Goal: Information Seeking & Learning: Learn about a topic

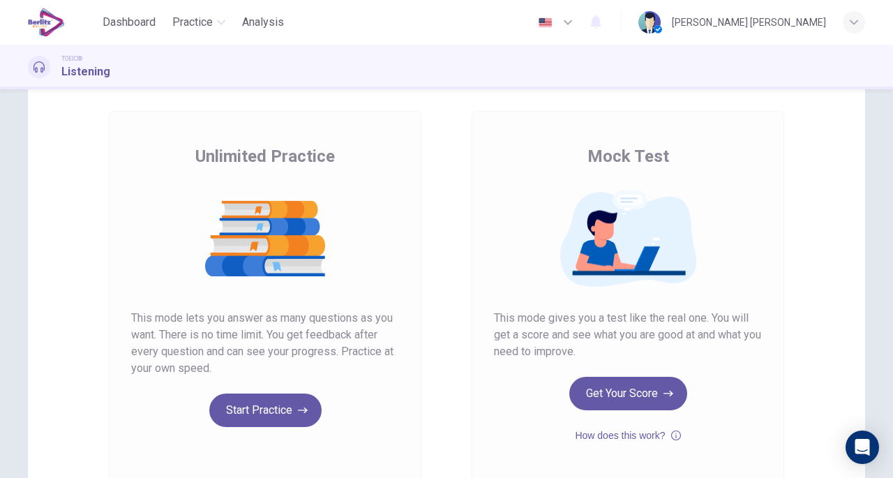
scroll to position [140, 0]
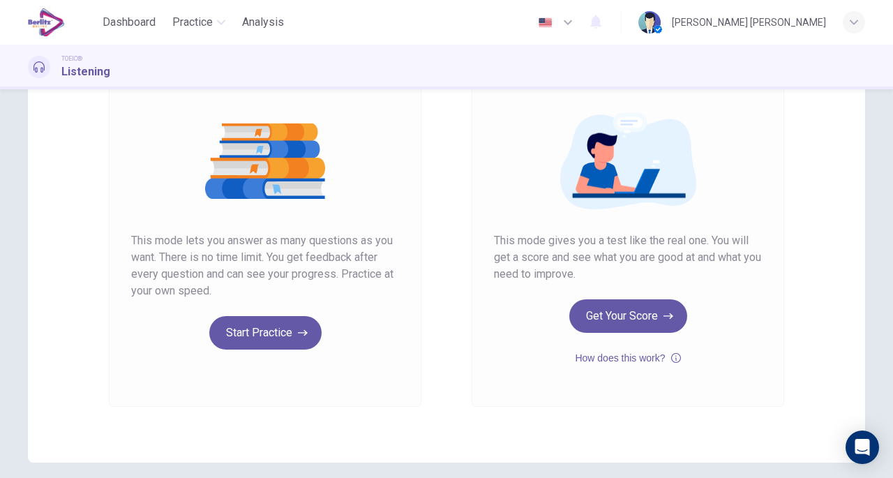
click at [671, 352] on icon "button" at bounding box center [676, 358] width 10 height 17
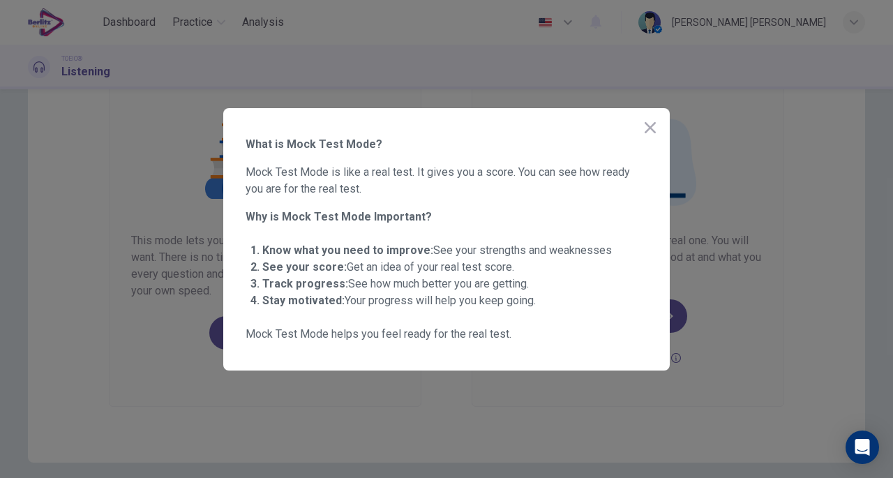
click at [642, 131] on icon "button" at bounding box center [650, 127] width 17 height 17
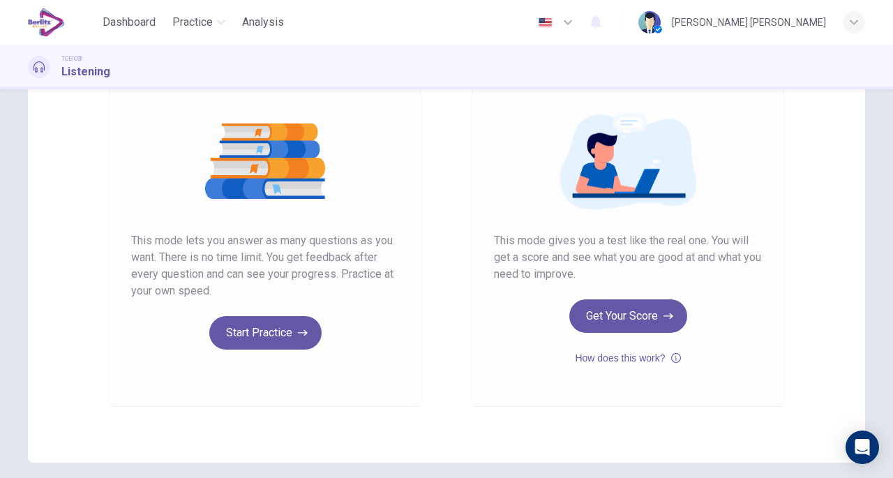
drag, startPoint x: 593, startPoint y: 272, endPoint x: 487, endPoint y: 239, distance: 111.0
click at [487, 239] on div "Mock Test This mode gives you a test like the real one. You will get a score an…" at bounding box center [628, 220] width 313 height 373
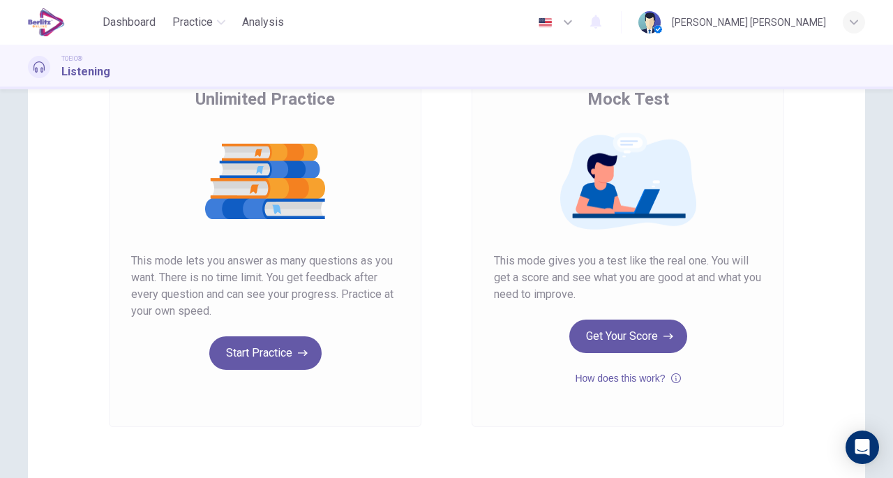
scroll to position [197, 0]
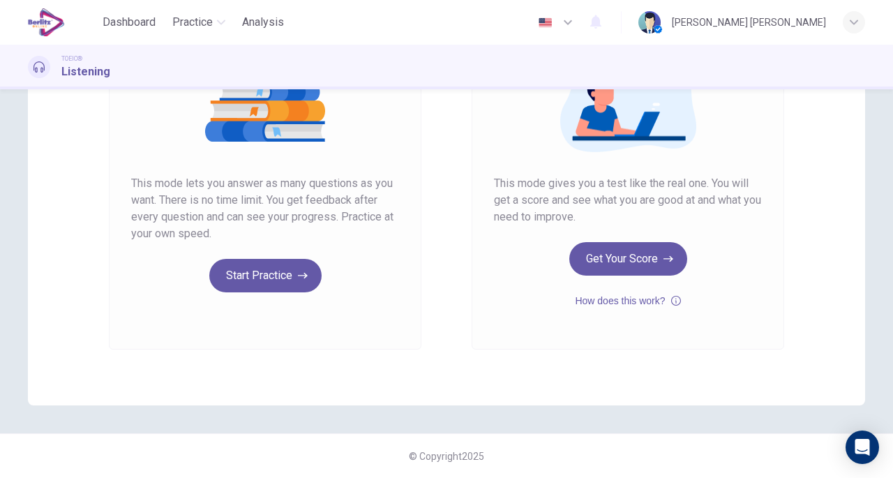
click at [269, 273] on button "Start Practice" at bounding box center [265, 276] width 112 height 34
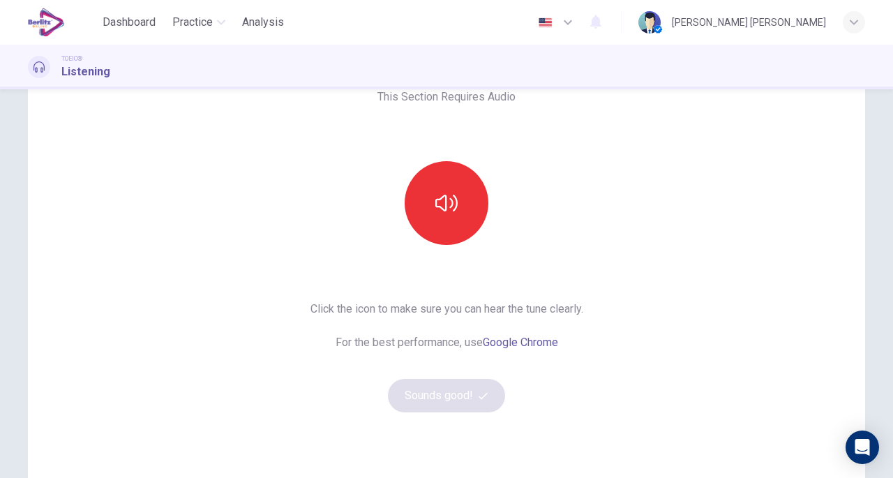
scroll to position [0, 0]
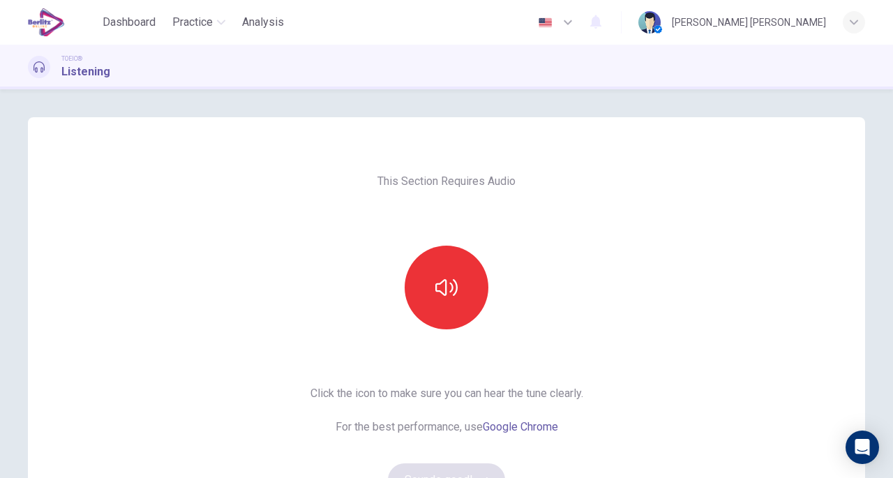
click at [430, 290] on button "button" at bounding box center [447, 288] width 84 height 84
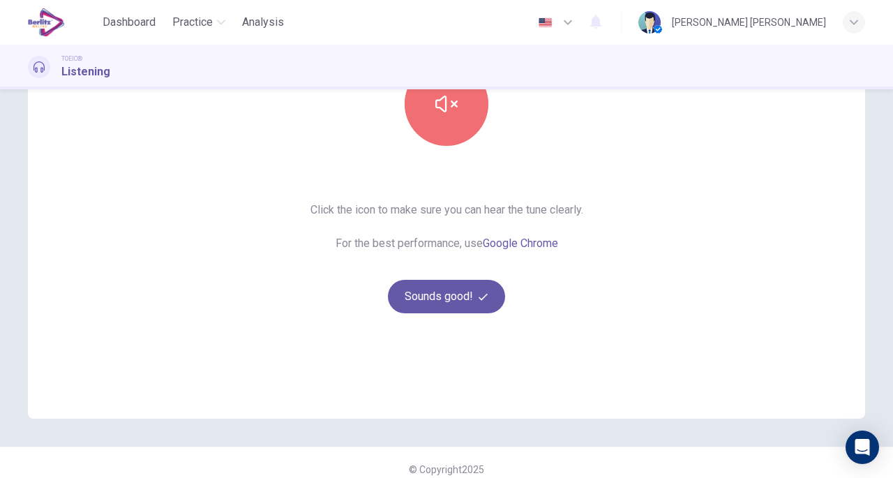
scroll to position [197, 0]
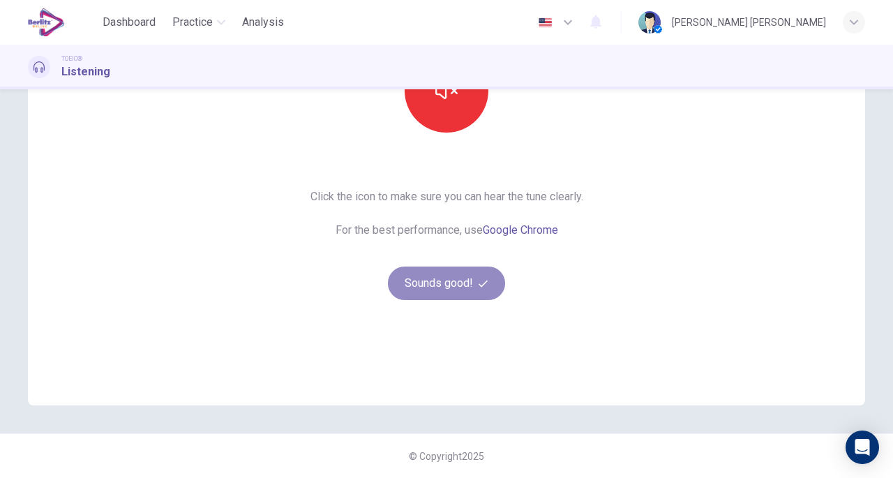
click at [445, 290] on button "Sounds good!" at bounding box center [446, 284] width 117 height 34
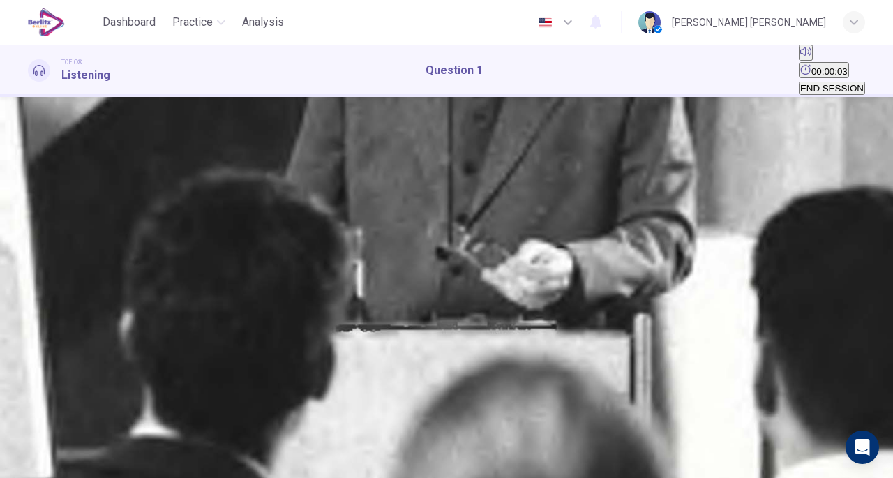
scroll to position [70, 0]
click at [40, 221] on icon "button" at bounding box center [38, 229] width 15 height 17
click at [65, 191] on button "D" at bounding box center [60, 183] width 10 height 13
type input "*"
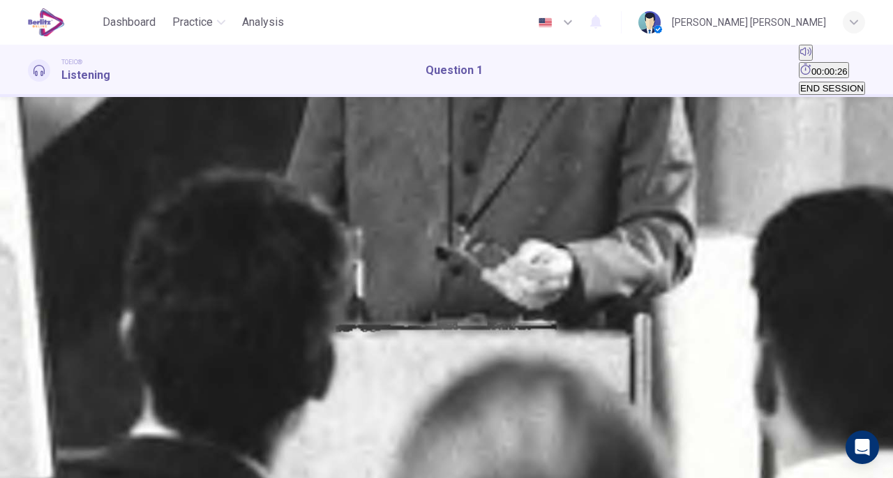
click at [60, 438] on span "SUBMIT" at bounding box center [42, 433] width 35 height 10
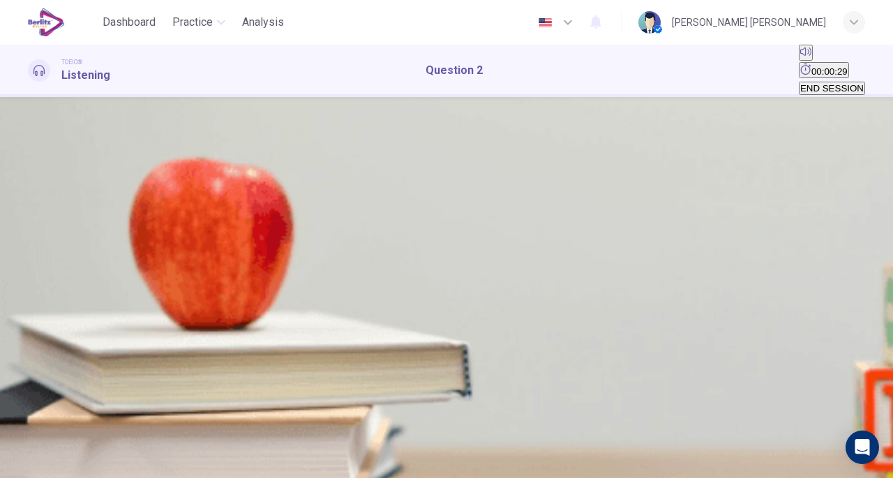
scroll to position [70, 0]
click at [29, 221] on icon "button" at bounding box center [29, 221] width 0 height 0
drag, startPoint x: 103, startPoint y: 178, endPoint x: 70, endPoint y: 178, distance: 32.8
click at [28, 227] on span at bounding box center [28, 227] width 0 height 0
click at [29, 221] on icon "button" at bounding box center [29, 221] width 0 height 0
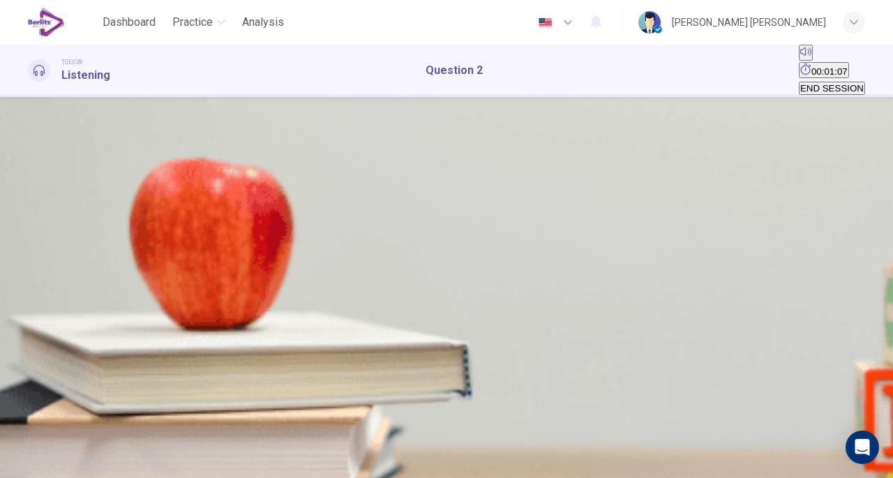
click at [41, 221] on icon "button" at bounding box center [38, 229] width 15 height 17
drag, startPoint x: 139, startPoint y: 175, endPoint x: 64, endPoint y: 181, distance: 75.6
click at [28, 227] on span at bounding box center [28, 227] width 0 height 0
click at [44, 221] on icon "button" at bounding box center [38, 229] width 15 height 17
type input "*"
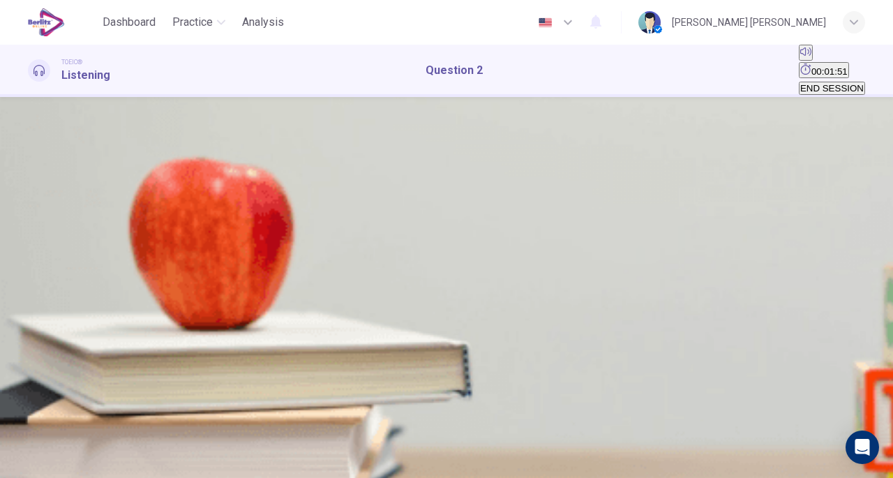
click at [54, 189] on div "C" at bounding box center [50, 184] width 7 height 10
click at [60, 438] on span "SUBMIT" at bounding box center [42, 433] width 35 height 10
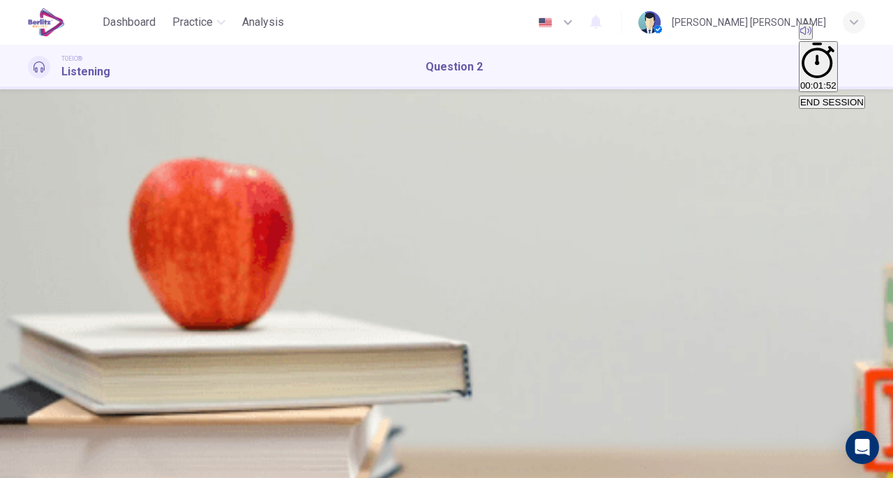
scroll to position [0, 0]
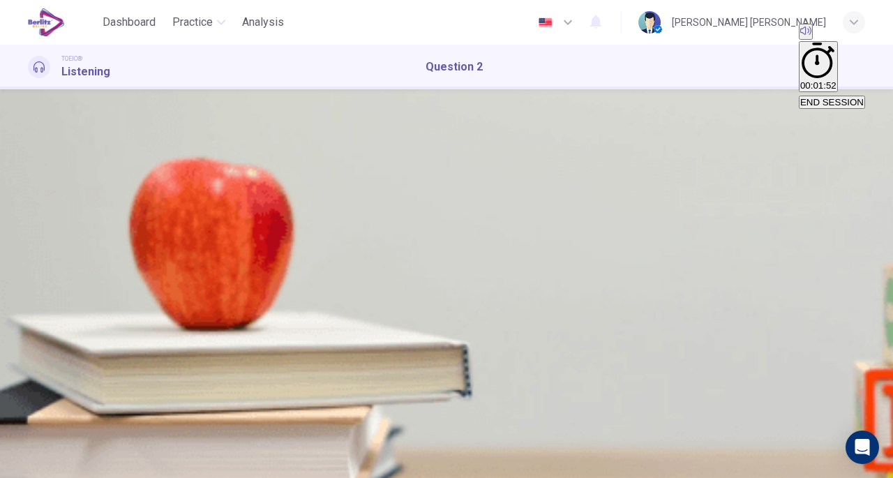
click at [31, 216] on button "button" at bounding box center [29, 209] width 3 height 13
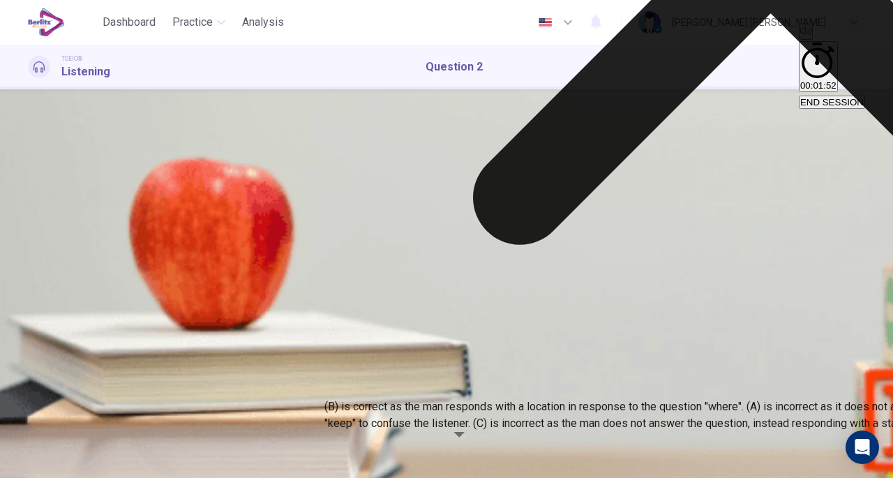
type input "**"
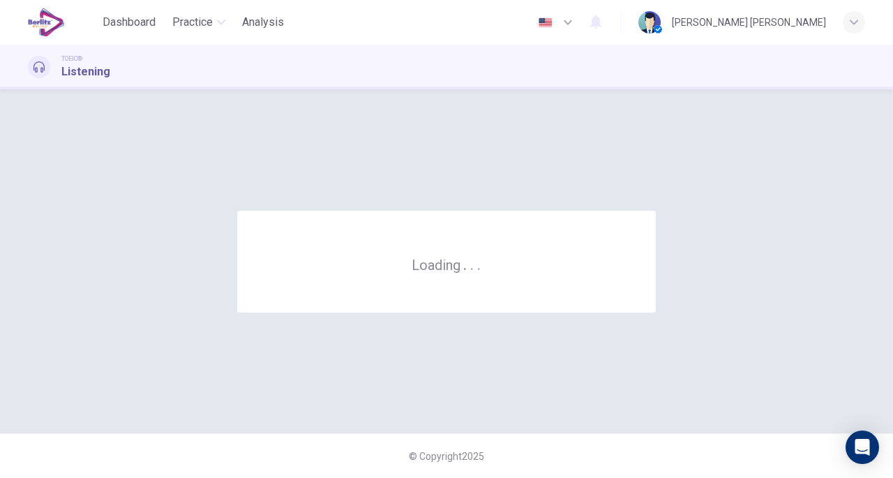
scroll to position [0, 0]
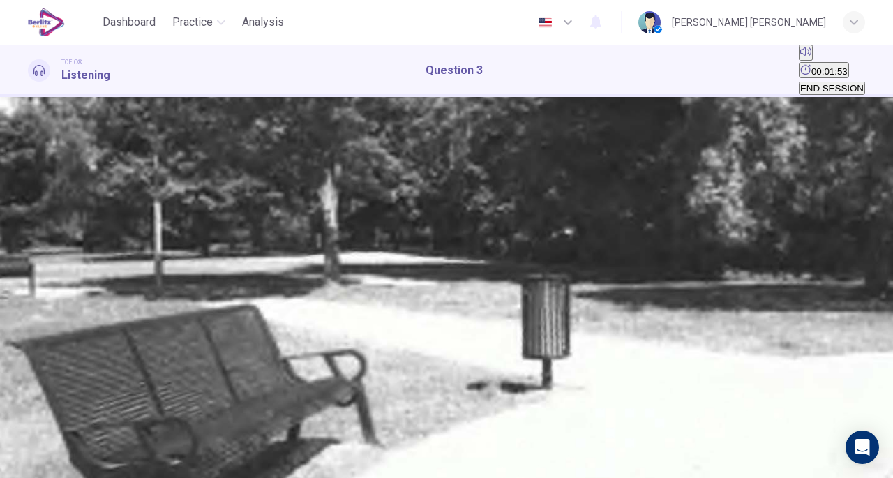
click at [29, 221] on icon "button" at bounding box center [29, 221] width 0 height 0
click at [44, 235] on icon "button" at bounding box center [38, 229] width 12 height 13
click at [29, 221] on icon "button" at bounding box center [29, 221] width 0 height 0
drag, startPoint x: 100, startPoint y: 246, endPoint x: 75, endPoint y: 246, distance: 24.4
click at [28, 227] on span at bounding box center [28, 227] width 0 height 0
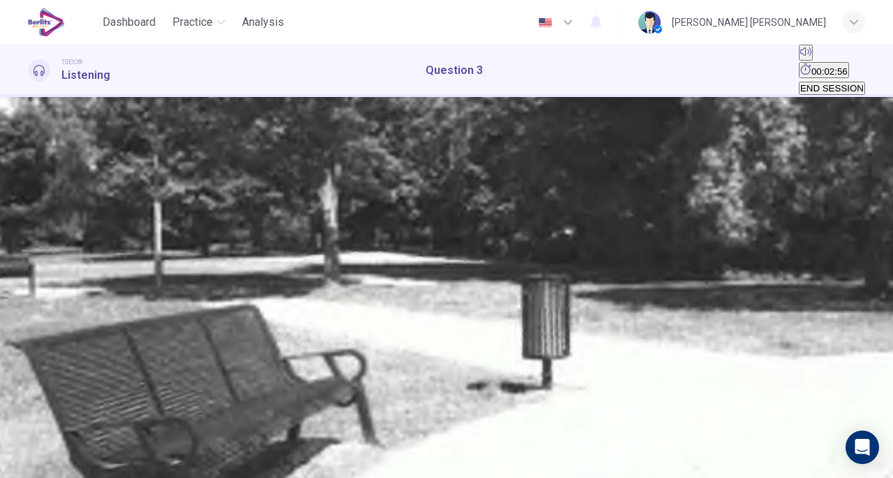
scroll to position [140, 0]
click at [46, 177] on button "B" at bounding box center [41, 183] width 9 height 13
click at [61, 460] on button "SUBMIT" at bounding box center [43, 451] width 38 height 50
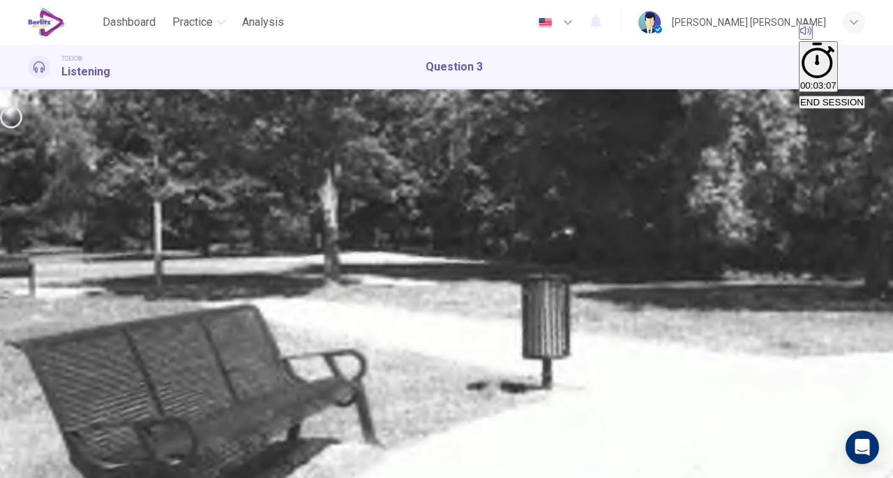
type input "*"
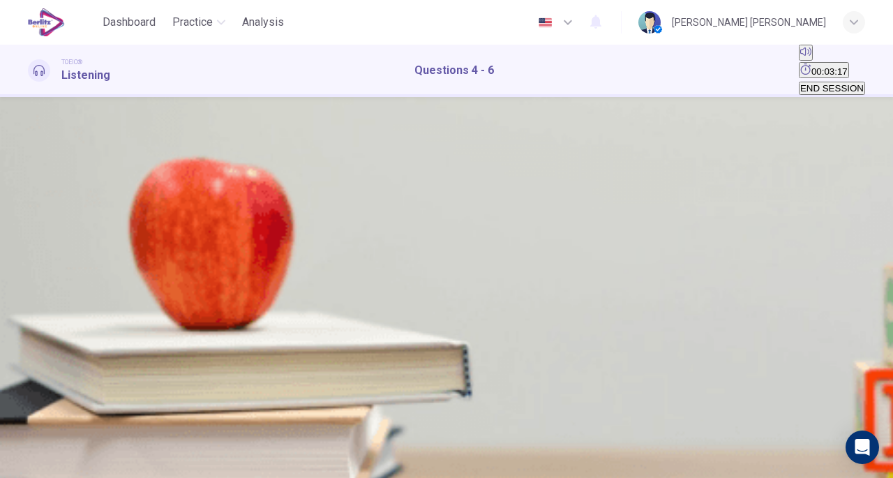
scroll to position [0, 0]
click at [31, 336] on button "button" at bounding box center [29, 342] width 3 height 13
click at [115, 198] on span "12:00" at bounding box center [103, 192] width 23 height 10
click at [68, 246] on span "Press "1"" at bounding box center [48, 251] width 38 height 10
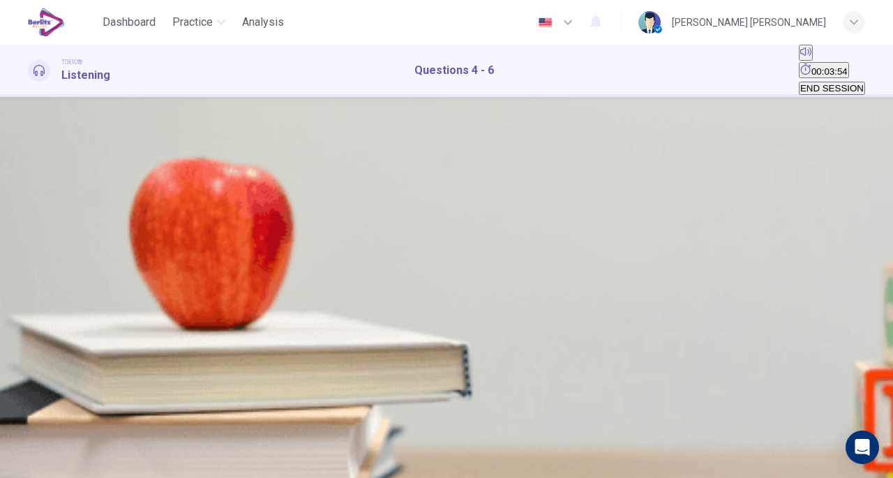
scroll to position [208, 0]
click at [168, 297] on span "Customer service representatives" at bounding box center [98, 302] width 139 height 10
click at [60, 438] on span "SUBMIT" at bounding box center [42, 433] width 35 height 10
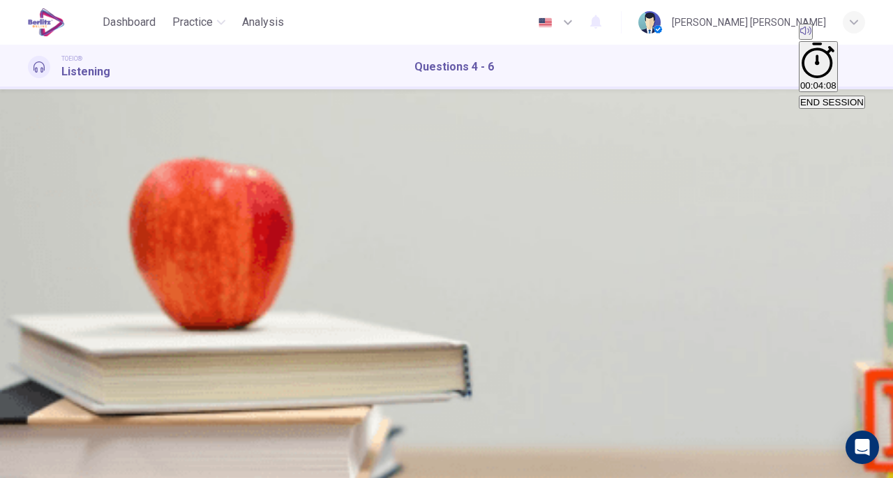
type input "**"
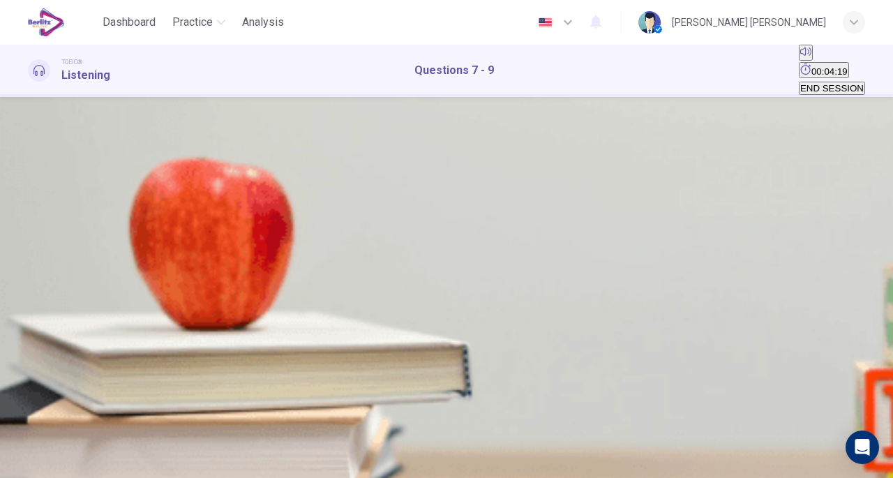
scroll to position [68, 0]
click at [31, 329] on button "button" at bounding box center [29, 335] width 3 height 13
click at [122, 168] on button "A An optometrist’s office" at bounding box center [75, 180] width 94 height 24
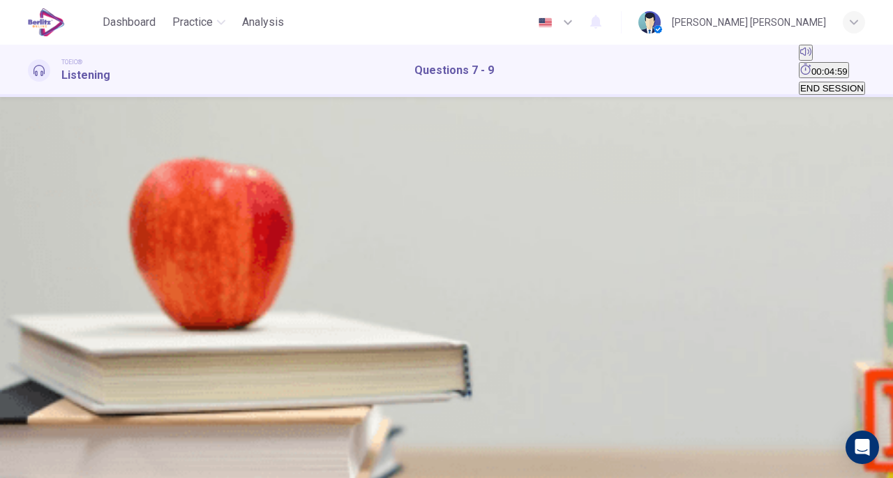
click at [156, 239] on span "Once a month" at bounding box center [126, 244] width 59 height 10
click at [272, 297] on span "Fixing his computer" at bounding box center [231, 302] width 81 height 10
click at [61, 456] on button "SUBMIT" at bounding box center [43, 451] width 38 height 50
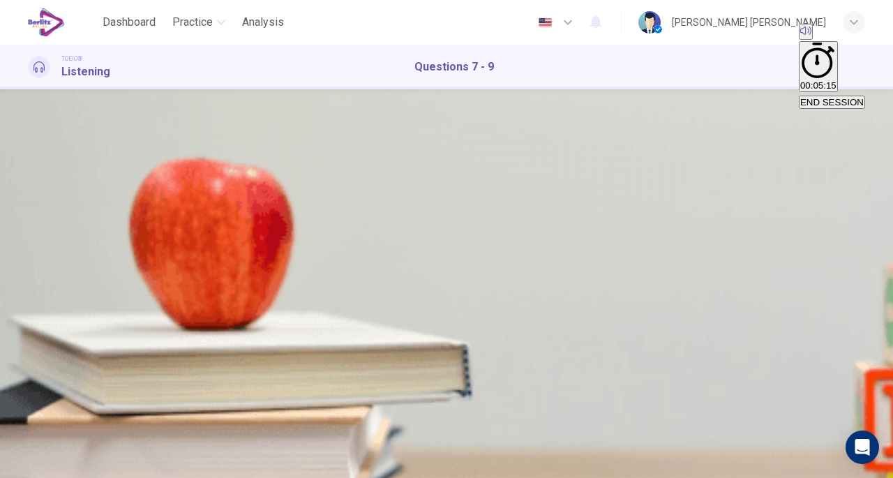
scroll to position [208, 0]
type input "**"
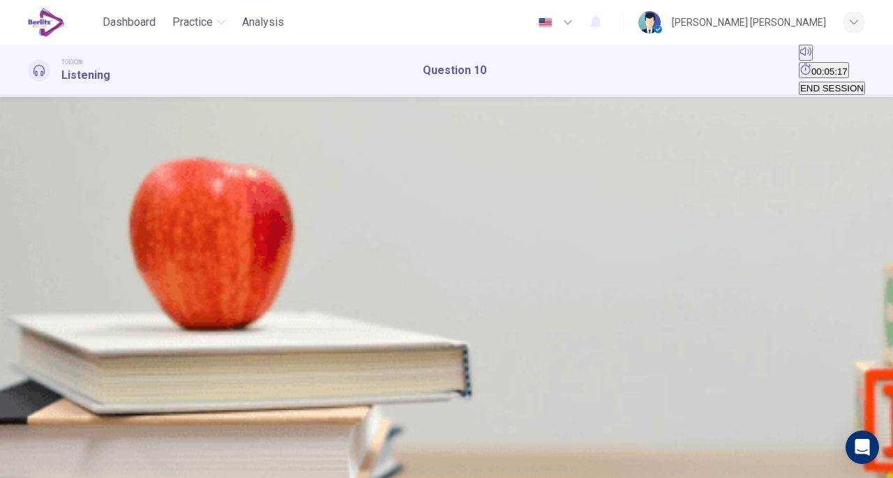
scroll to position [0, 0]
click at [36, 237] on icon "button" at bounding box center [38, 229] width 15 height 17
click at [56, 191] on button "C" at bounding box center [51, 183] width 10 height 13
type input "*"
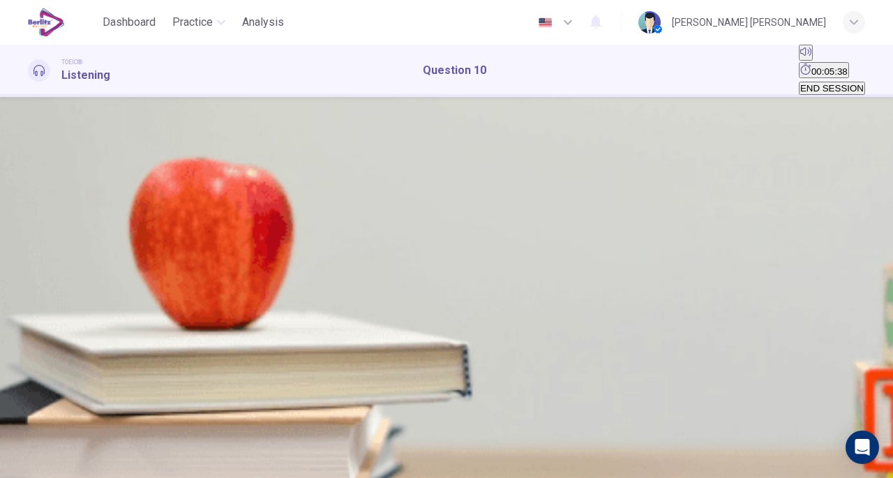
click at [61, 446] on button "SUBMIT" at bounding box center [43, 451] width 38 height 50
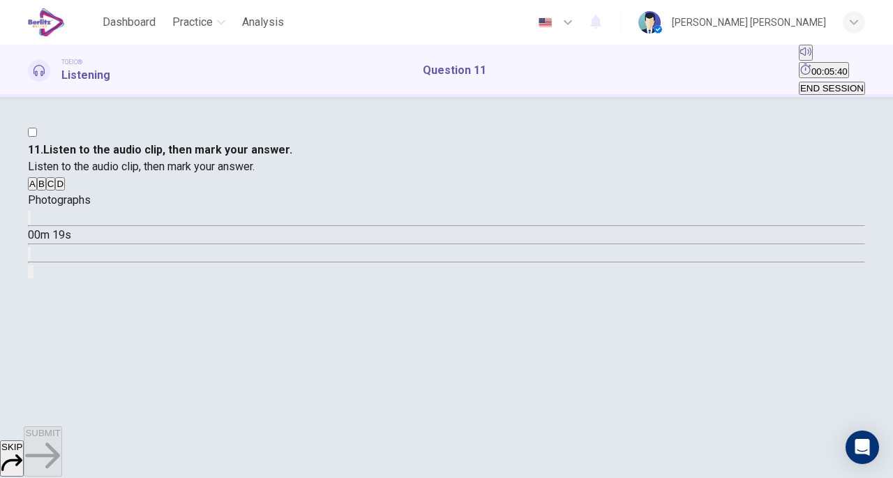
scroll to position [0, 0]
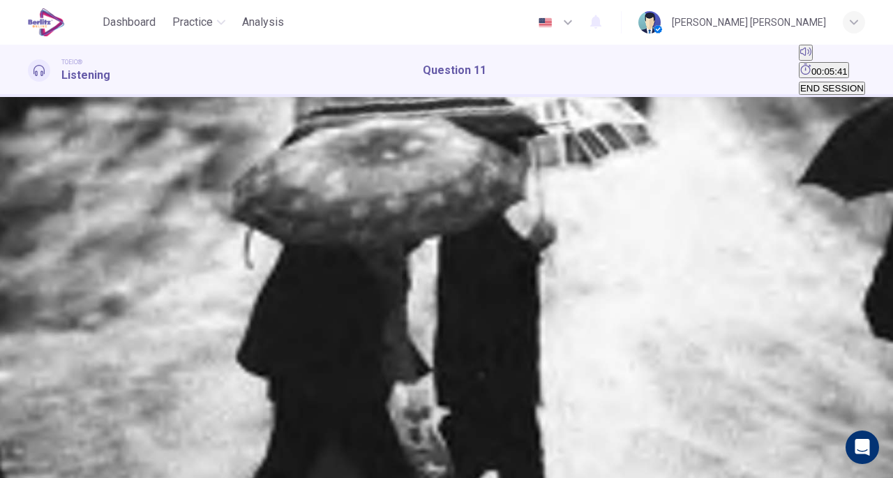
click at [31, 224] on button "button" at bounding box center [29, 217] width 3 height 13
click at [46, 177] on button "B" at bounding box center [41, 183] width 9 height 13
click at [60, 438] on span "SUBMIT" at bounding box center [42, 433] width 35 height 10
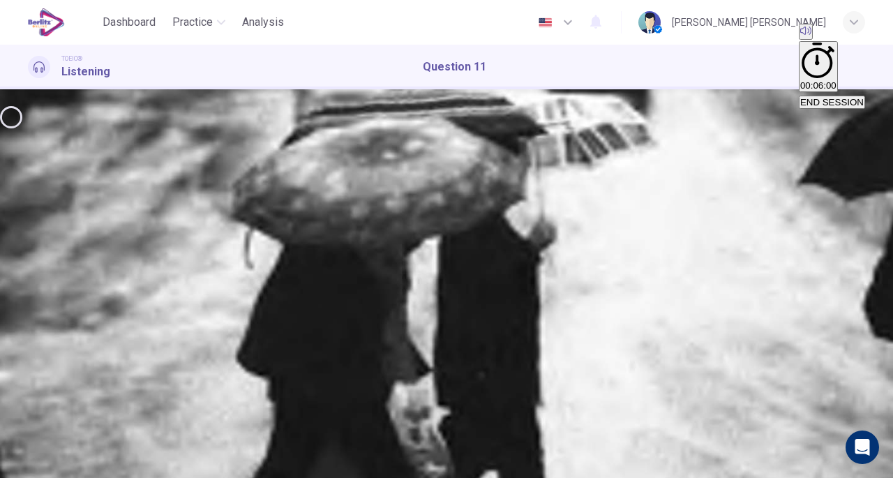
type input "*"
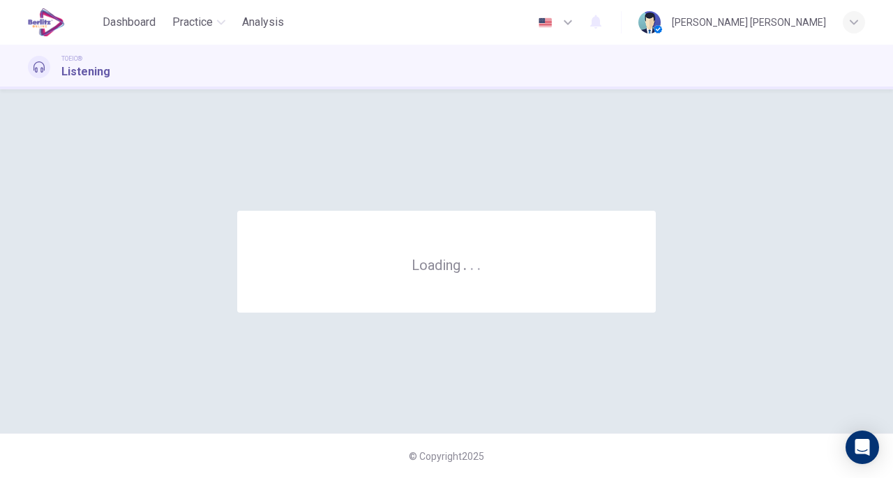
scroll to position [0, 0]
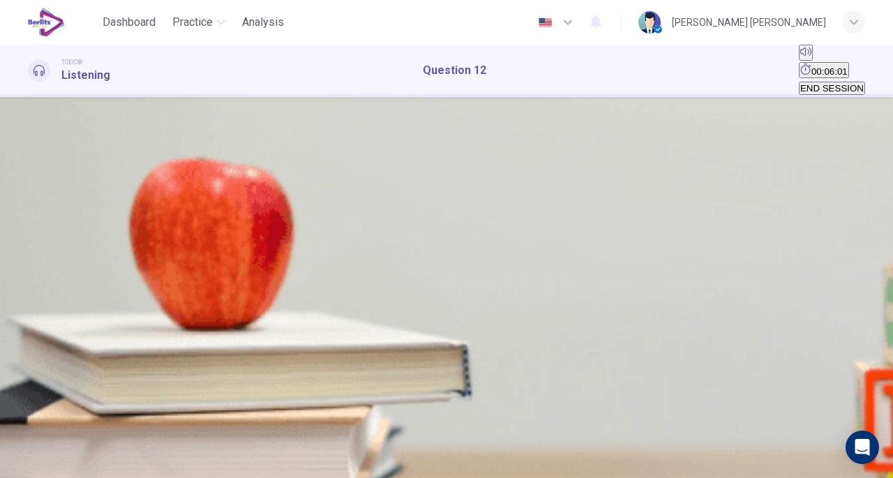
click at [29, 221] on icon "button" at bounding box center [29, 221] width 0 height 0
type input "*"
click at [56, 191] on button "C" at bounding box center [51, 183] width 10 height 13
click at [438, 468] on div "SKIP SUBMIT" at bounding box center [446, 452] width 893 height 52
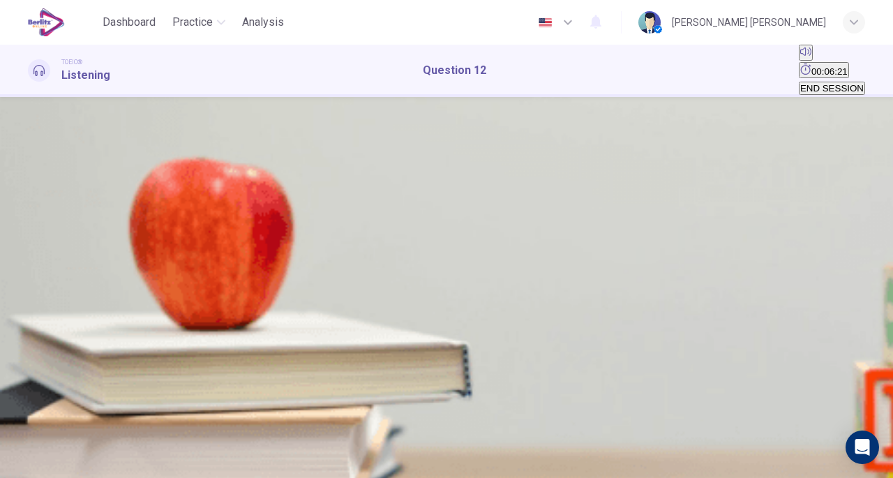
click at [61, 445] on button "SUBMIT" at bounding box center [43, 451] width 38 height 50
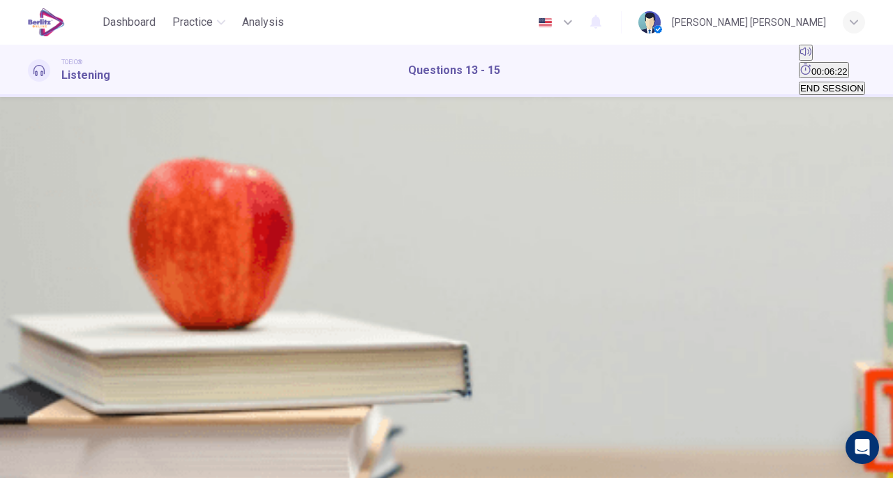
scroll to position [0, 0]
click at [29, 346] on icon "button" at bounding box center [29, 346] width 0 height 0
click at [48, 180] on span "Rain" at bounding box center [38, 185] width 19 height 10
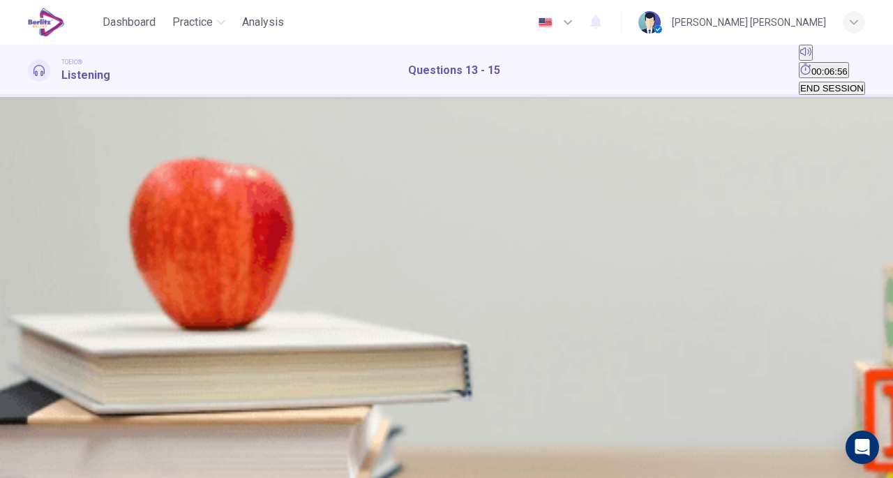
click at [182, 249] on span "It is uncertain" at bounding box center [154, 244] width 55 height 10
click at [140, 297] on span "Have breakfast" at bounding box center [108, 302] width 63 height 10
click at [61, 438] on button "SUBMIT" at bounding box center [43, 451] width 38 height 50
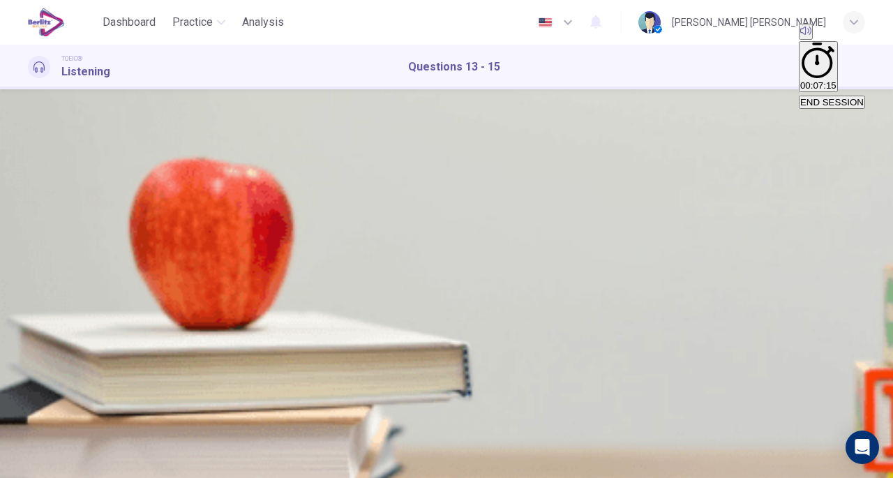
scroll to position [70, 0]
type input "*"
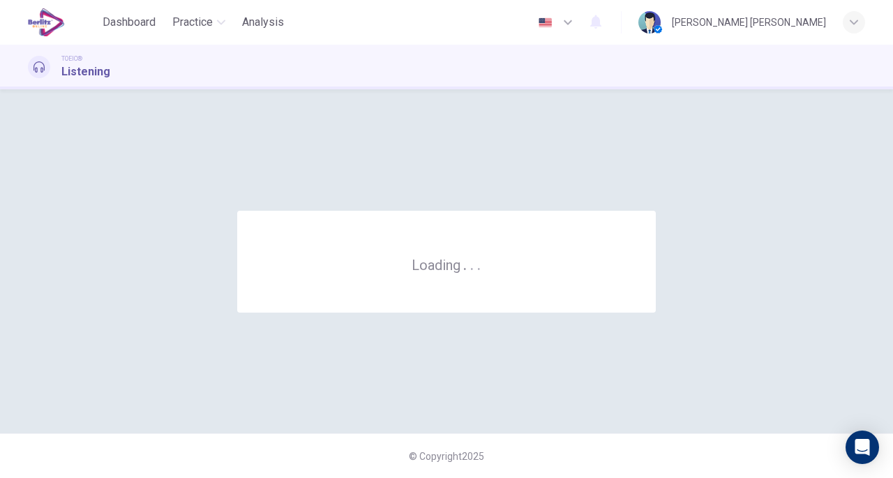
scroll to position [0, 0]
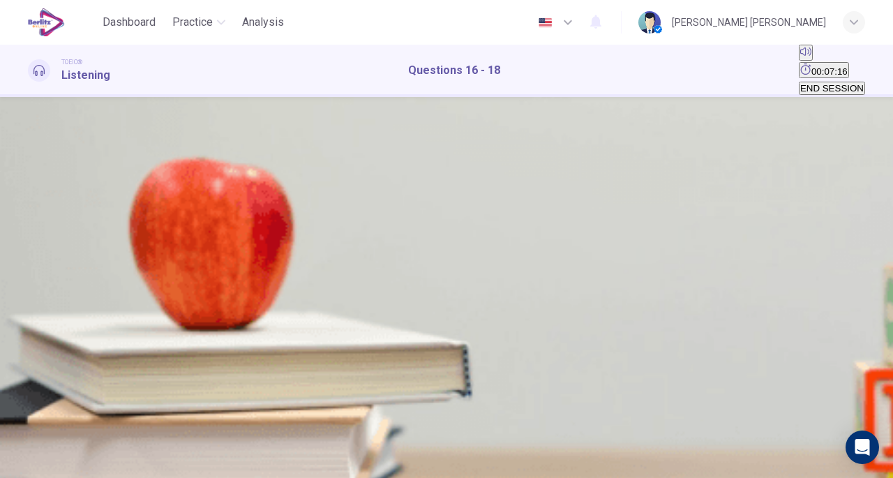
click at [29, 346] on icon "button" at bounding box center [29, 346] width 0 height 0
click at [101, 198] on span "A traffic jam" at bounding box center [77, 192] width 48 height 10
click at [163, 198] on span "A car accident" at bounding box center [134, 192] width 59 height 10
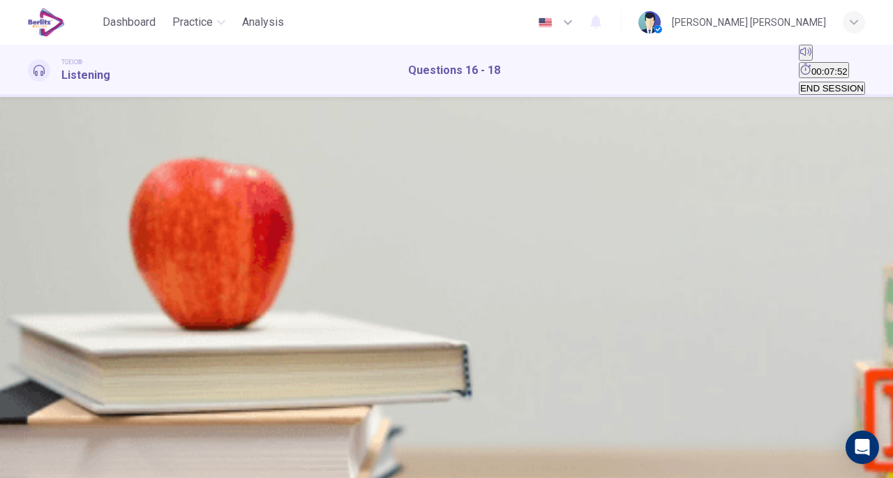
click at [238, 198] on span "A hospital closure" at bounding box center [201, 192] width 73 height 10
click at [233, 308] on span "A police officer" at bounding box center [203, 302] width 60 height 10
drag, startPoint x: 202, startPoint y: 178, endPoint x: 31, endPoint y: 194, distance: 171.7
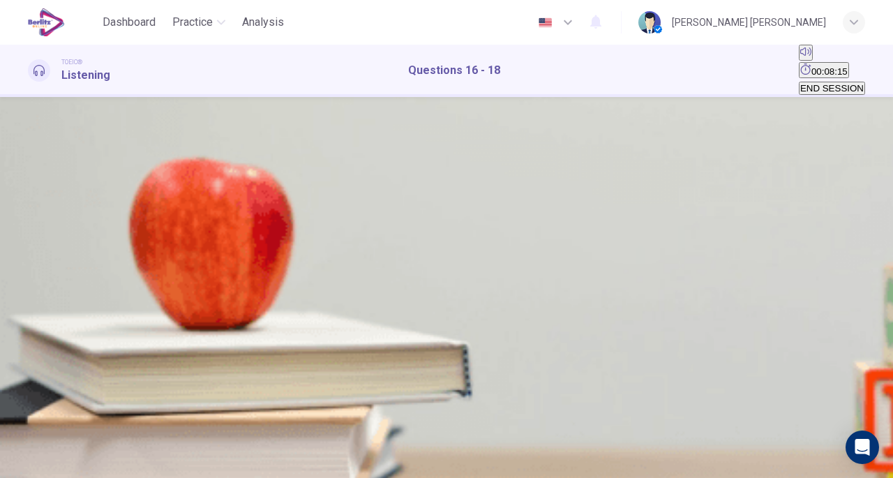
click at [31, 311] on div "Talks 01m 11s" at bounding box center [447, 355] width 838 height 88
click at [91, 253] on button "C 8:00" at bounding box center [80, 246] width 21 height 24
click at [113, 297] on span "A firefighter" at bounding box center [89, 302] width 47 height 10
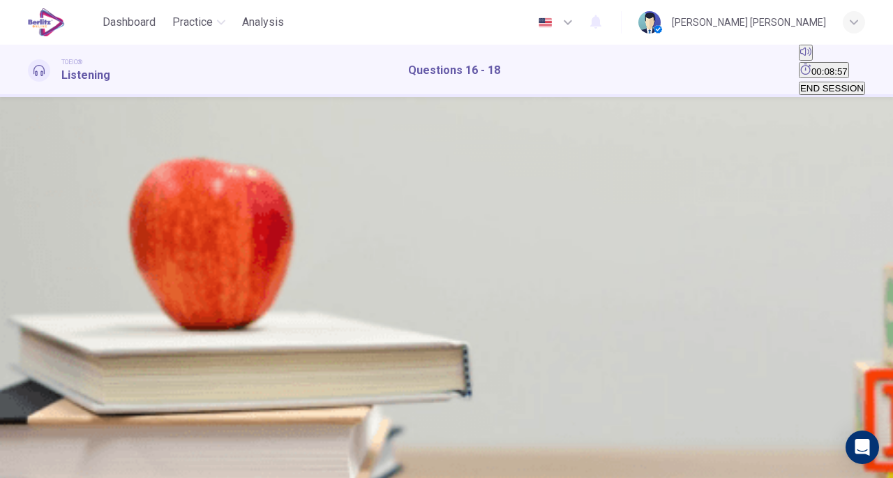
click at [233, 308] on span "A police officer" at bounding box center [203, 302] width 60 height 10
click at [60, 438] on span "SUBMIT" at bounding box center [42, 433] width 35 height 10
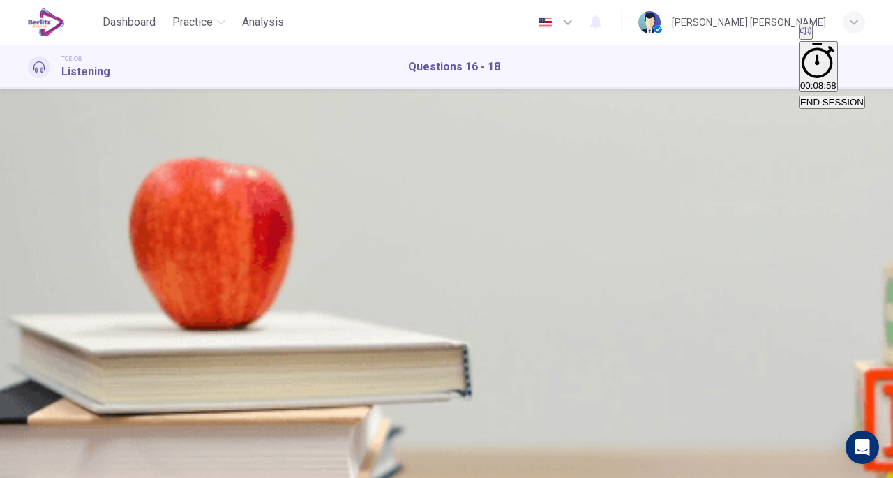
type input "**"
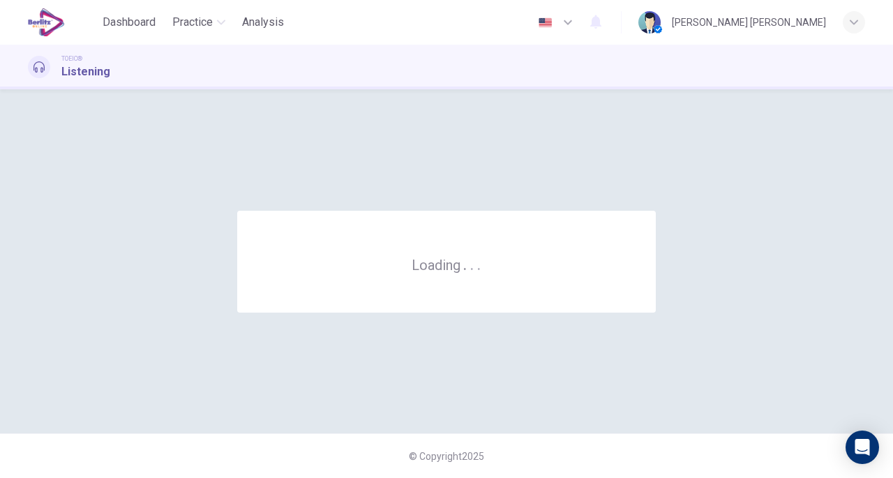
scroll to position [0, 0]
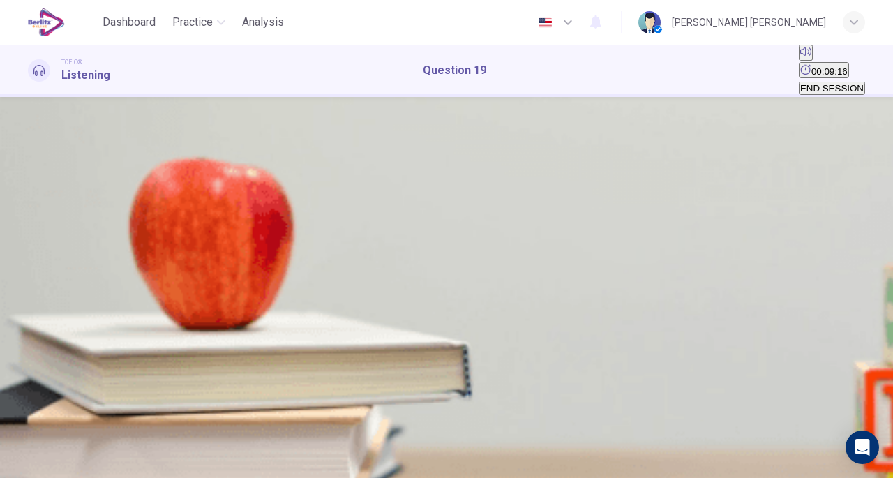
click at [29, 221] on icon "button" at bounding box center [29, 221] width 0 height 0
click at [29, 243] on div "00m 19s" at bounding box center [447, 244] width 838 height 71
click at [29, 221] on icon "button" at bounding box center [29, 221] width 0 height 0
click at [56, 191] on button "C" at bounding box center [51, 183] width 10 height 13
type input "*"
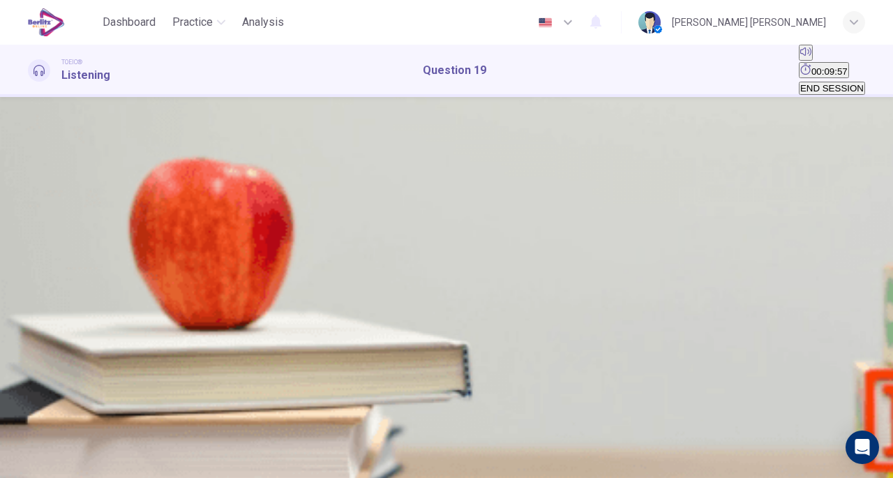
click at [60, 438] on span "SUBMIT" at bounding box center [42, 433] width 35 height 10
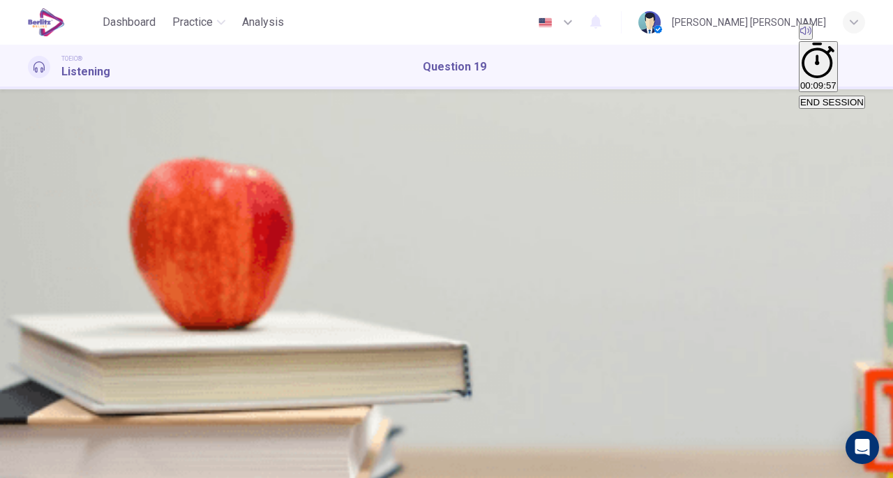
scroll to position [140, 0]
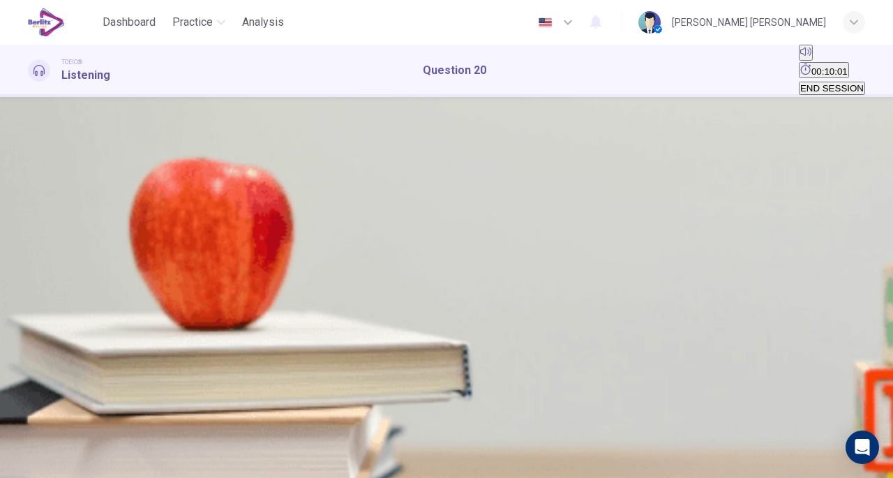
click at [31, 224] on button "button" at bounding box center [29, 217] width 3 height 13
click at [37, 191] on button "A" at bounding box center [32, 183] width 9 height 13
click at [60, 438] on span "SUBMIT" at bounding box center [42, 433] width 35 height 10
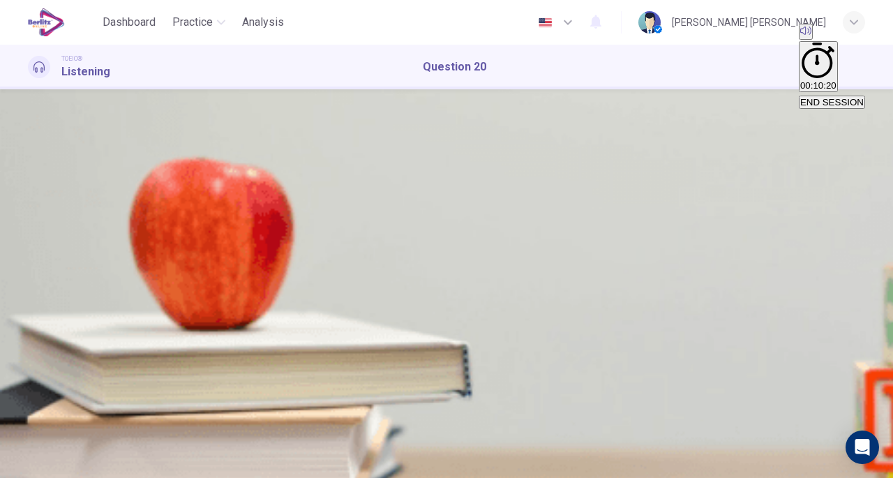
type input "**"
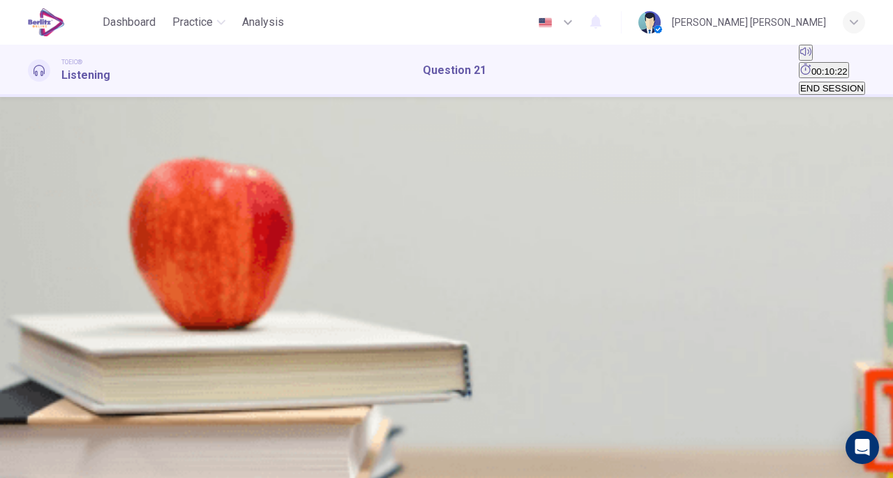
click at [29, 221] on icon "button" at bounding box center [29, 221] width 0 height 0
type input "*"
click at [46, 191] on button "B" at bounding box center [41, 183] width 9 height 13
click at [60, 438] on span "SUBMIT" at bounding box center [42, 433] width 35 height 10
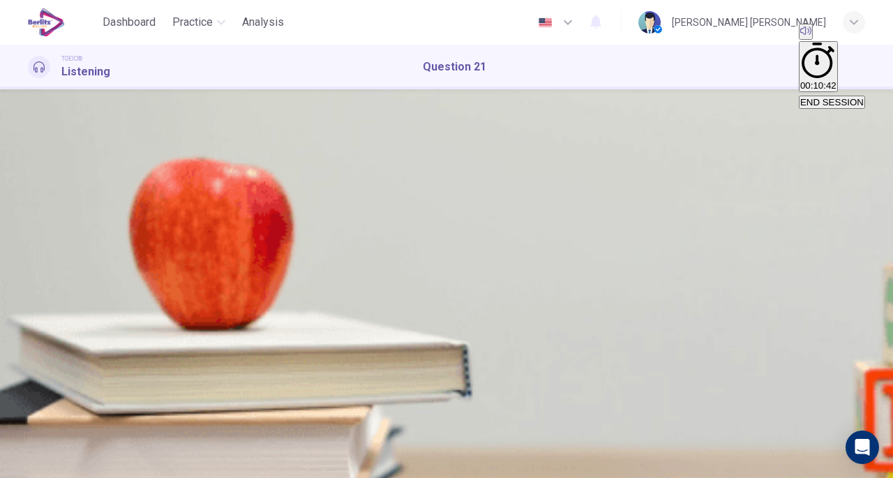
scroll to position [208, 0]
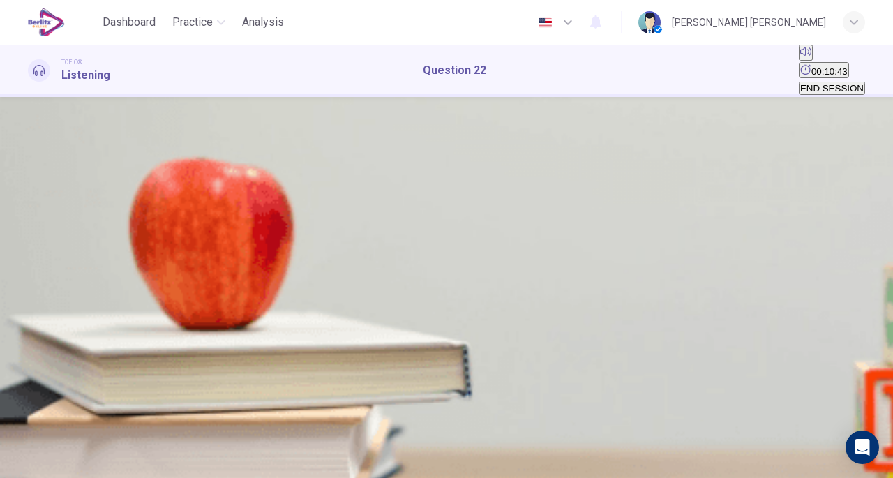
scroll to position [0, 0]
click at [29, 221] on icon "button" at bounding box center [29, 221] width 0 height 0
type input "*"
click at [46, 191] on button "B" at bounding box center [41, 183] width 9 height 13
click at [60, 438] on span "SUBMIT" at bounding box center [42, 433] width 35 height 10
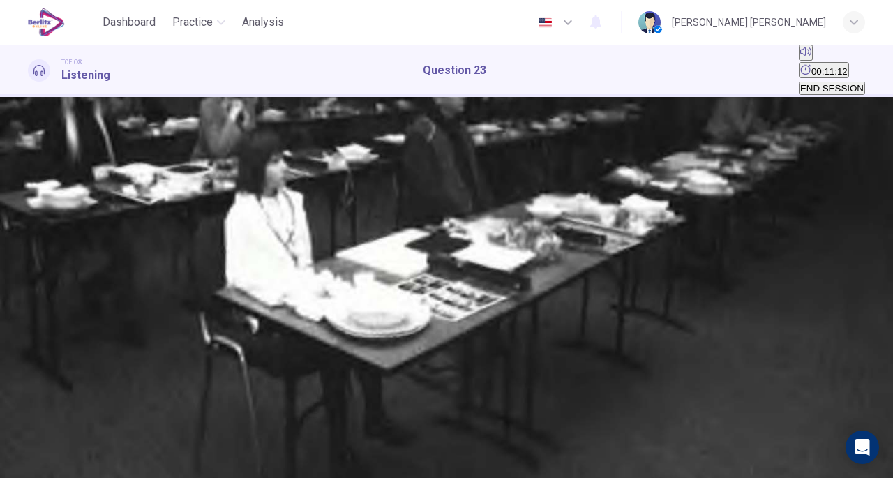
scroll to position [140, 0]
click at [31, 211] on button "button" at bounding box center [29, 217] width 3 height 13
type input "*"
click at [56, 191] on button "C" at bounding box center [51, 183] width 10 height 13
click at [61, 463] on button "SUBMIT" at bounding box center [43, 451] width 38 height 50
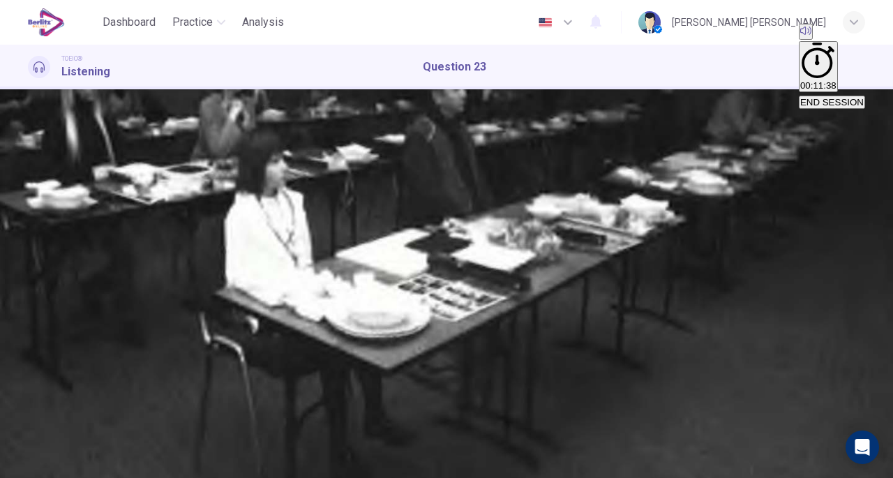
click at [513, 45] on div "A B C D" at bounding box center [447, 36] width 838 height 17
click at [45, 110] on icon "Click to see the audio transcription" at bounding box center [36, 118] width 15 height 17
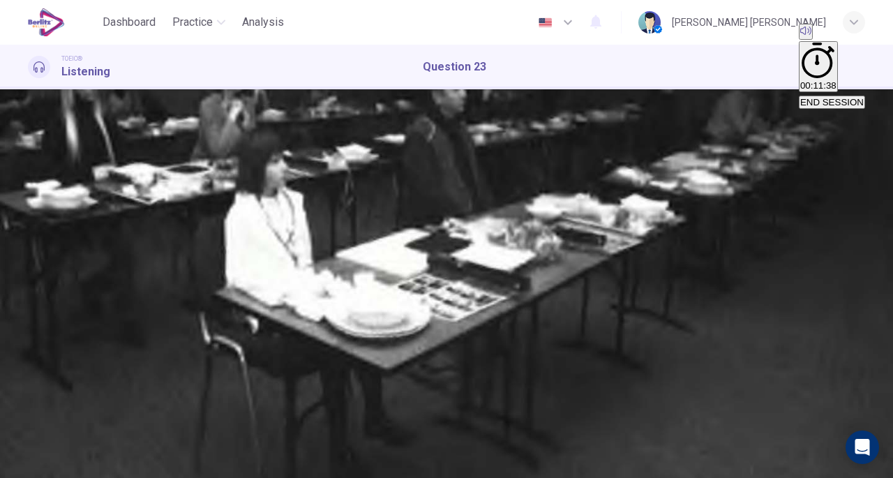
scroll to position [0, 0]
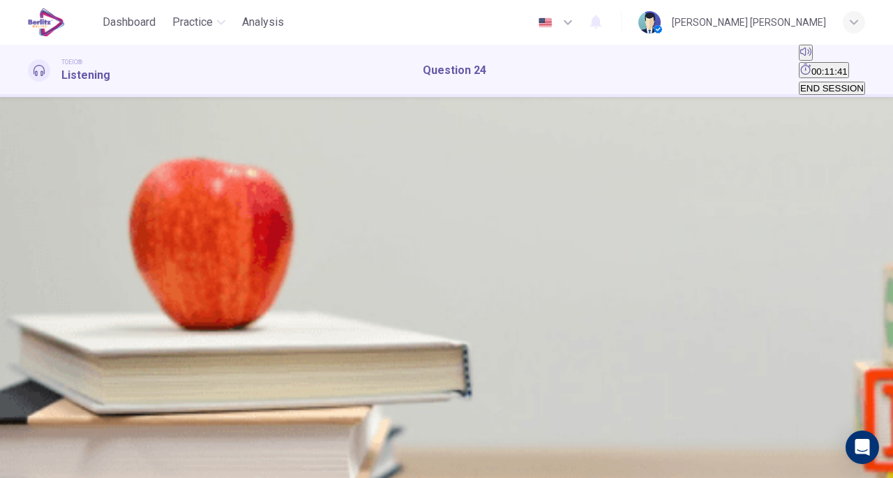
click at [31, 224] on button "button" at bounding box center [29, 217] width 3 height 13
click at [37, 191] on button "A" at bounding box center [32, 183] width 9 height 13
type input "*"
click at [61, 445] on button "SUBMIT" at bounding box center [43, 451] width 38 height 50
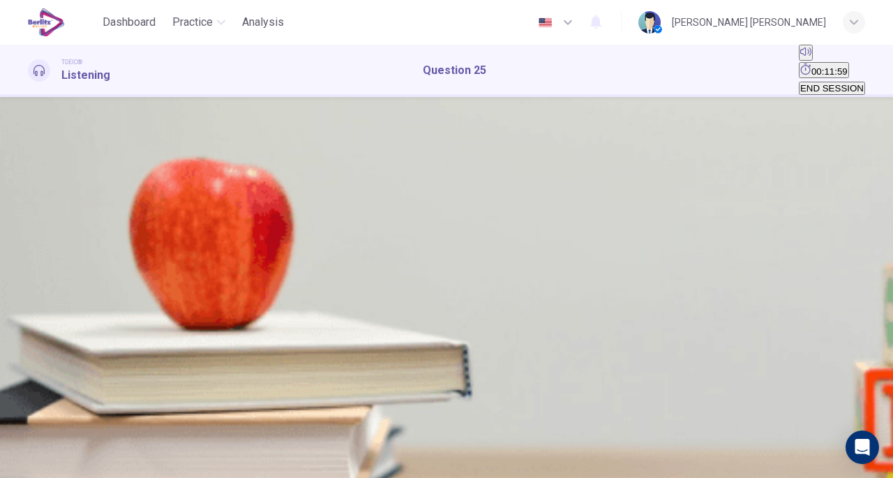
scroll to position [68, 0]
click at [29, 221] on icon "button" at bounding box center [29, 221] width 0 height 0
click at [38, 223] on icon "button" at bounding box center [38, 229] width 12 height 13
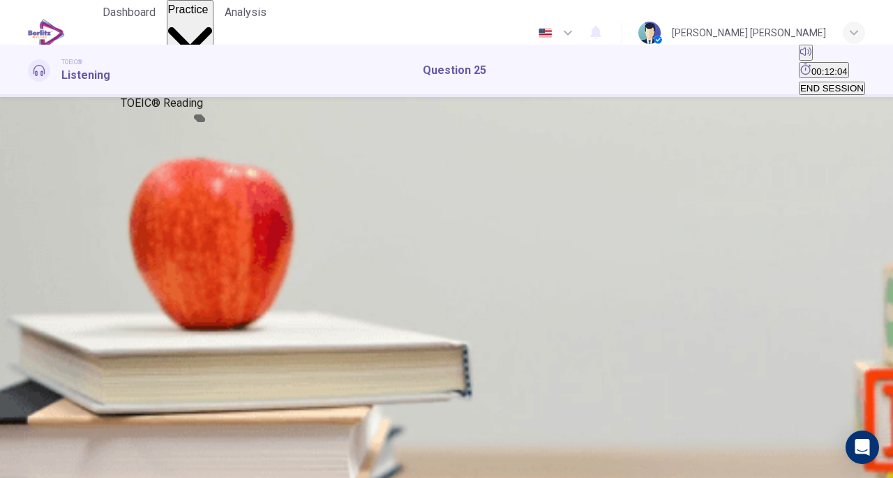
click at [213, 24] on icon "button" at bounding box center [190, 40] width 45 height 45
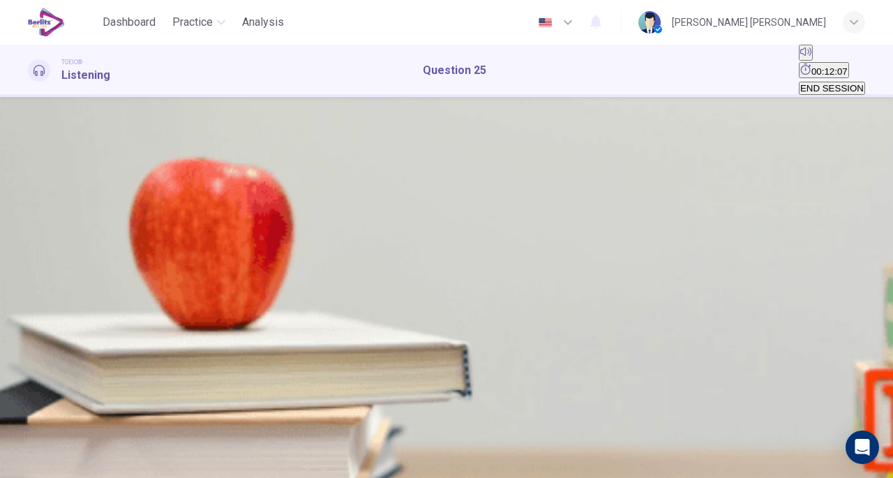
click at [31, 211] on button "button" at bounding box center [29, 217] width 3 height 13
click at [37, 191] on button "A" at bounding box center [32, 183] width 9 height 13
type input "*"
click at [60, 438] on span "SUBMIT" at bounding box center [42, 433] width 35 height 10
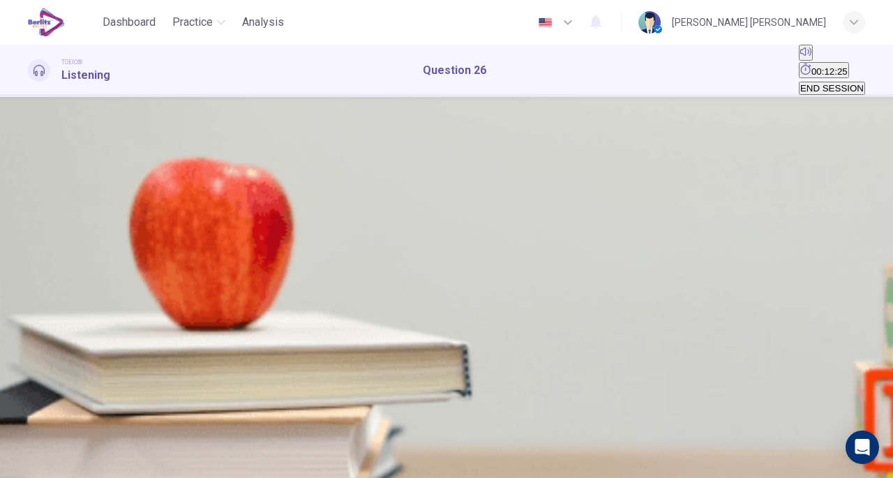
click at [29, 221] on icon "button" at bounding box center [29, 221] width 0 height 0
click at [38, 235] on icon "button" at bounding box center [38, 229] width 12 height 13
click at [29, 221] on icon "button" at bounding box center [29, 221] width 0 height 0
drag, startPoint x: 94, startPoint y: 244, endPoint x: 61, endPoint y: 246, distance: 32.2
click at [28, 227] on span at bounding box center [28, 227] width 0 height 0
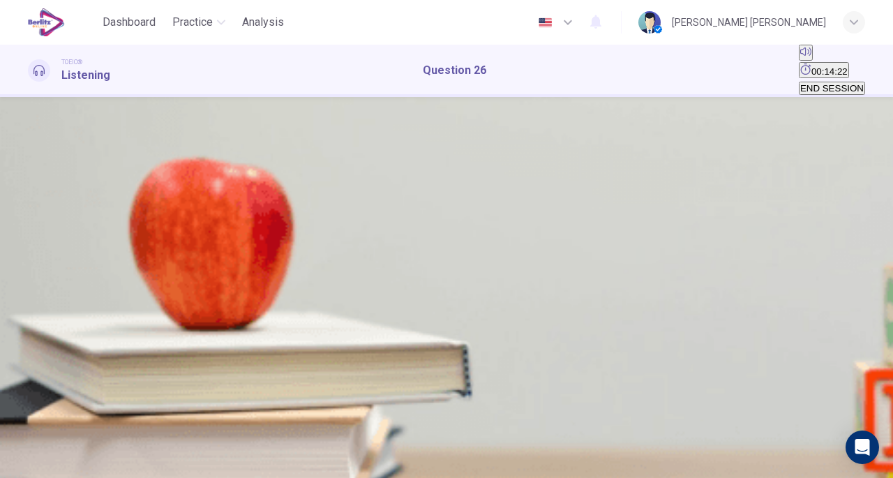
type input "*"
click at [46, 191] on button "B" at bounding box center [41, 183] width 9 height 13
click at [60, 438] on span "SUBMIT" at bounding box center [42, 433] width 35 height 10
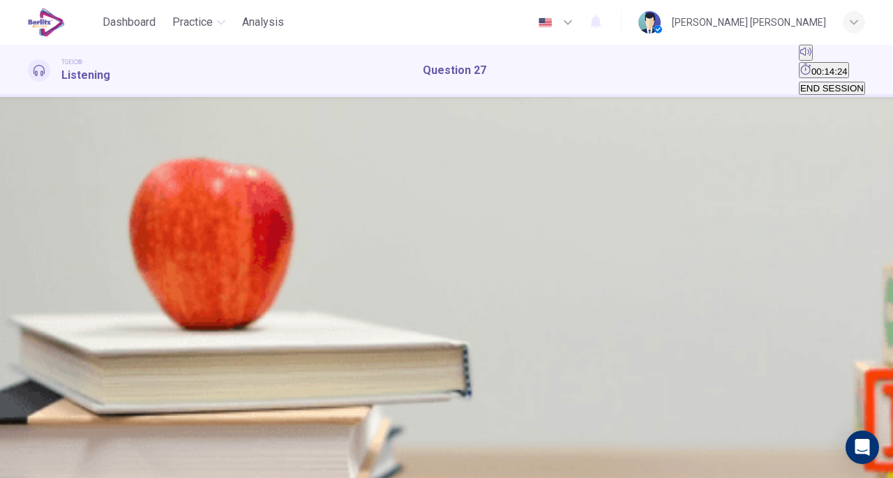
click at [28, 240] on div "00m 18s" at bounding box center [447, 244] width 838 height 71
click at [29, 221] on icon "button" at bounding box center [29, 221] width 0 height 0
click at [46, 191] on button "B" at bounding box center [41, 183] width 9 height 13
click at [60, 438] on span "SUBMIT" at bounding box center [42, 433] width 35 height 10
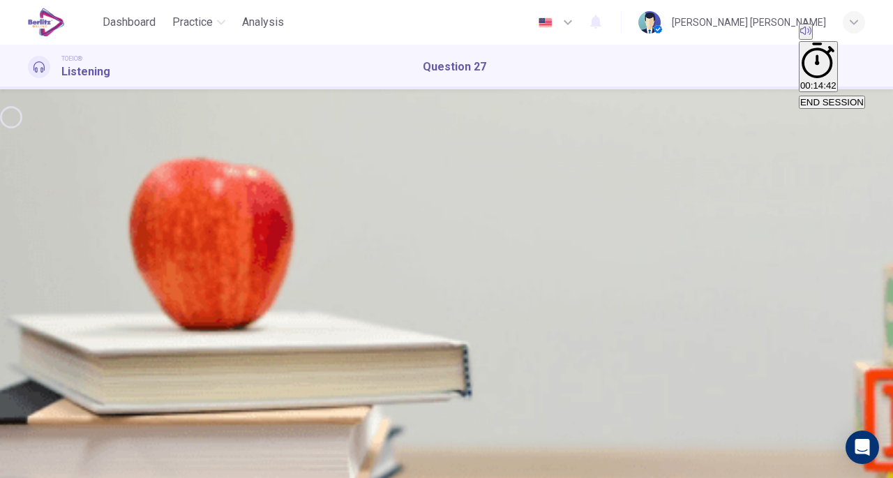
type input "*"
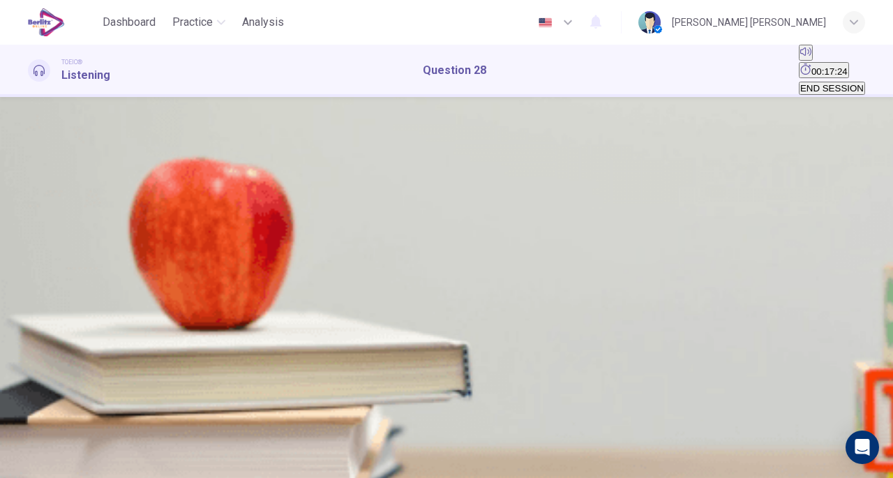
click at [29, 221] on icon "button" at bounding box center [29, 221] width 0 height 0
click at [31, 224] on button "button" at bounding box center [29, 217] width 3 height 13
type input "**"
type input "*"
click at [56, 191] on button "C" at bounding box center [51, 183] width 10 height 13
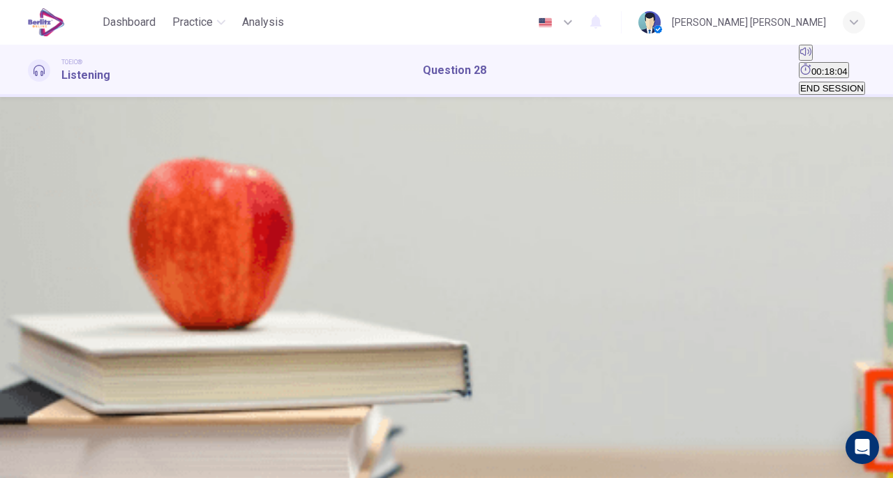
click at [60, 438] on span "SUBMIT" at bounding box center [42, 433] width 35 height 10
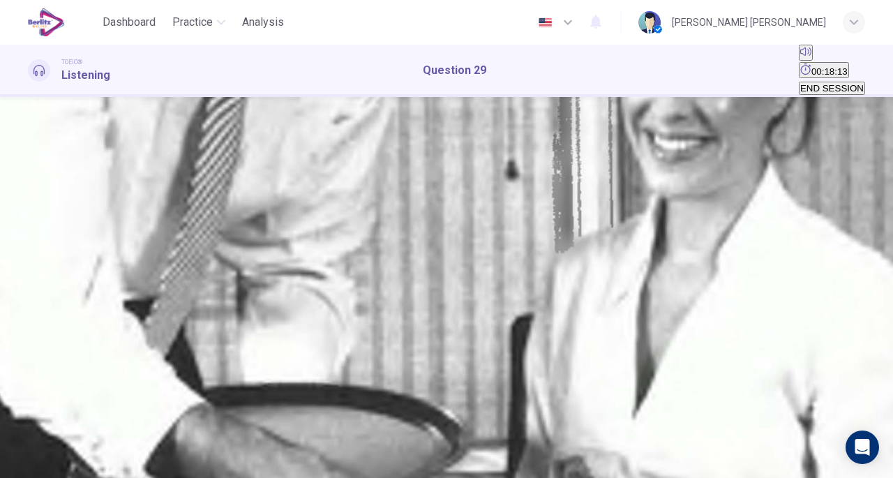
click at [31, 224] on button "button" at bounding box center [29, 217] width 3 height 13
click at [56, 177] on button "C" at bounding box center [51, 183] width 10 height 13
type input "*"
click at [60, 438] on span "SUBMIT" at bounding box center [42, 433] width 35 height 10
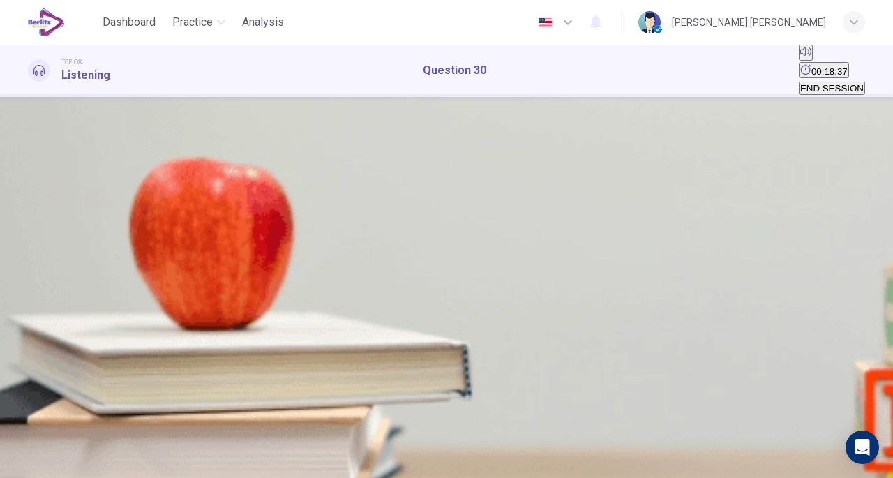
scroll to position [70, 0]
click at [29, 221] on icon "button" at bounding box center [29, 221] width 0 height 0
click at [56, 191] on button "C" at bounding box center [51, 183] width 10 height 13
type input "*"
click at [60, 438] on span "SUBMIT" at bounding box center [42, 433] width 35 height 10
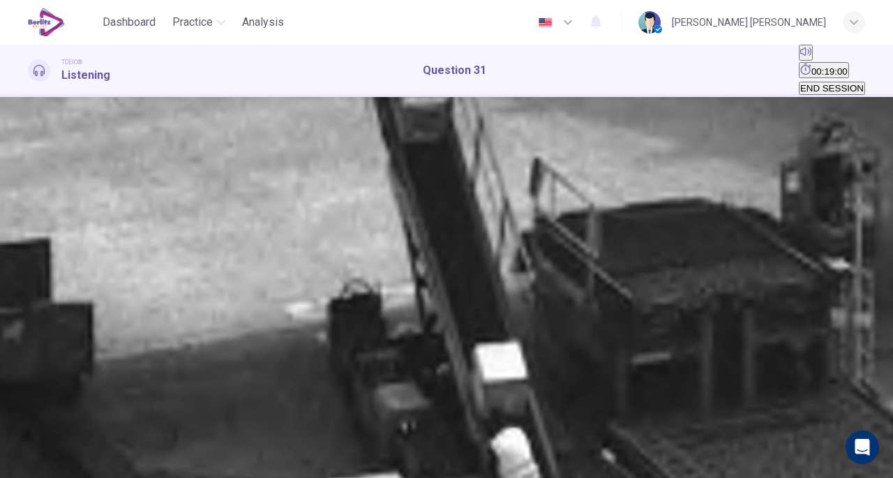
scroll to position [140, 0]
click at [44, 221] on icon "button" at bounding box center [38, 229] width 15 height 17
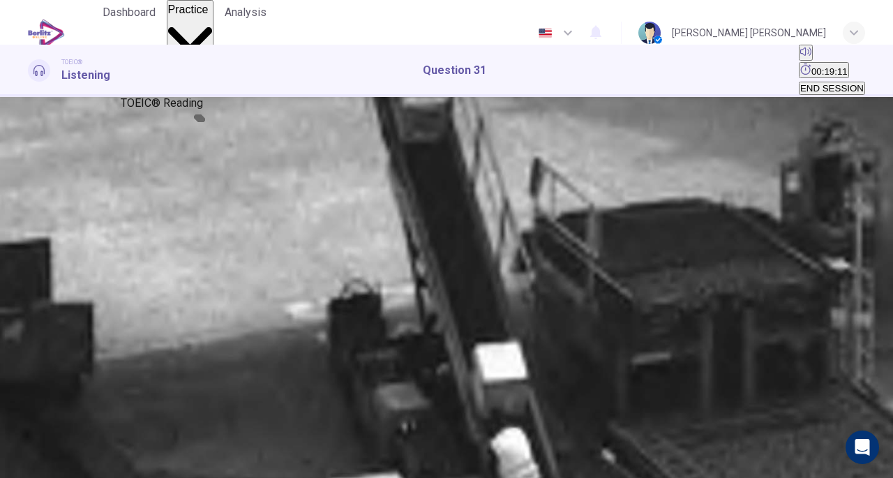
type input "**"
drag, startPoint x: 194, startPoint y: 115, endPoint x: 505, endPoint y: 94, distance: 312.0
click at [194, 110] on span "TOEIC® Reading" at bounding box center [162, 102] width 82 height 13
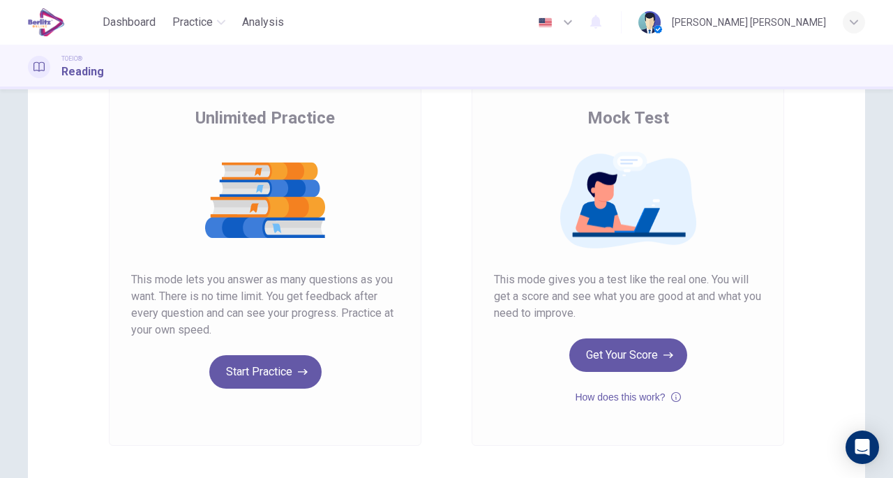
scroll to position [70, 0]
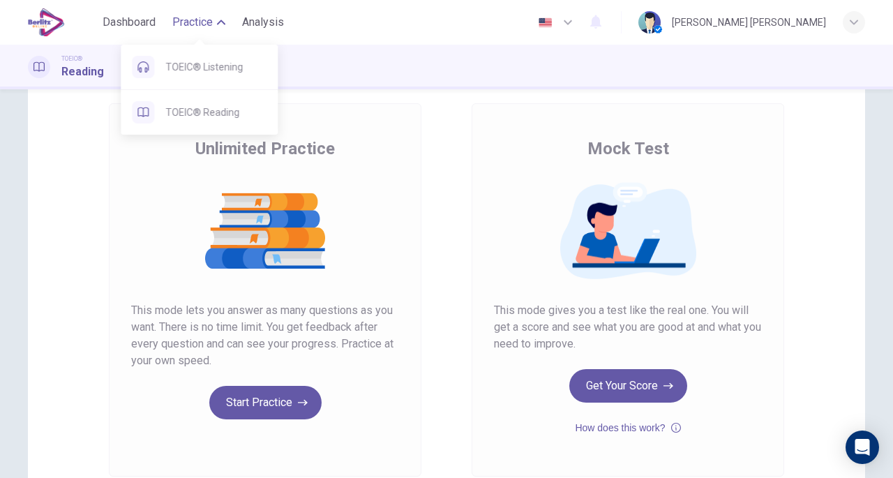
click at [222, 22] on icon "button" at bounding box center [221, 22] width 8 height 8
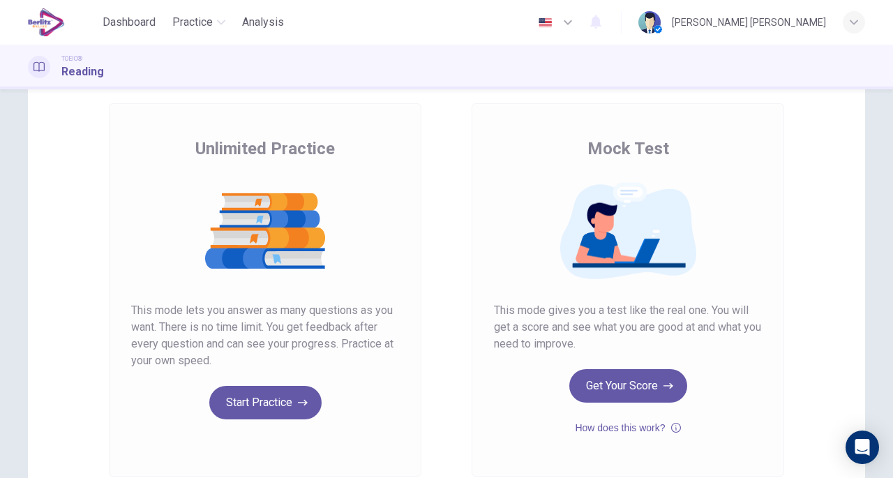
click at [261, 19] on span "Analysis" at bounding box center [263, 22] width 42 height 17
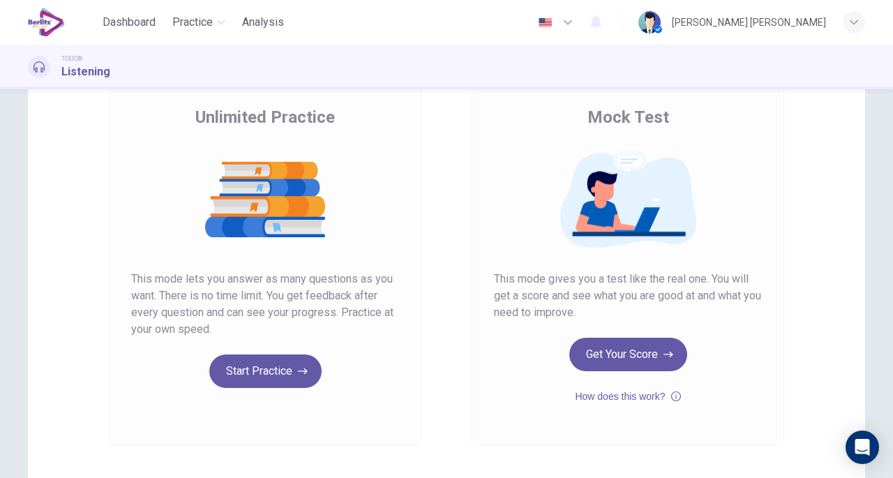
scroll to position [197, 0]
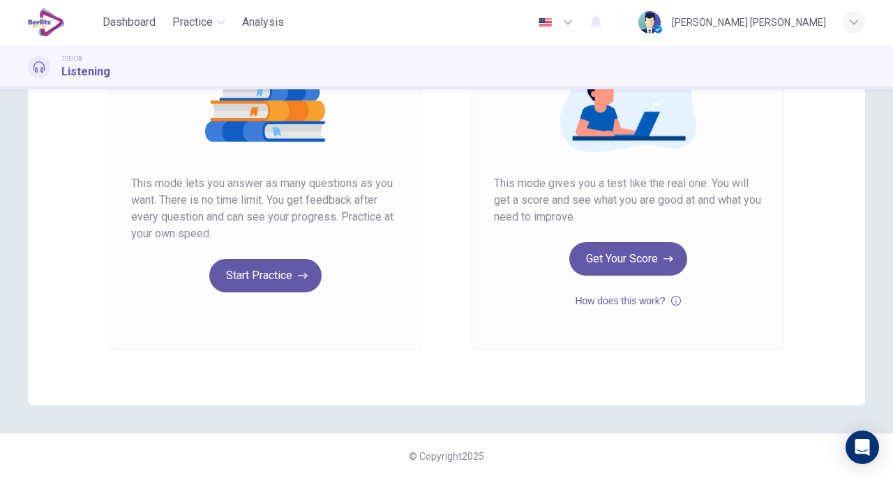
click at [636, 259] on button "Get Your Score" at bounding box center [629, 259] width 118 height 34
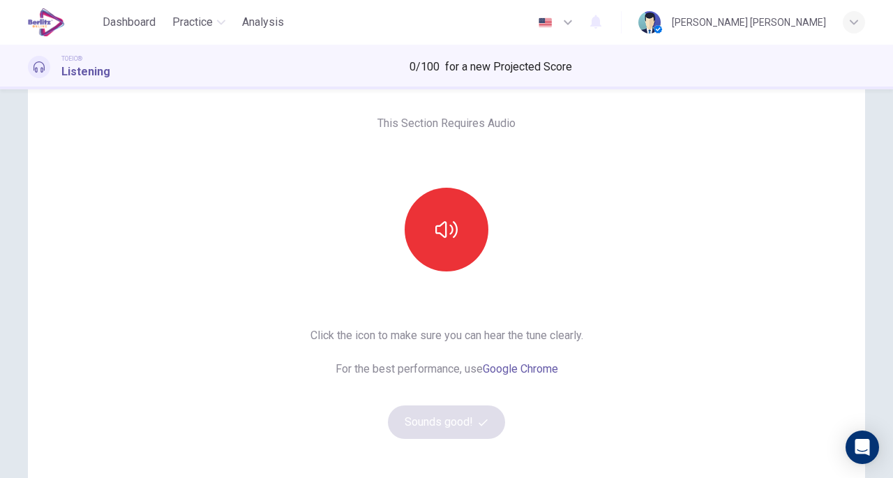
scroll to position [57, 0]
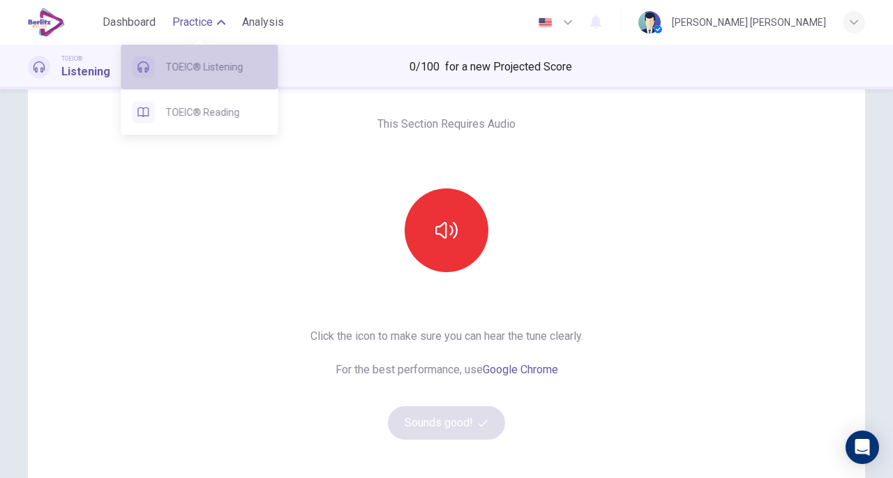
click at [194, 64] on span "TOEIC® Listening" at bounding box center [215, 67] width 101 height 17
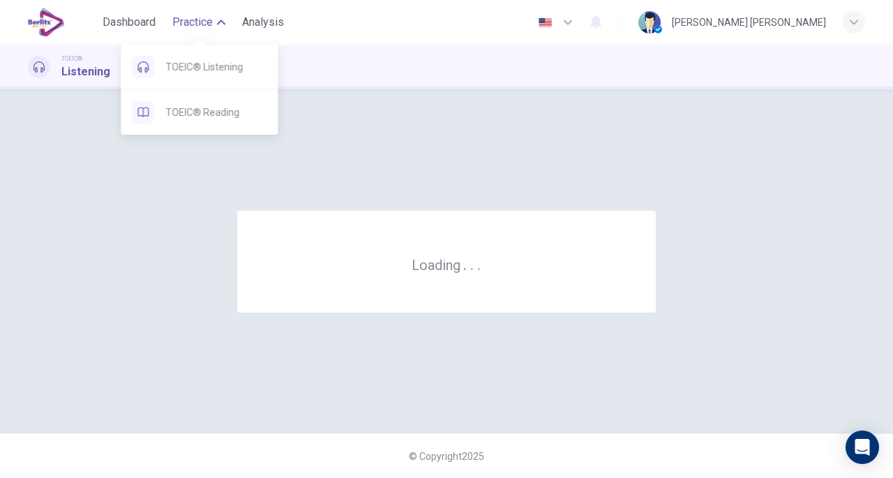
scroll to position [0, 0]
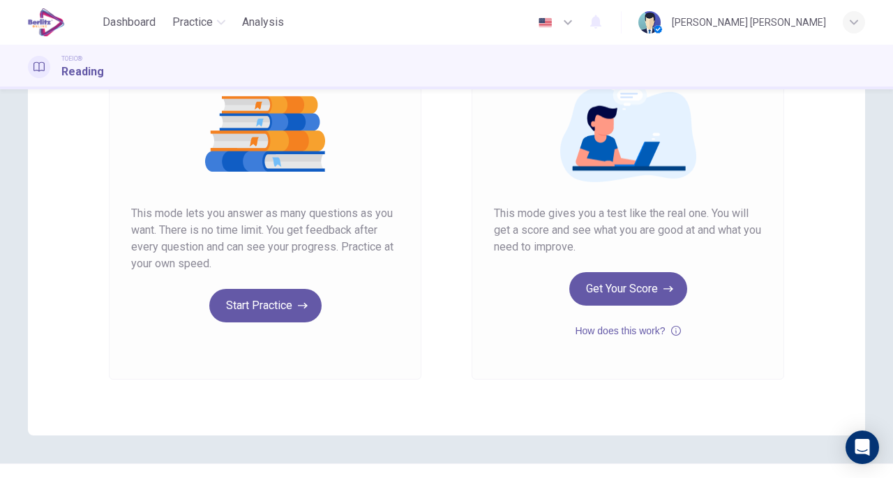
scroll to position [197, 0]
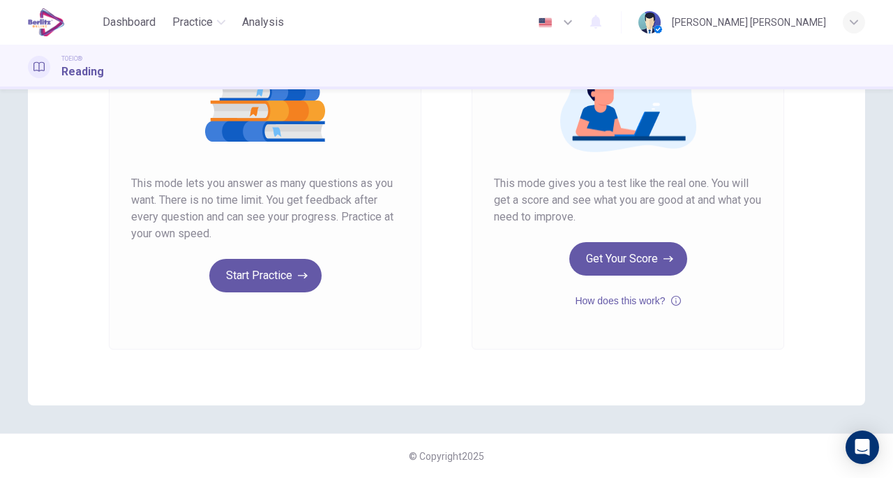
click at [240, 275] on button "Start Practice" at bounding box center [265, 276] width 112 height 34
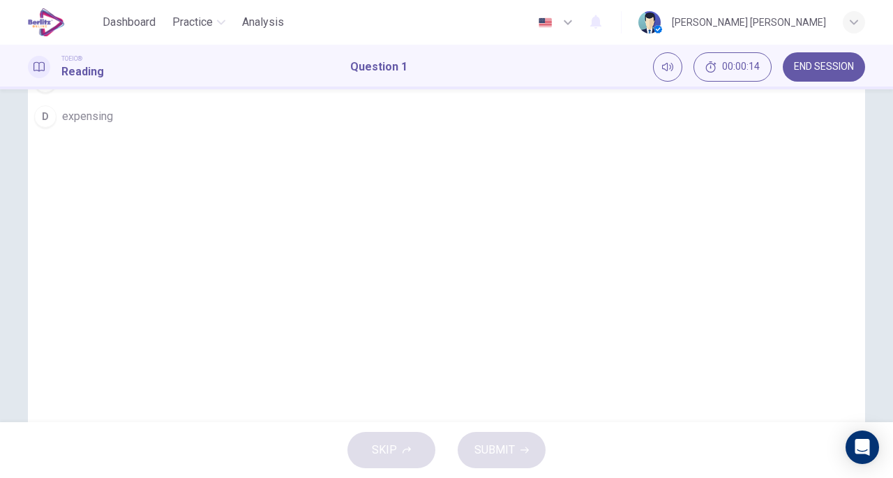
scroll to position [70, 0]
click at [113, 90] on span "expensive" at bounding box center [87, 81] width 51 height 17
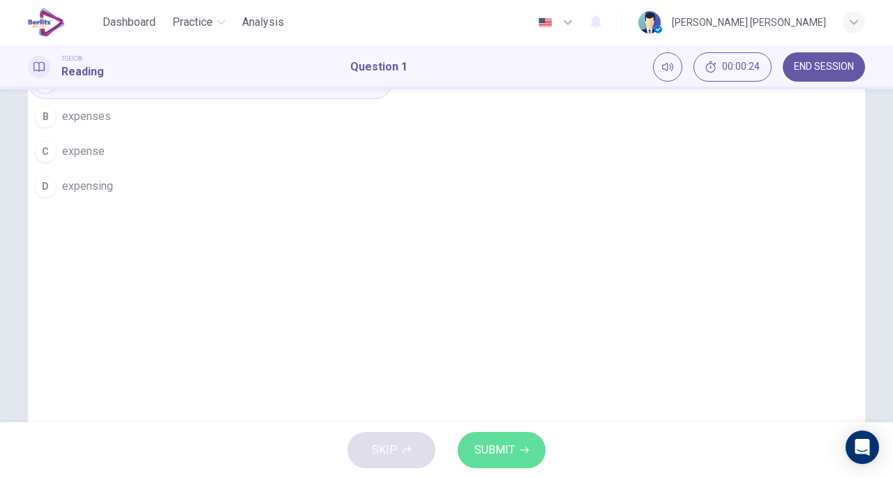
click at [493, 449] on span "SUBMIT" at bounding box center [495, 450] width 40 height 20
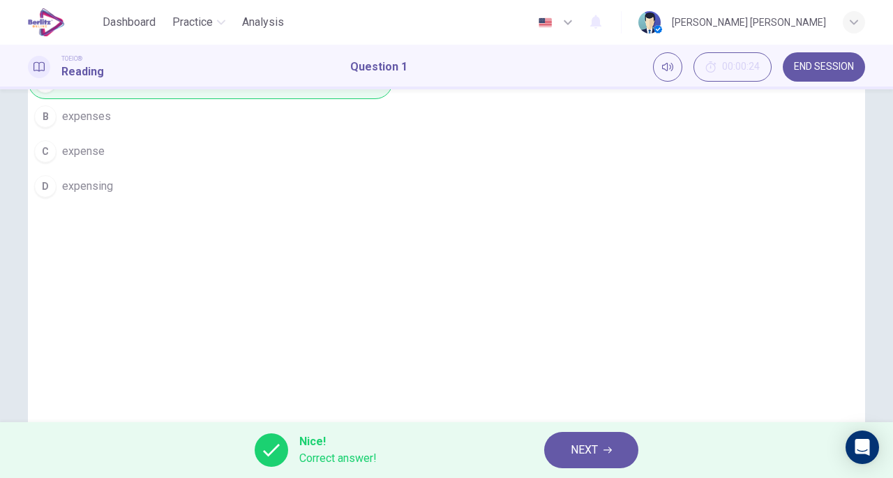
click at [574, 442] on span "NEXT" at bounding box center [584, 450] width 27 height 20
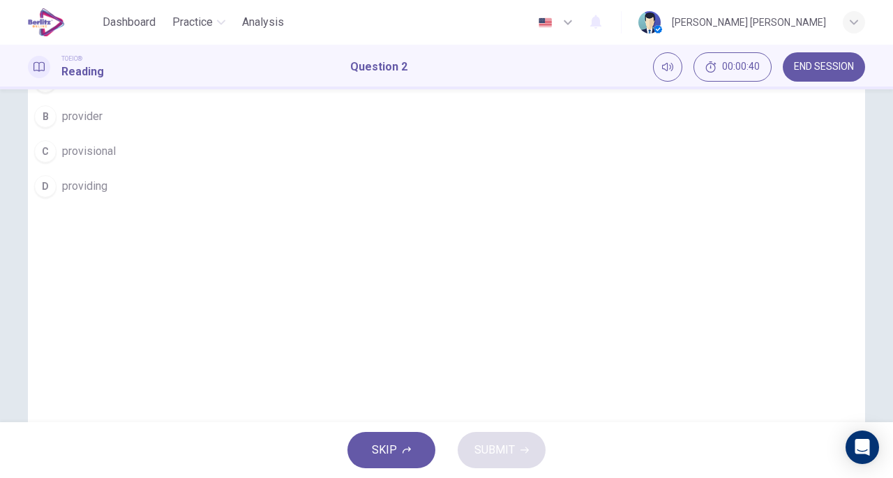
click at [103, 125] on span "provider" at bounding box center [82, 116] width 40 height 17
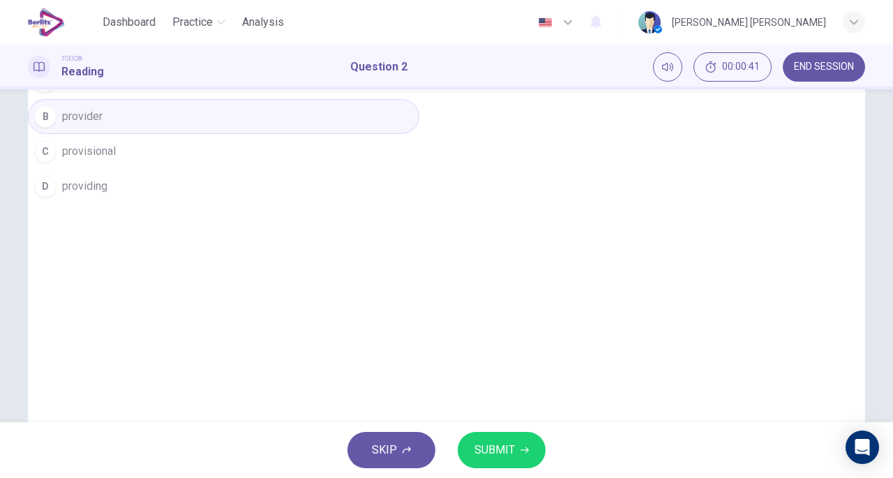
click at [509, 445] on span "SUBMIT" at bounding box center [495, 450] width 40 height 20
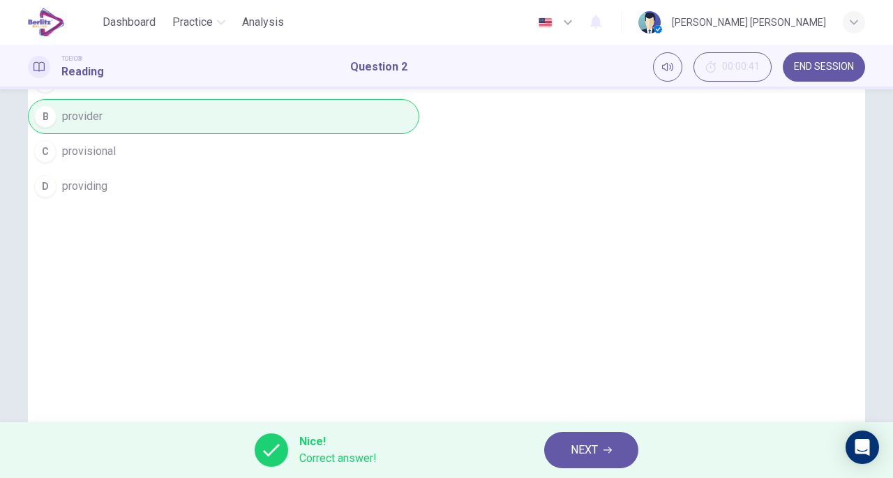
click at [602, 447] on button "NEXT" at bounding box center [591, 450] width 94 height 36
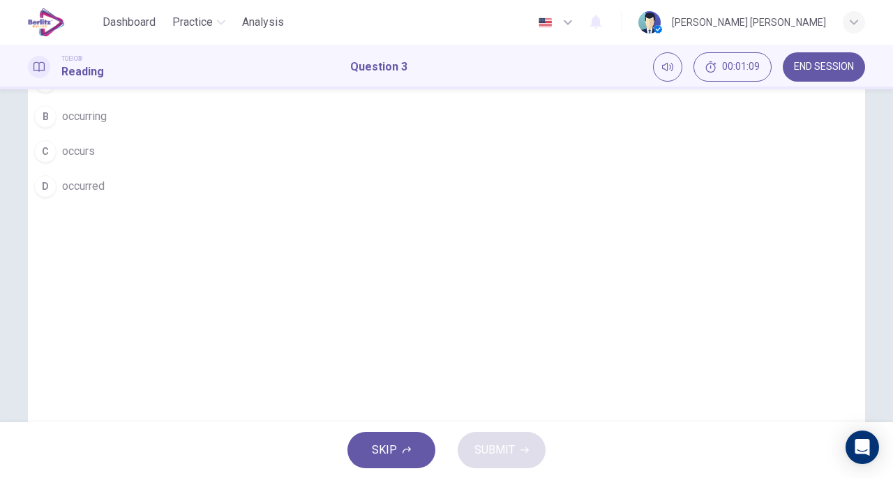
click at [107, 125] on span "occurring" at bounding box center [84, 116] width 45 height 17
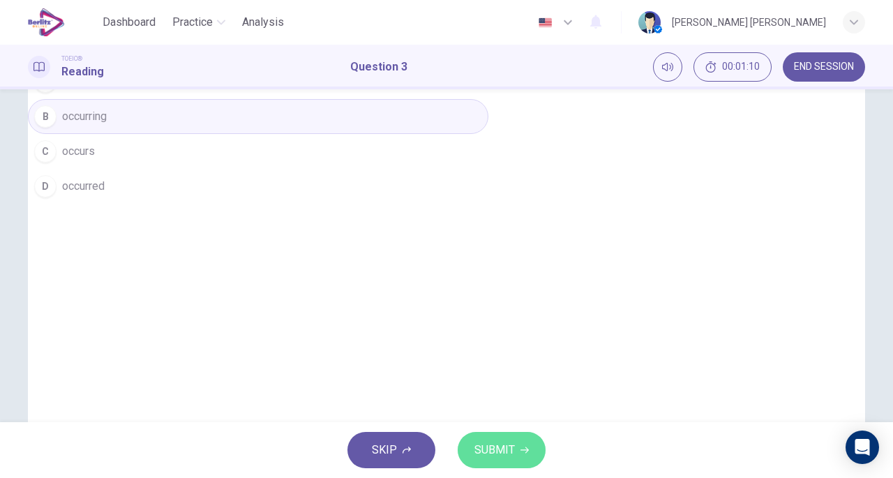
click at [491, 453] on span "SUBMIT" at bounding box center [495, 450] width 40 height 20
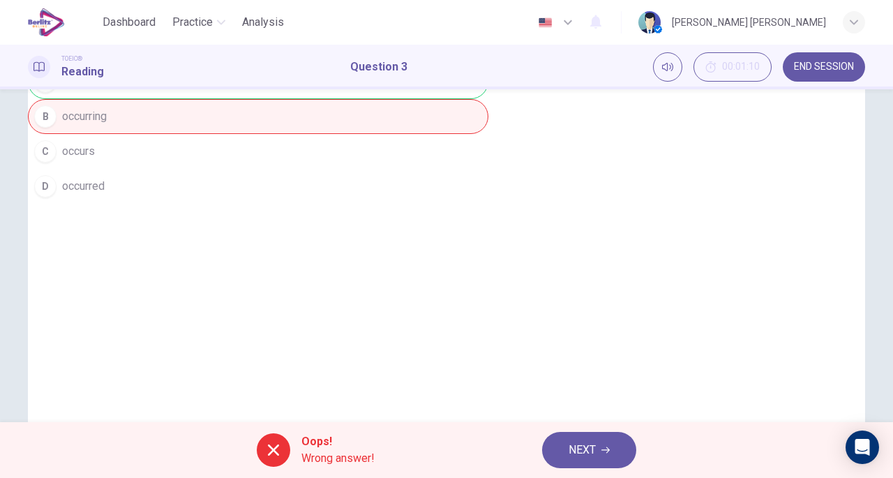
click at [601, 452] on button "NEXT" at bounding box center [589, 450] width 94 height 36
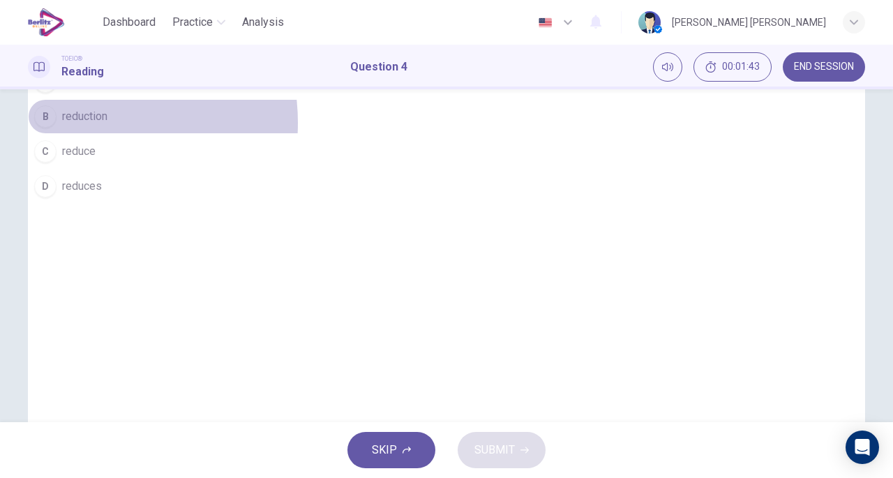
click at [107, 125] on span "reduction" at bounding box center [84, 116] width 45 height 17
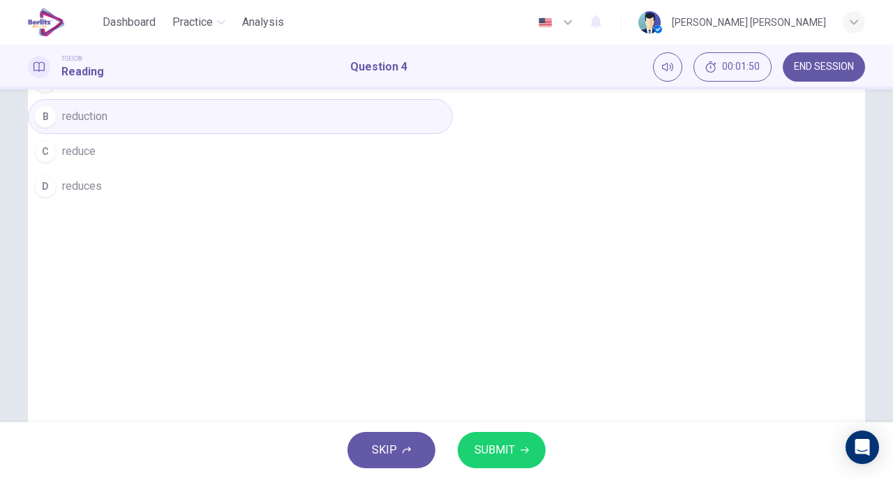
click at [493, 449] on span "SUBMIT" at bounding box center [495, 450] width 40 height 20
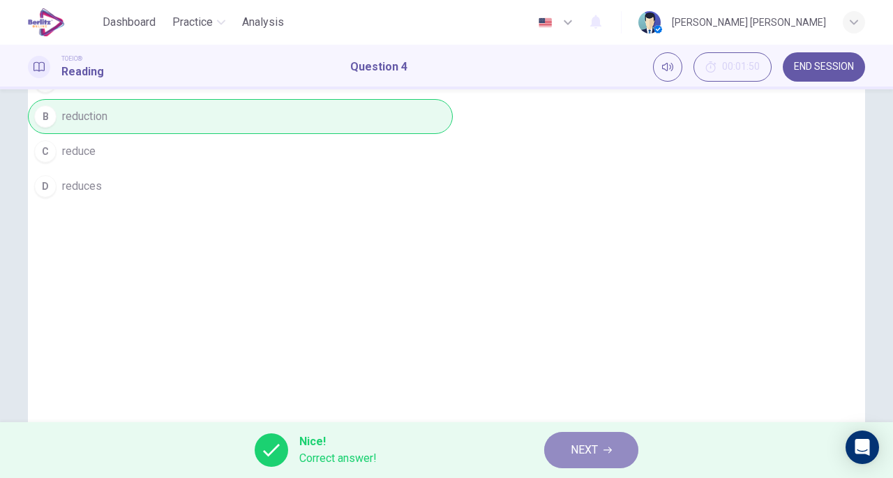
click at [577, 440] on button "NEXT" at bounding box center [591, 450] width 94 height 36
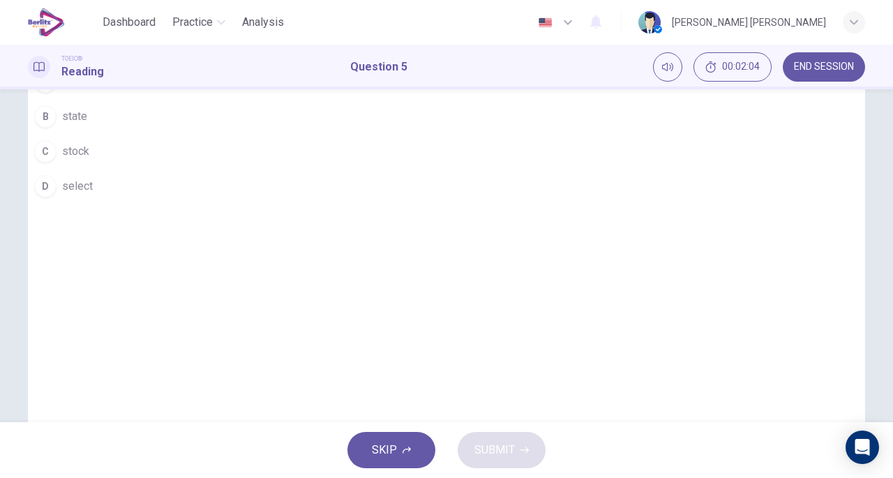
click at [89, 160] on span "stock" at bounding box center [75, 151] width 27 height 17
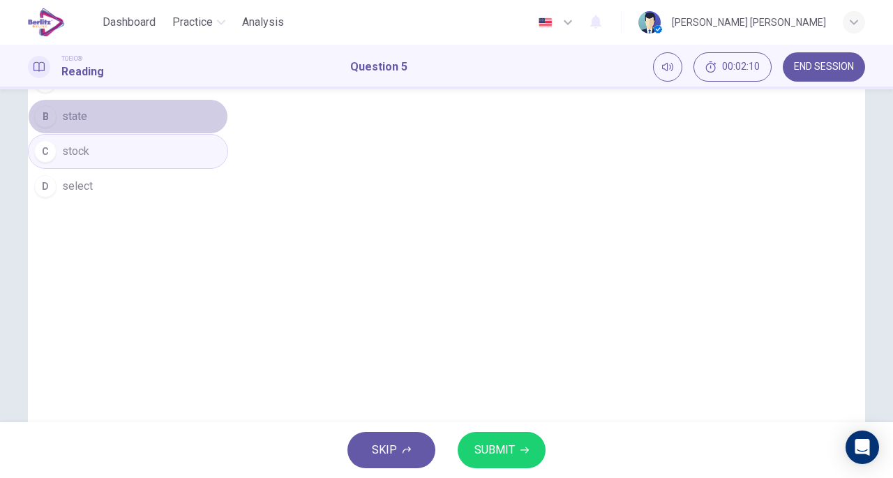
click at [87, 125] on span "state" at bounding box center [74, 116] width 25 height 17
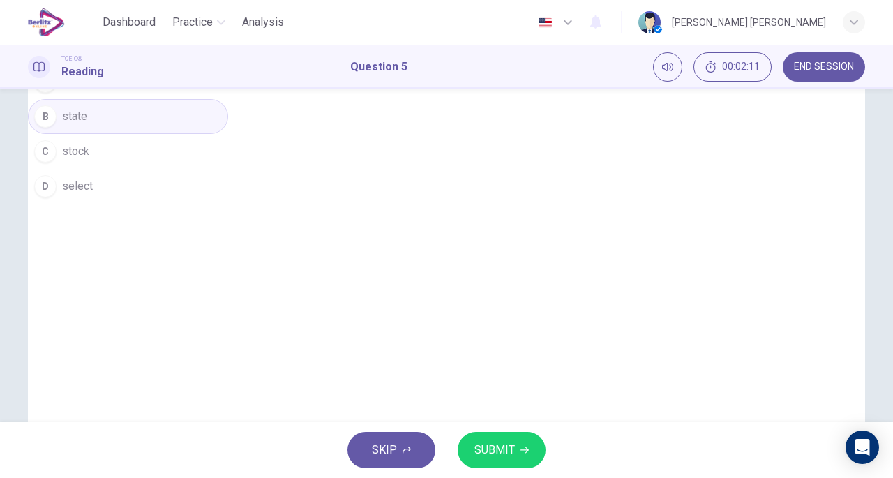
click at [487, 442] on span "SUBMIT" at bounding box center [495, 450] width 40 height 20
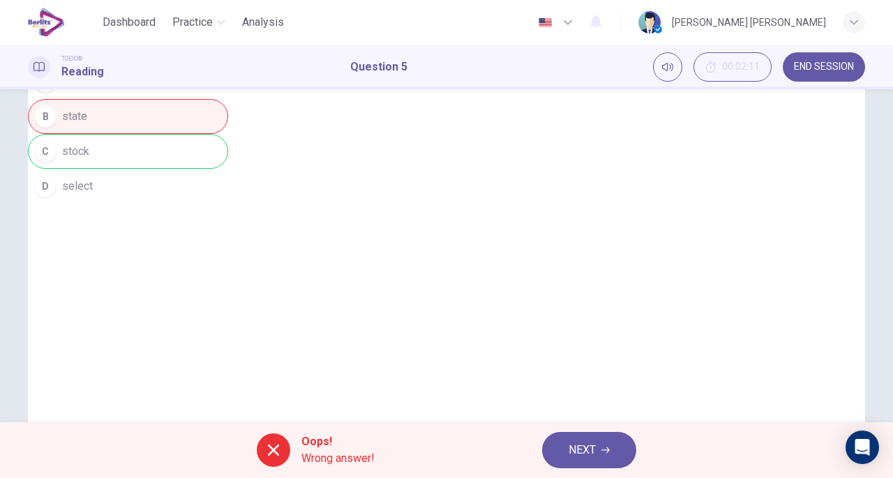
click at [609, 438] on button "NEXT" at bounding box center [589, 450] width 94 height 36
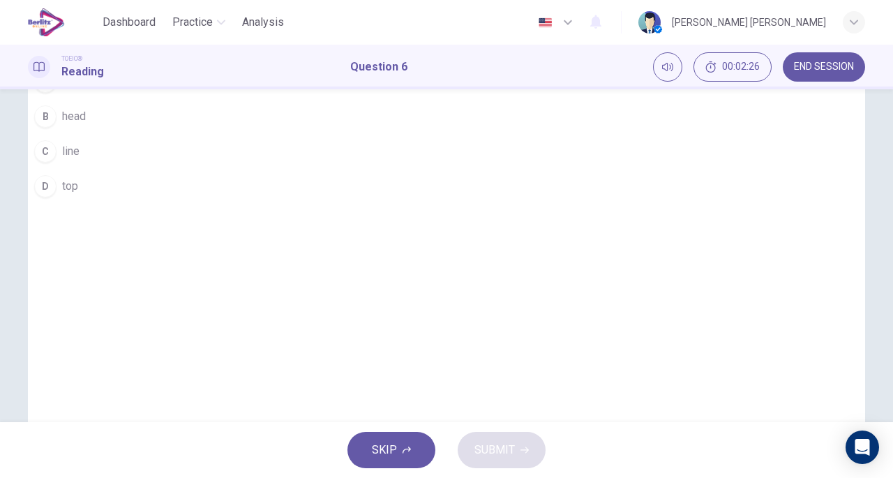
click at [86, 125] on span "head" at bounding box center [74, 116] width 24 height 17
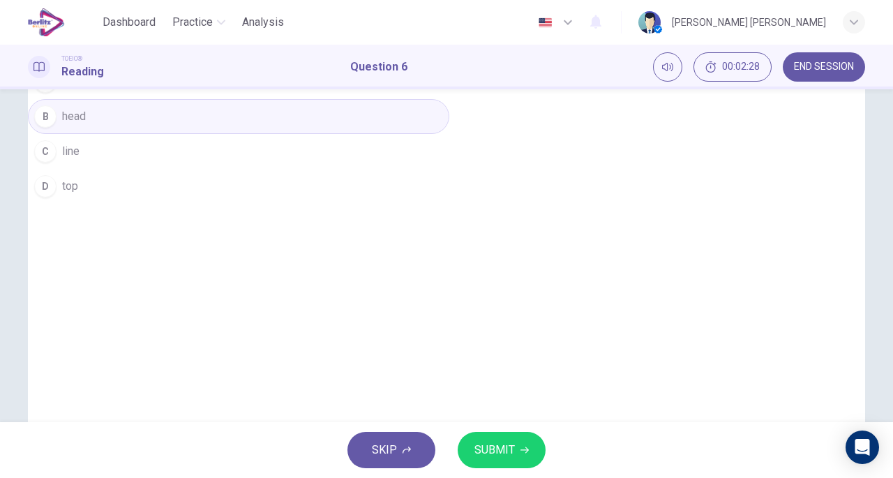
click at [509, 436] on button "SUBMIT" at bounding box center [502, 450] width 88 height 36
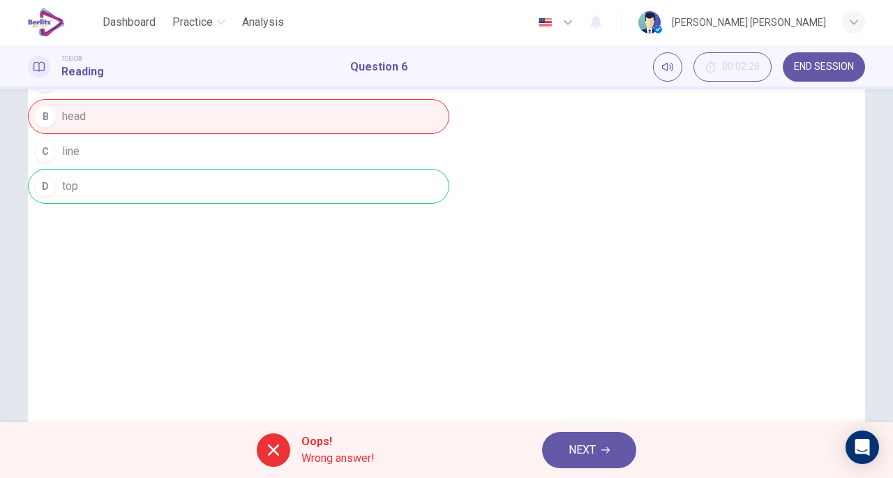
click at [597, 445] on button "NEXT" at bounding box center [589, 450] width 94 height 36
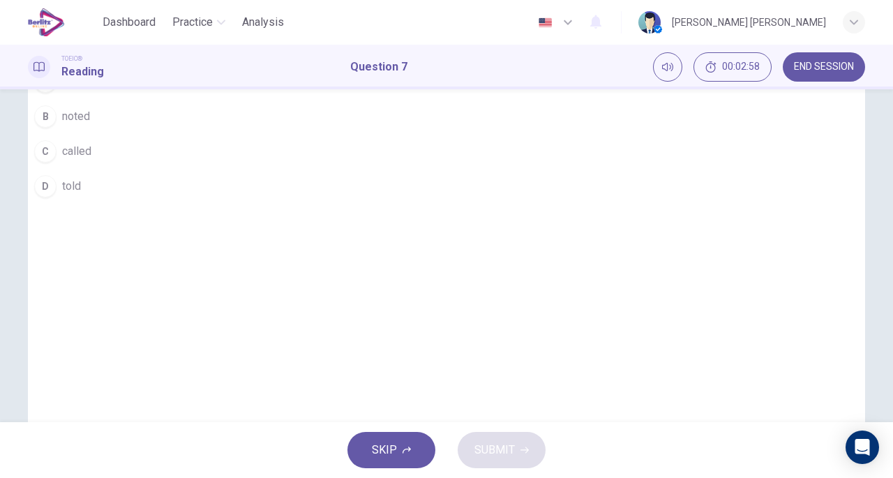
click at [90, 125] on span "noted" at bounding box center [76, 116] width 28 height 17
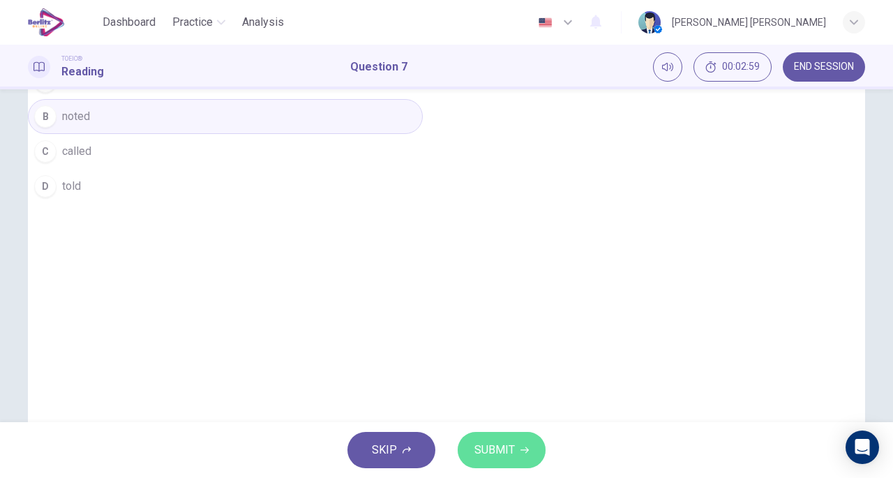
click at [521, 449] on icon "button" at bounding box center [525, 450] width 8 height 8
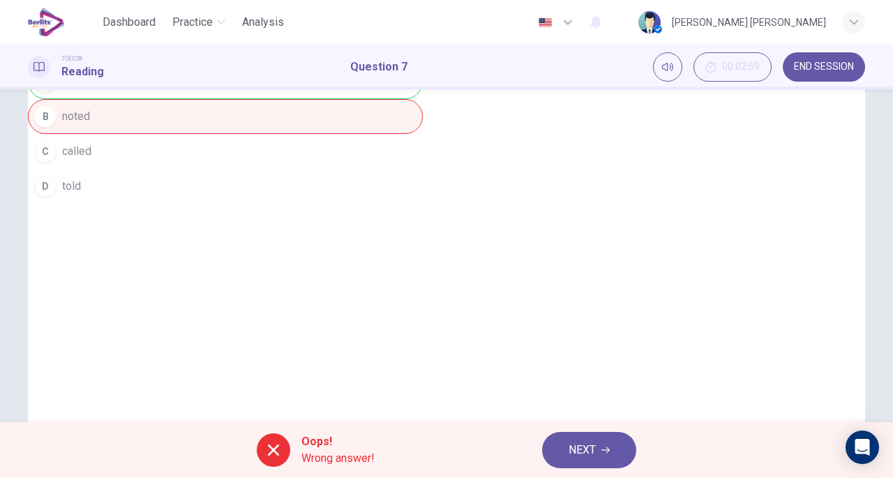
click at [561, 435] on button "NEXT" at bounding box center [589, 450] width 94 height 36
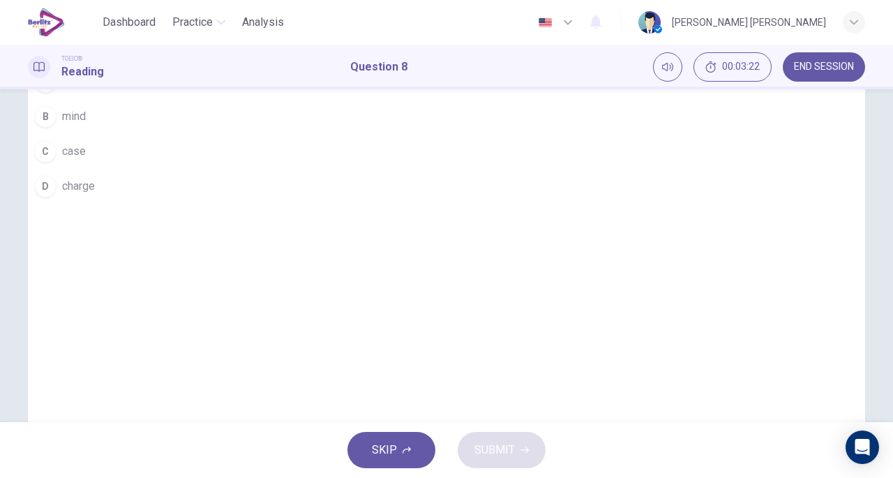
click at [95, 195] on span "charge" at bounding box center [78, 186] width 33 height 17
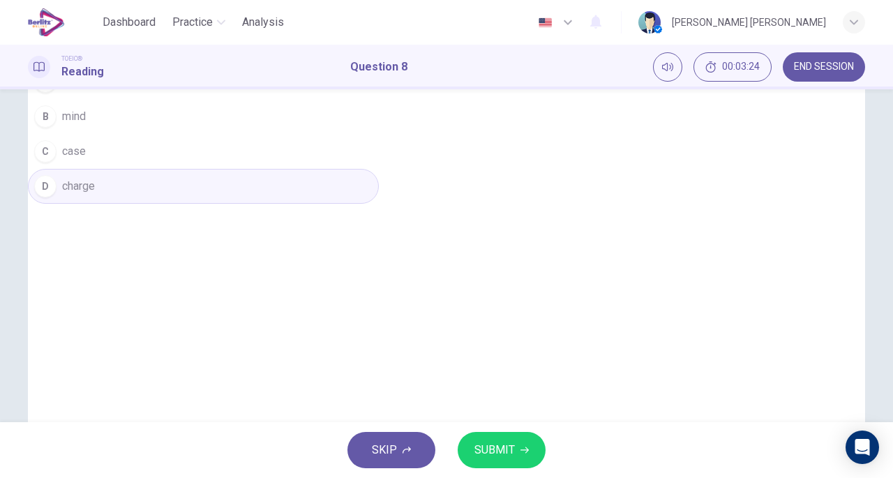
click at [485, 447] on span "SUBMIT" at bounding box center [495, 450] width 40 height 20
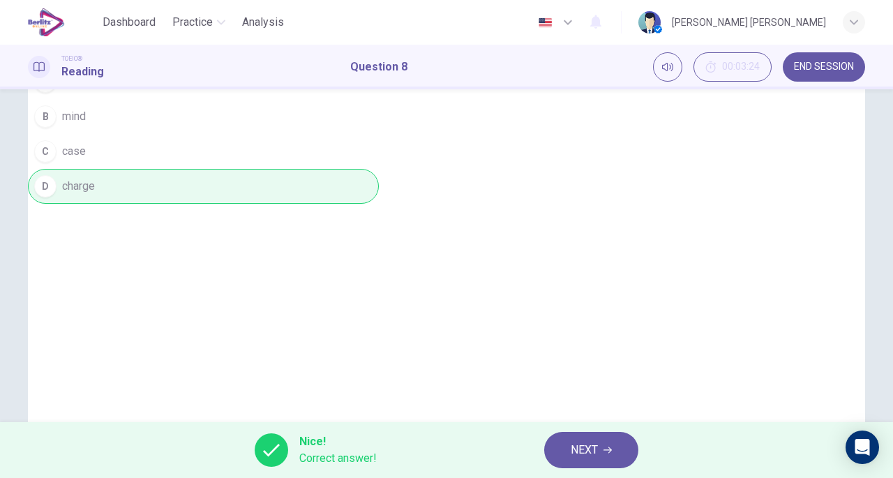
click at [595, 442] on span "NEXT" at bounding box center [584, 450] width 27 height 20
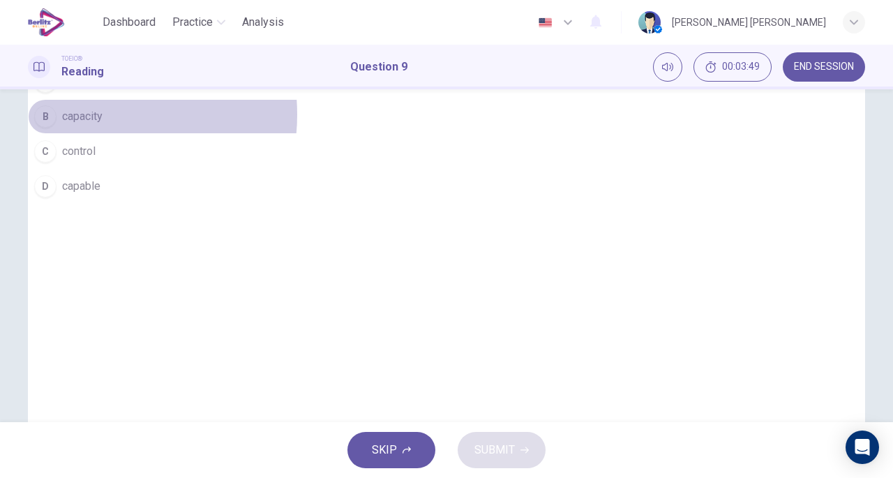
click at [103, 125] on span "capacity" at bounding box center [82, 116] width 40 height 17
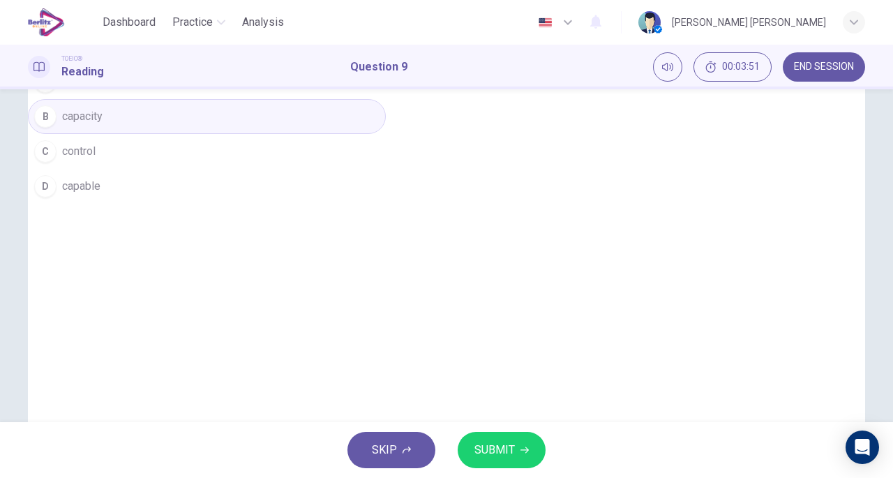
click at [482, 455] on span "SUBMIT" at bounding box center [495, 450] width 40 height 20
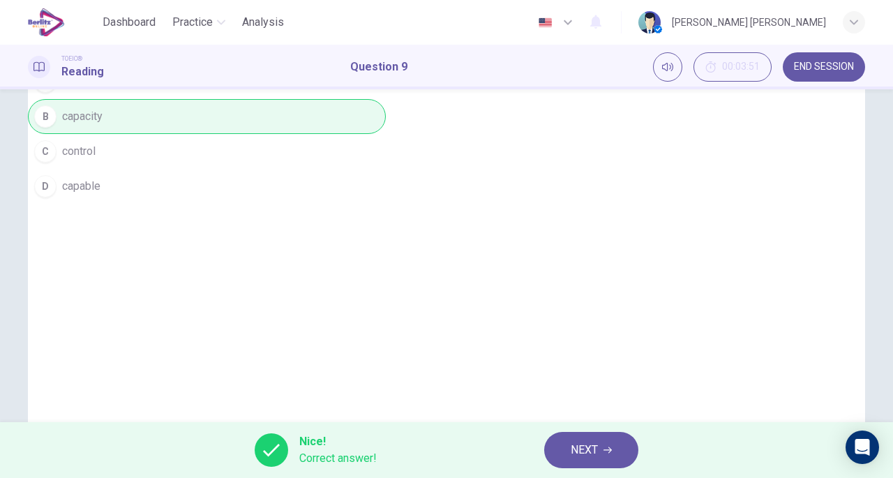
click at [572, 449] on span "NEXT" at bounding box center [584, 450] width 27 height 20
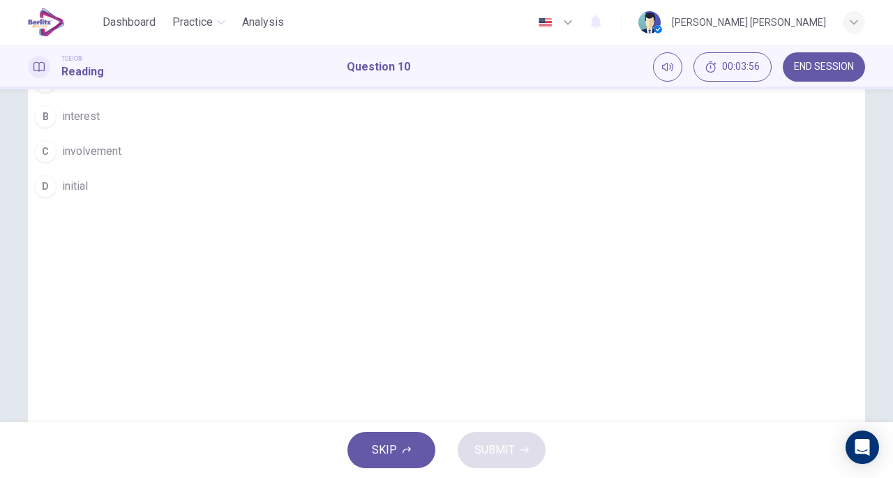
drag, startPoint x: 501, startPoint y: 112, endPoint x: 420, endPoint y: 114, distance: 81.0
click at [420, 64] on h6 "10. Staff are always encouraged to work by themselves and whenever they meet a …" at bounding box center [265, 55] width 475 height 17
drag, startPoint x: 357, startPoint y: 105, endPoint x: 434, endPoint y: 135, distance: 82.7
click at [434, 64] on h6 "10. Staff are always encouraged to work by themselves and whenever they meet a …" at bounding box center [265, 55] width 475 height 17
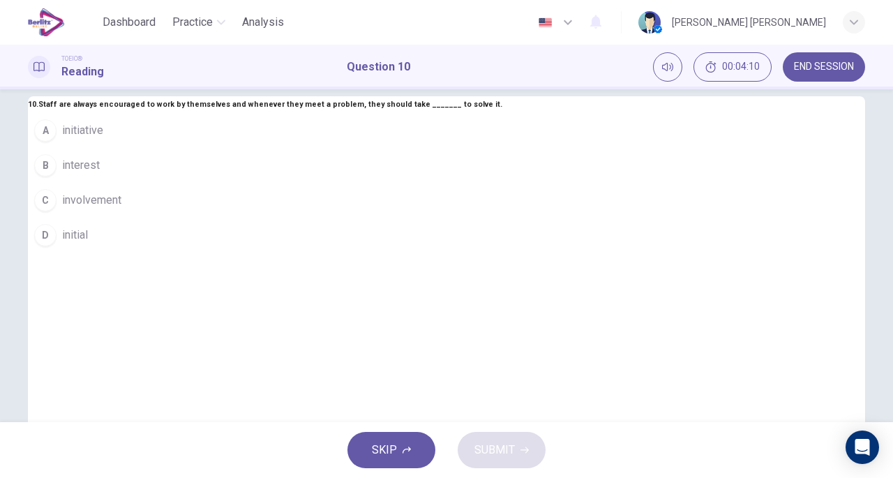
scroll to position [0, 0]
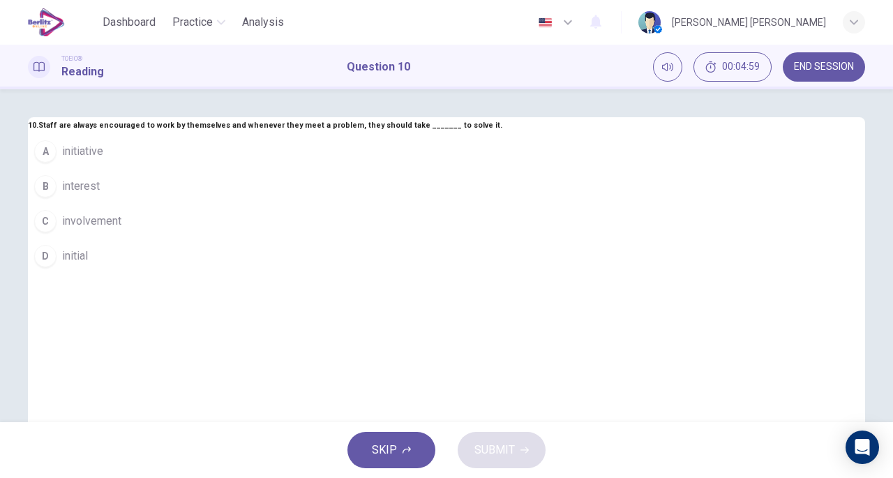
click at [103, 160] on span "initiative" at bounding box center [82, 151] width 41 height 17
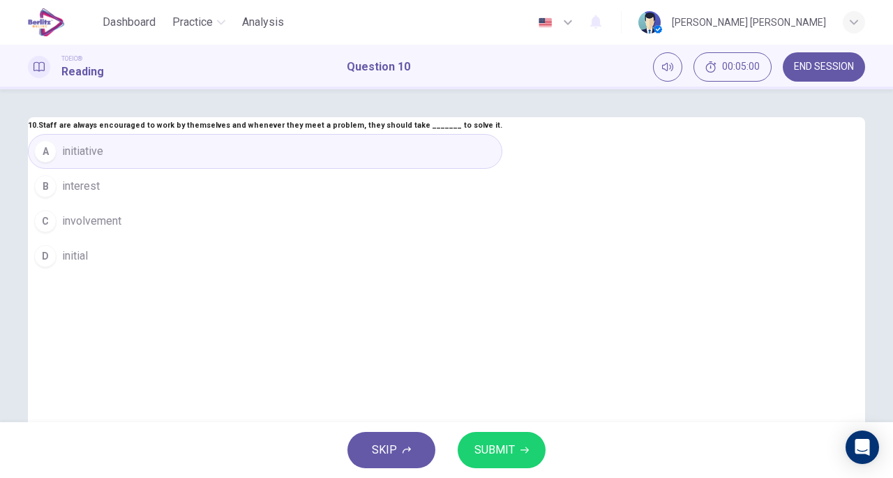
click at [496, 439] on button "SUBMIT" at bounding box center [502, 450] width 88 height 36
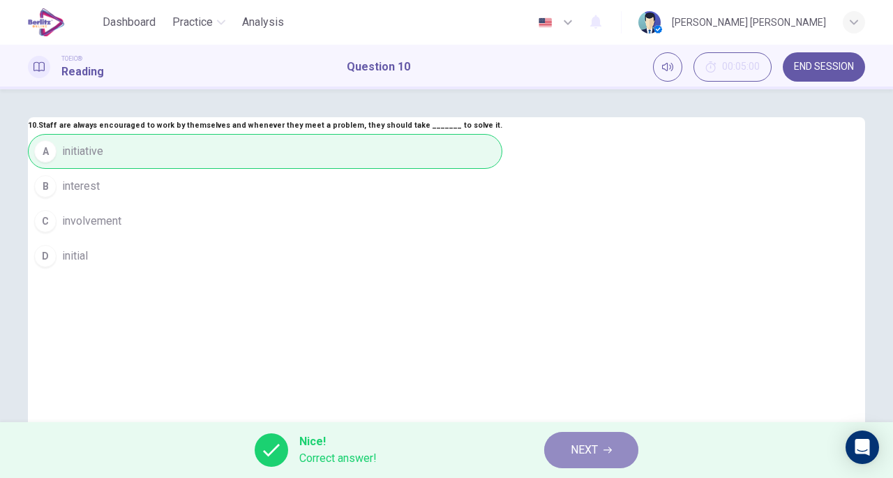
click at [593, 467] on button "NEXT" at bounding box center [591, 450] width 94 height 36
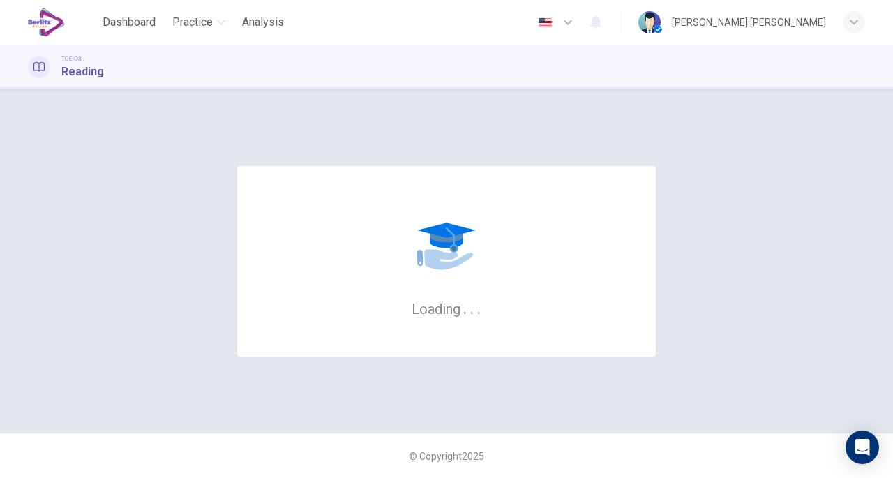
click at [595, 445] on div "© Copyright 2025" at bounding box center [446, 455] width 893 height 45
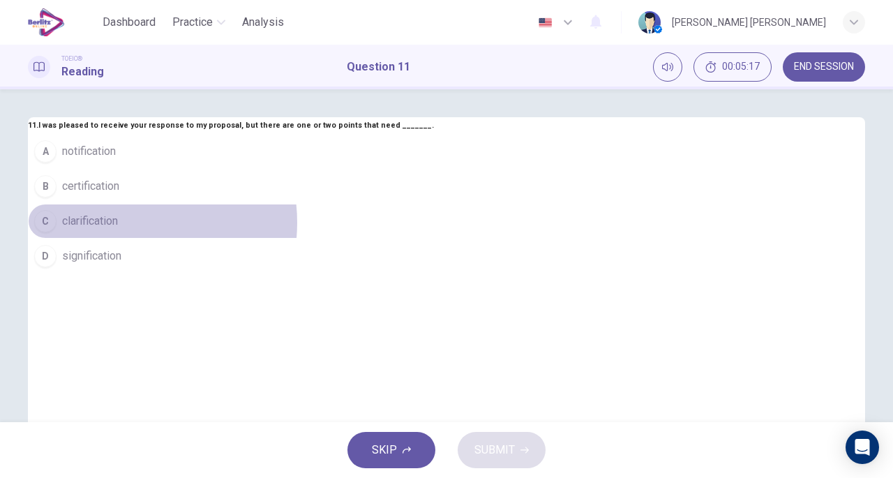
click at [405, 239] on button "C clarification" at bounding box center [231, 221] width 406 height 35
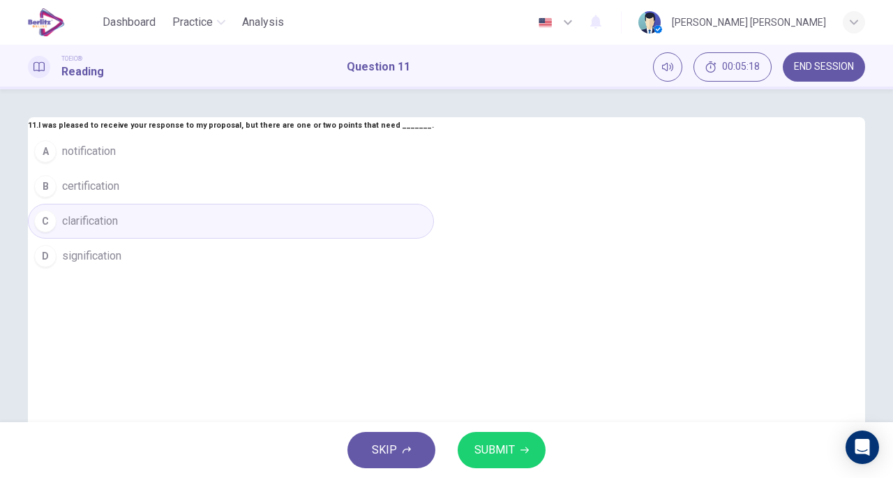
click at [505, 457] on span "SUBMIT" at bounding box center [495, 450] width 40 height 20
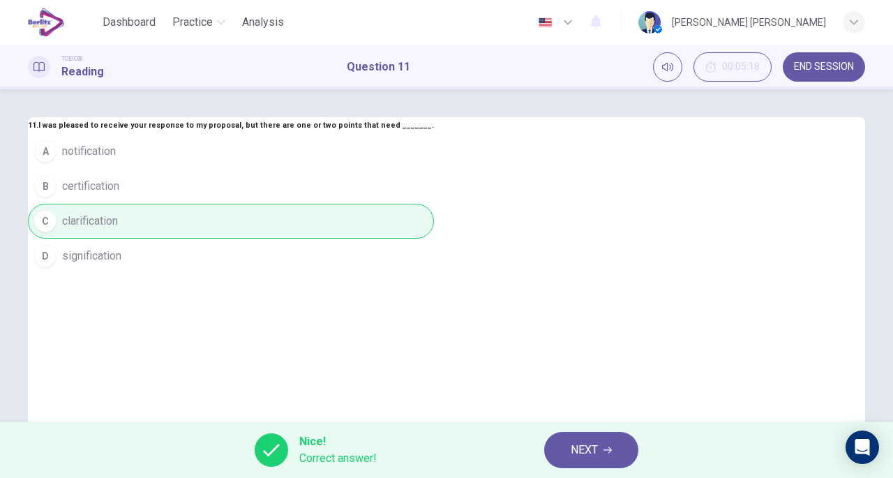
click at [581, 450] on span "NEXT" at bounding box center [584, 450] width 27 height 20
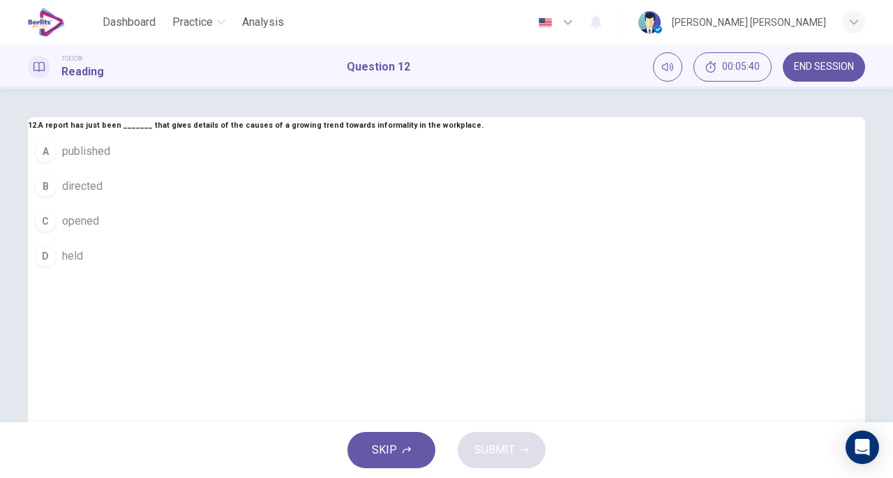
click at [99, 230] on span "opened" at bounding box center [80, 221] width 37 height 17
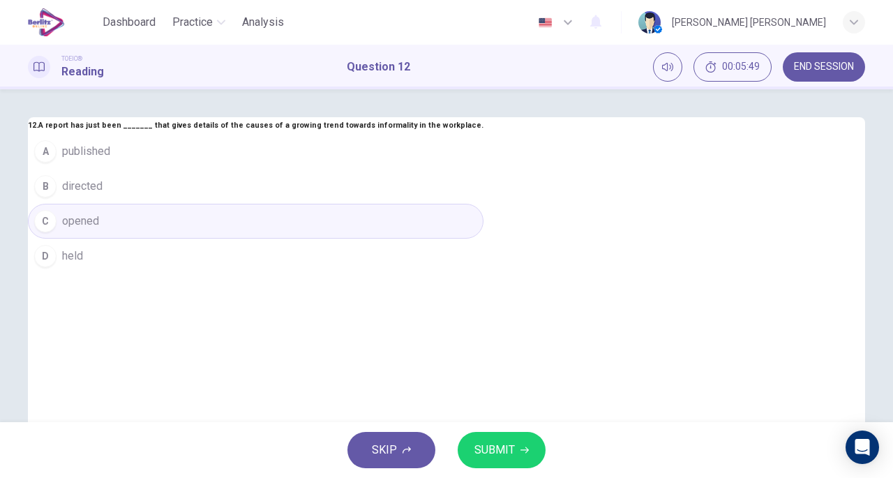
click at [103, 195] on span "directed" at bounding box center [82, 186] width 40 height 17
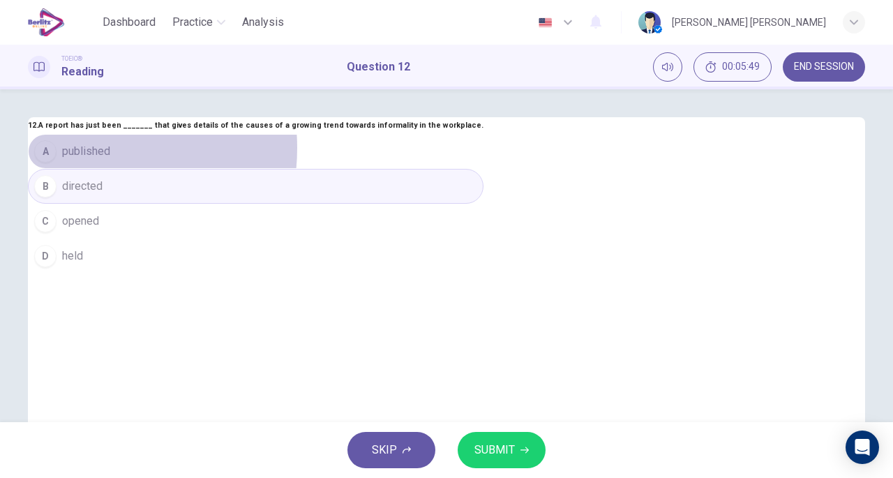
click at [110, 160] on span "published" at bounding box center [86, 151] width 48 height 17
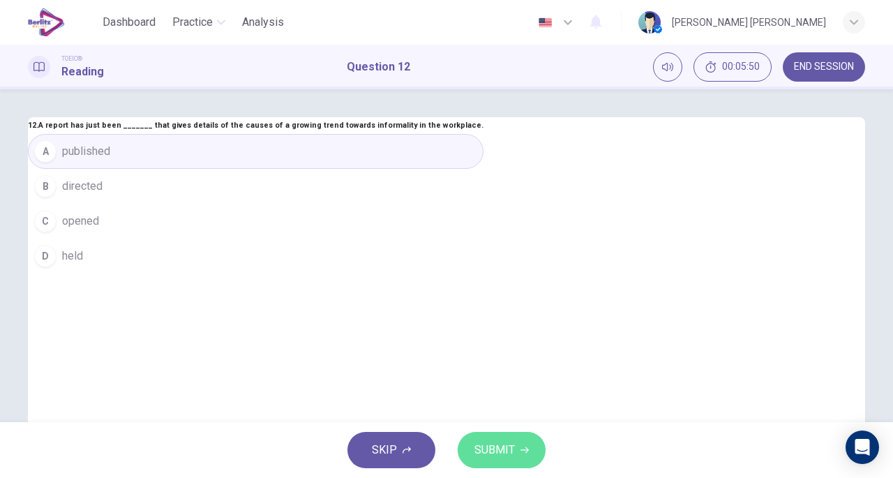
click at [496, 434] on button "SUBMIT" at bounding box center [502, 450] width 88 height 36
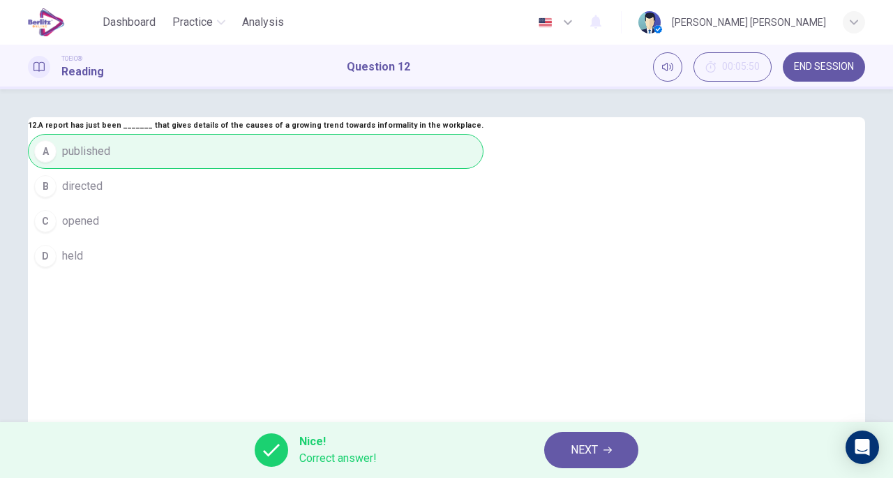
click at [603, 439] on button "NEXT" at bounding box center [591, 450] width 94 height 36
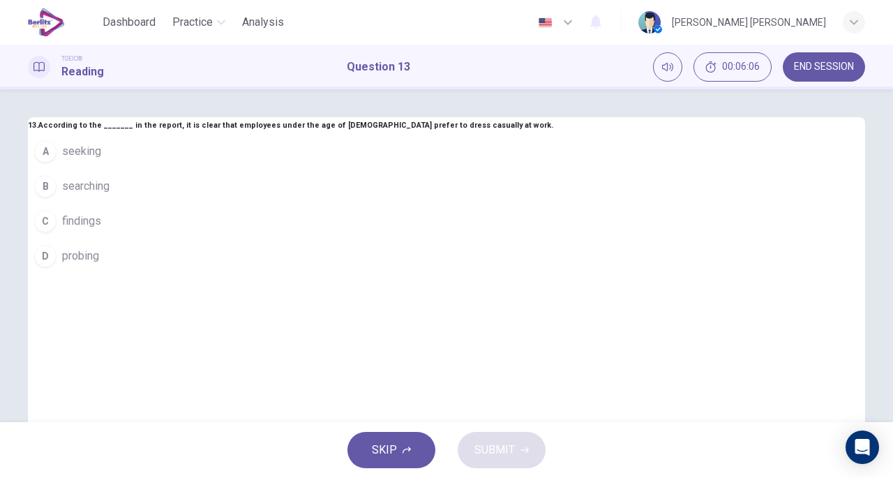
click at [101, 160] on span "seeking" at bounding box center [81, 151] width 39 height 17
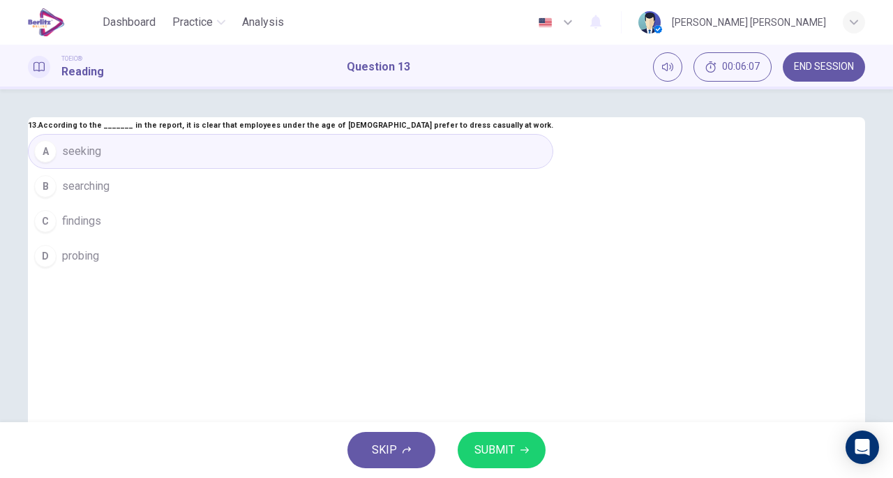
click at [507, 455] on span "SUBMIT" at bounding box center [495, 450] width 40 height 20
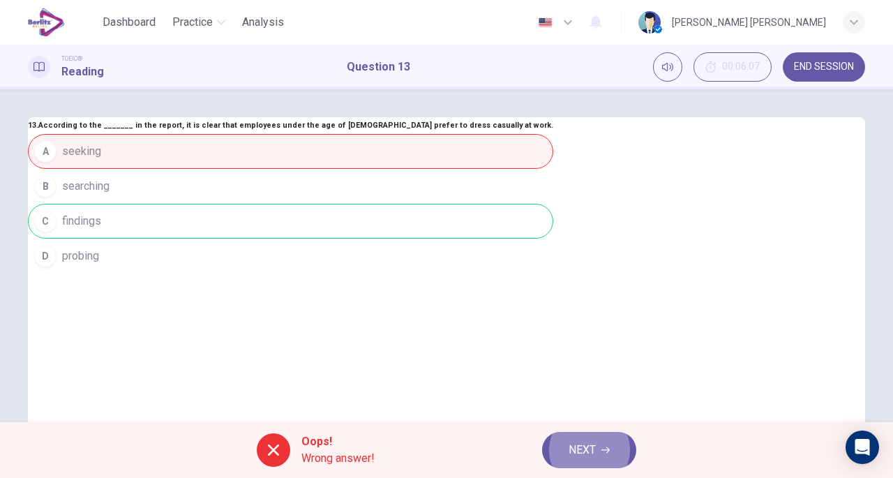
click at [602, 446] on button "NEXT" at bounding box center [589, 450] width 94 height 36
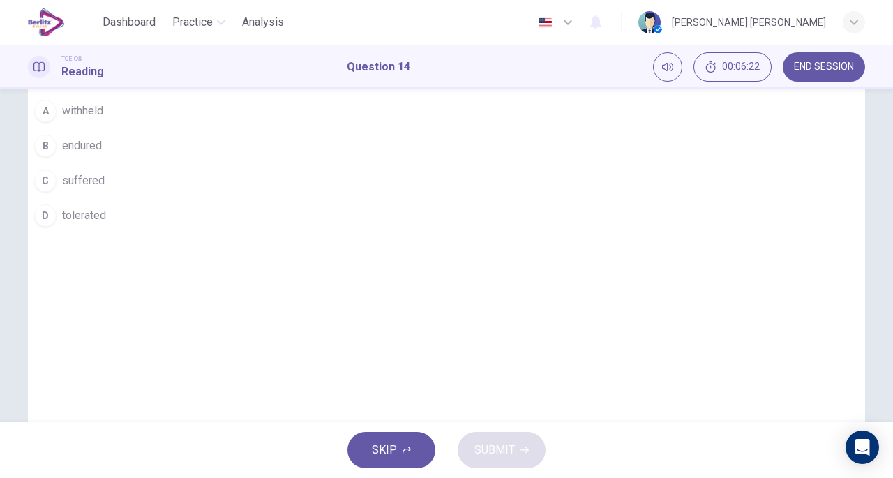
scroll to position [70, 0]
click at [262, 204] on button "D tolerated" at bounding box center [145, 186] width 234 height 35
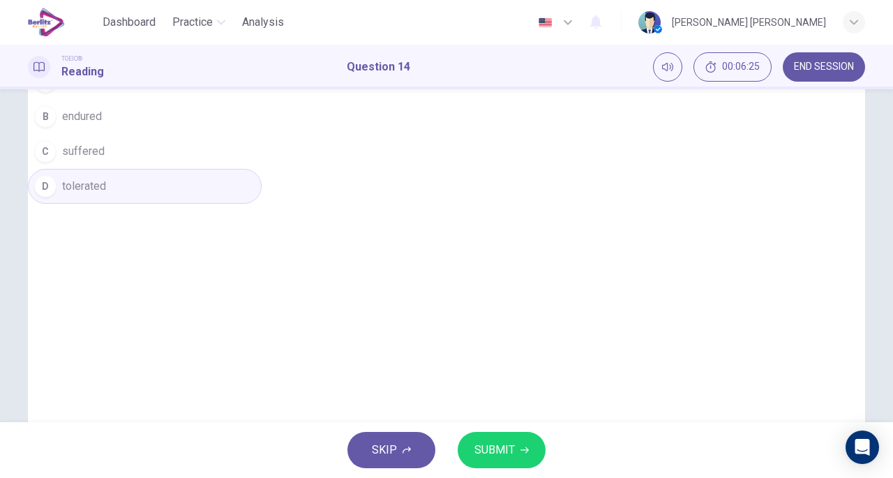
click at [504, 457] on span "SUBMIT" at bounding box center [495, 450] width 40 height 20
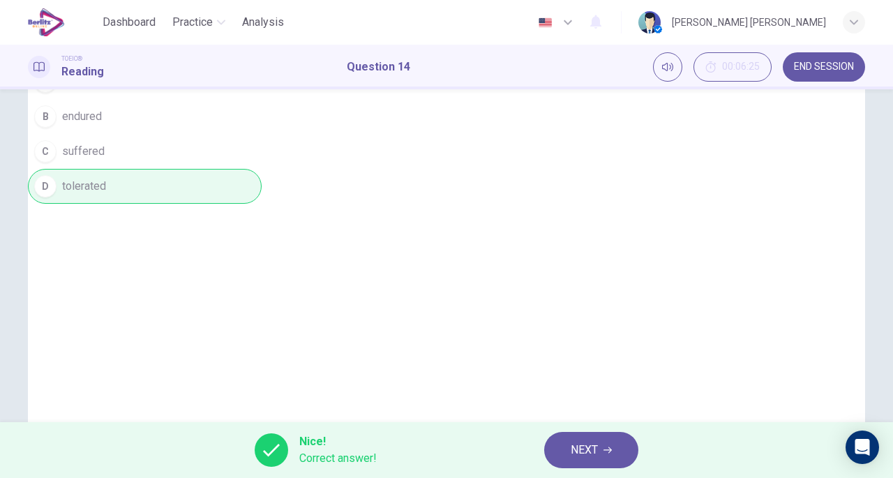
click at [592, 455] on span "NEXT" at bounding box center [584, 450] width 27 height 20
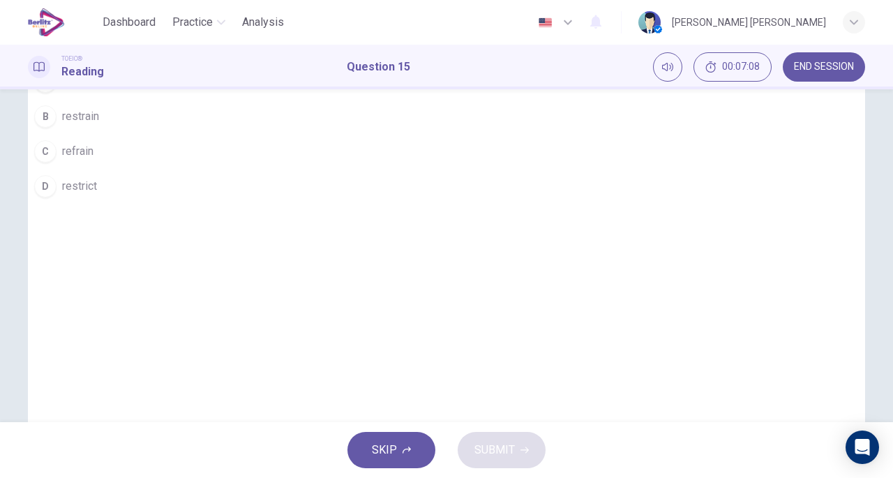
click at [370, 99] on button "A stop" at bounding box center [205, 81] width 355 height 35
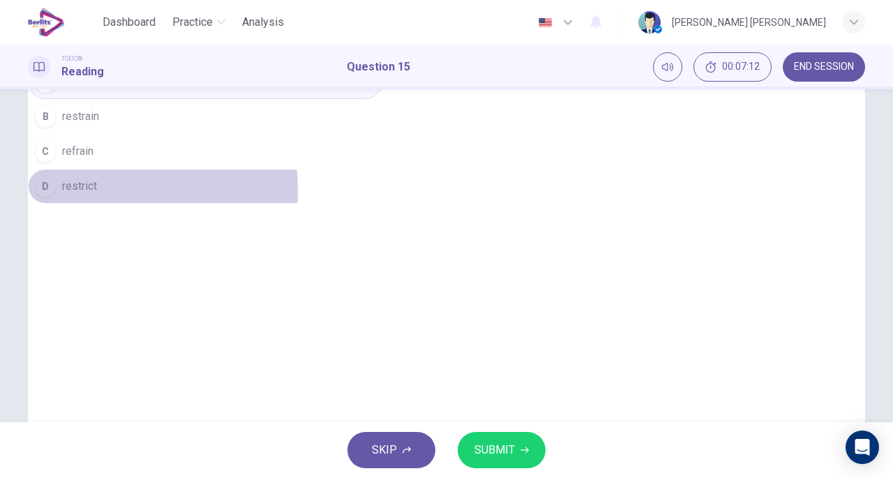
click at [97, 195] on span "restrict" at bounding box center [79, 186] width 35 height 17
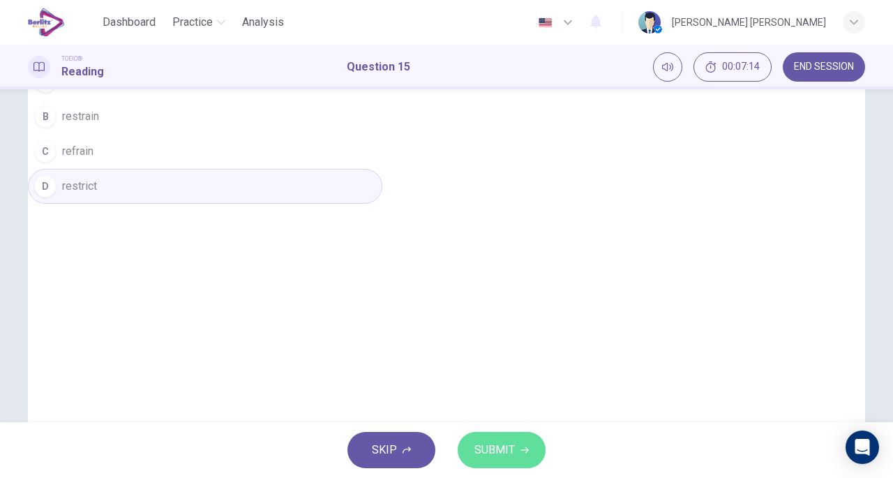
click at [504, 454] on span "SUBMIT" at bounding box center [495, 450] width 40 height 20
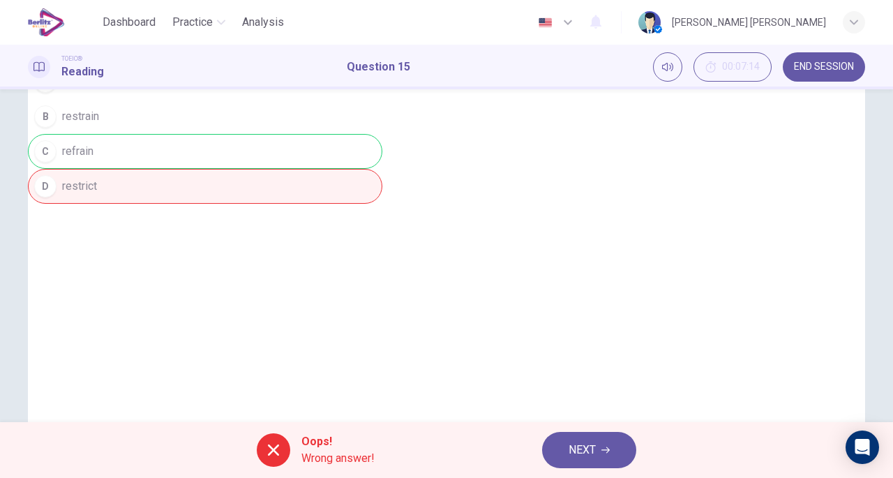
drag, startPoint x: 385, startPoint y: 255, endPoint x: 341, endPoint y: 254, distance: 43.3
click at [341, 204] on div "A stop B restrain C refrain D restrict" at bounding box center [205, 134] width 355 height 140
click at [592, 440] on button "NEXT" at bounding box center [589, 450] width 94 height 36
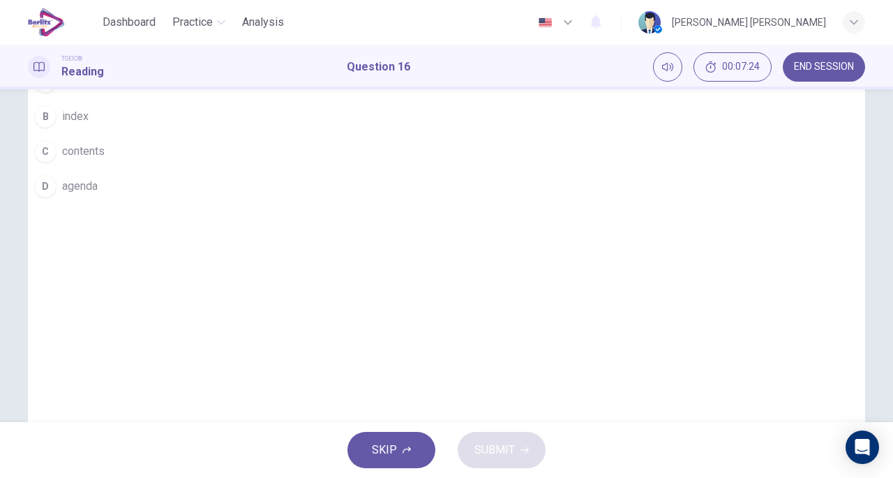
scroll to position [0, 0]
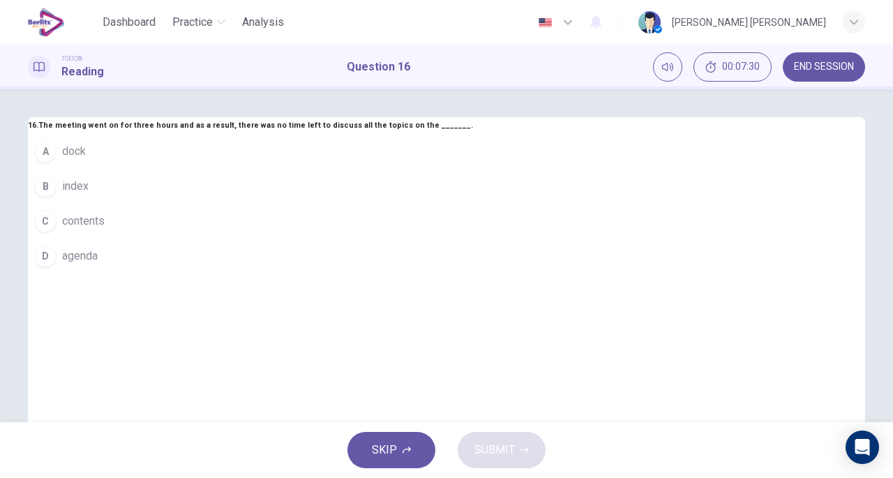
click at [395, 274] on button "D agenda" at bounding box center [250, 256] width 445 height 35
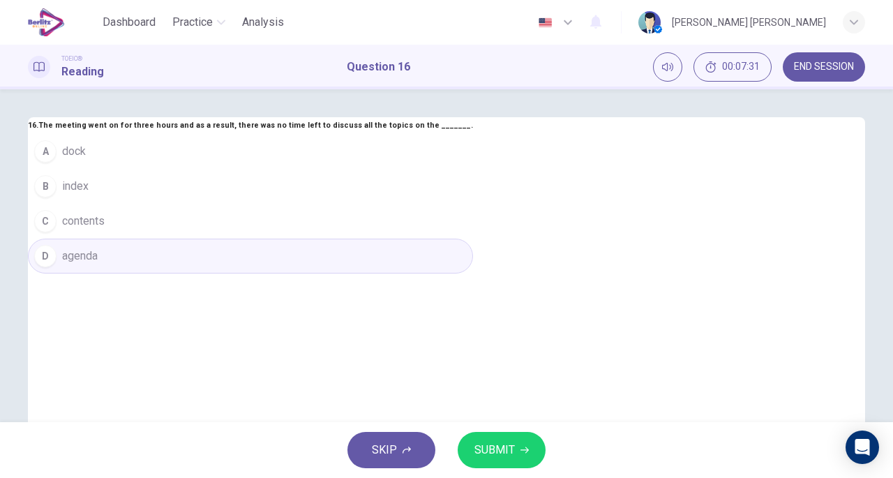
click at [485, 440] on span "SUBMIT" at bounding box center [495, 450] width 40 height 20
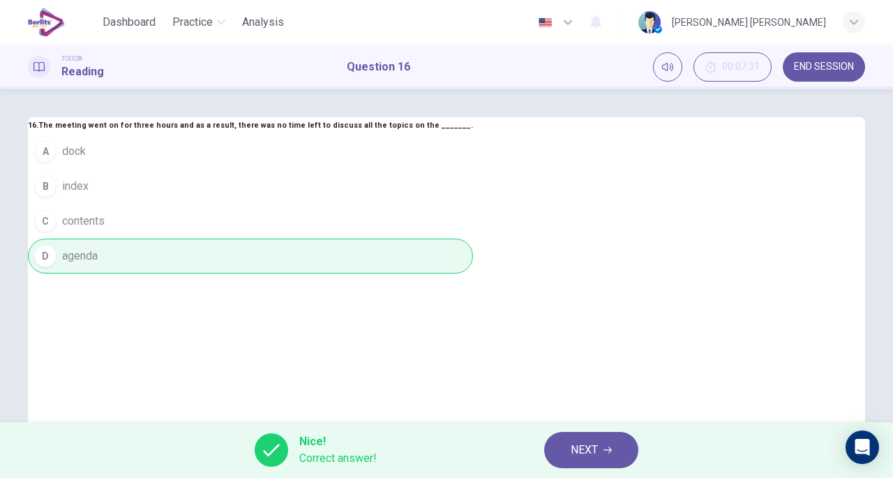
click at [570, 453] on button "NEXT" at bounding box center [591, 450] width 94 height 36
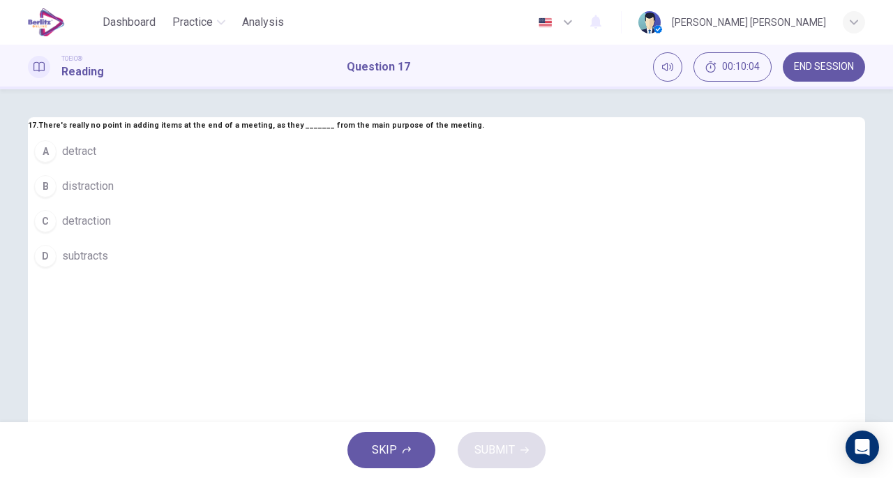
click at [108, 265] on span "subtracts" at bounding box center [85, 256] width 46 height 17
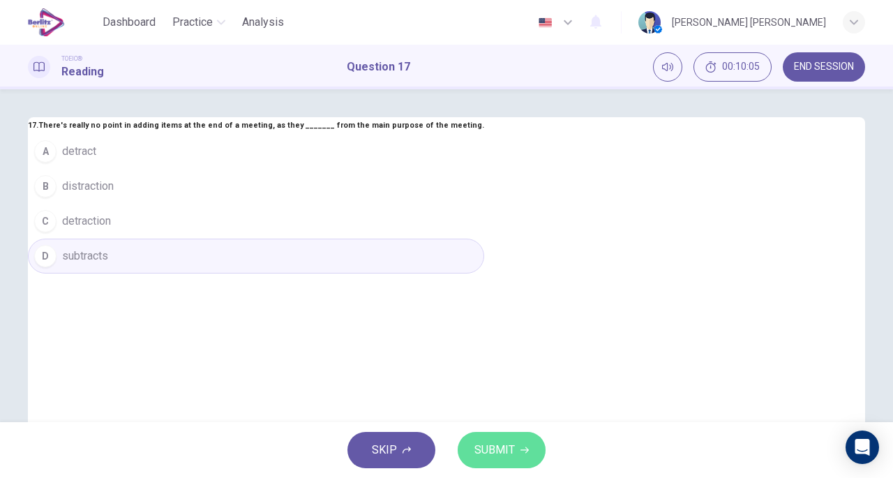
click at [480, 456] on span "SUBMIT" at bounding box center [495, 450] width 40 height 20
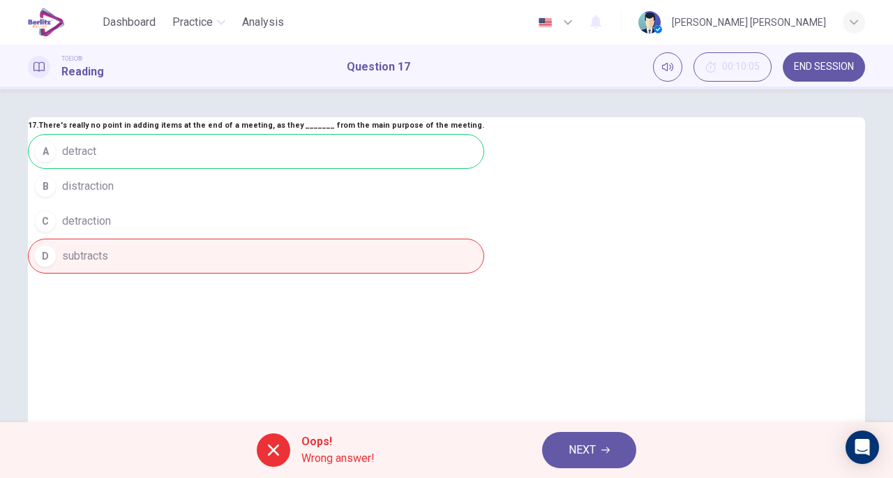
click at [556, 452] on button "NEXT" at bounding box center [589, 450] width 94 height 36
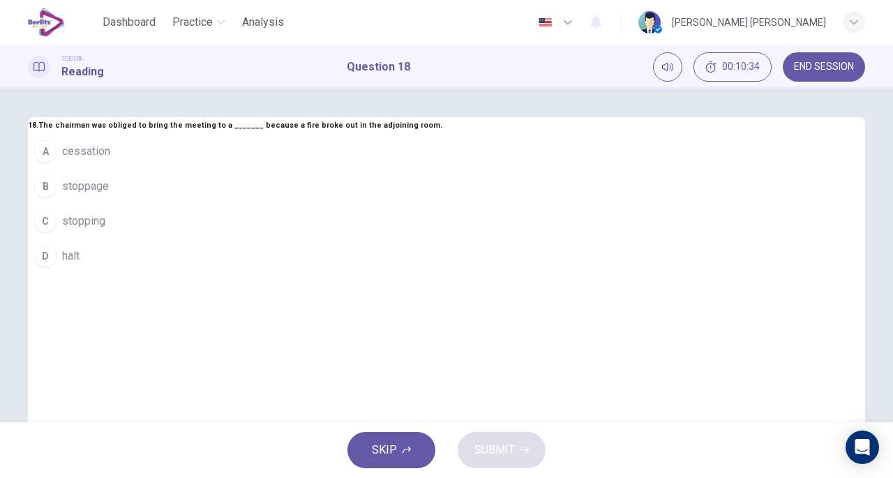
click at [406, 169] on button "A cessation" at bounding box center [235, 151] width 415 height 35
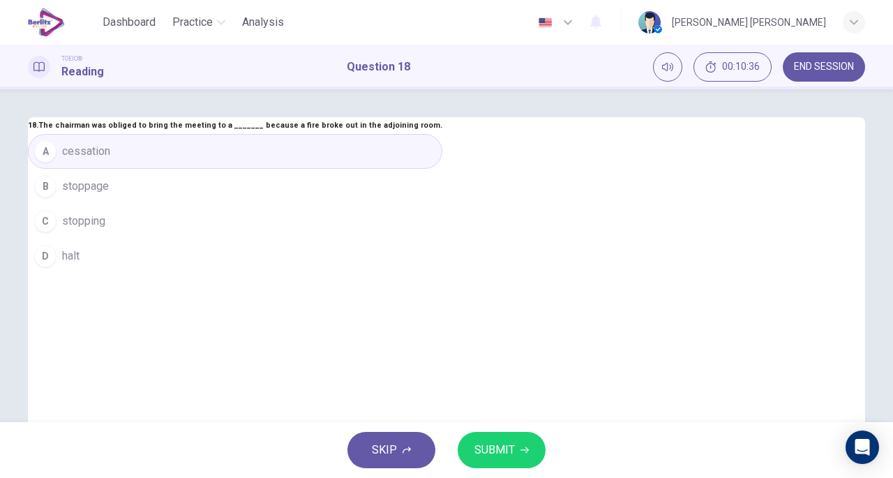
click at [485, 439] on button "SUBMIT" at bounding box center [502, 450] width 88 height 36
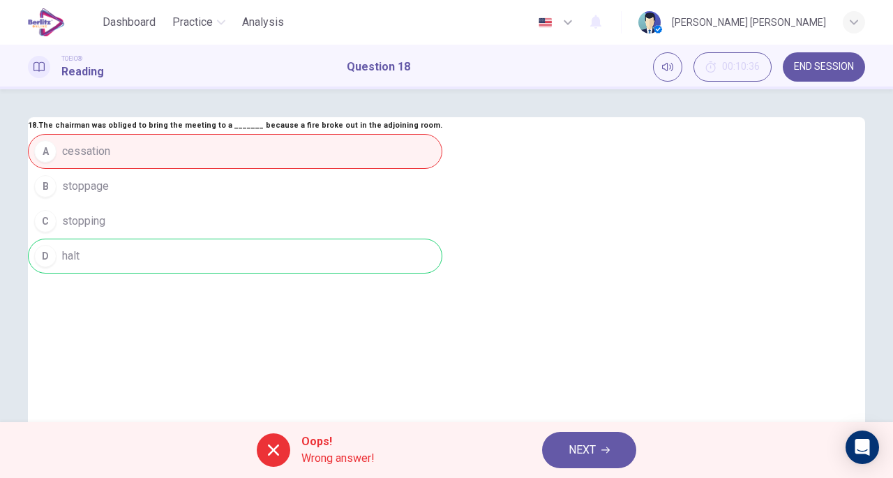
drag, startPoint x: 354, startPoint y: 375, endPoint x: 335, endPoint y: 377, distance: 19.0
click at [335, 274] on div "A cessation B stoppage C stopping D halt" at bounding box center [235, 204] width 415 height 140
click at [594, 443] on span "NEXT" at bounding box center [582, 450] width 27 height 20
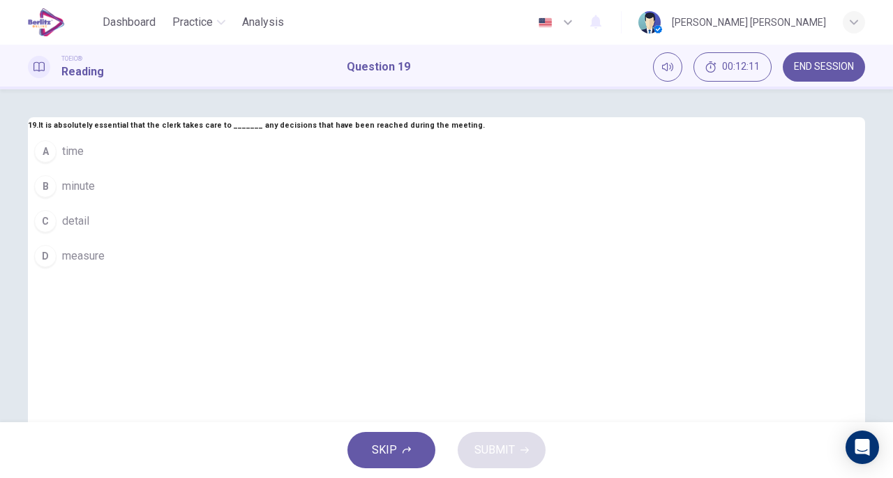
click at [89, 230] on span "detail" at bounding box center [75, 221] width 27 height 17
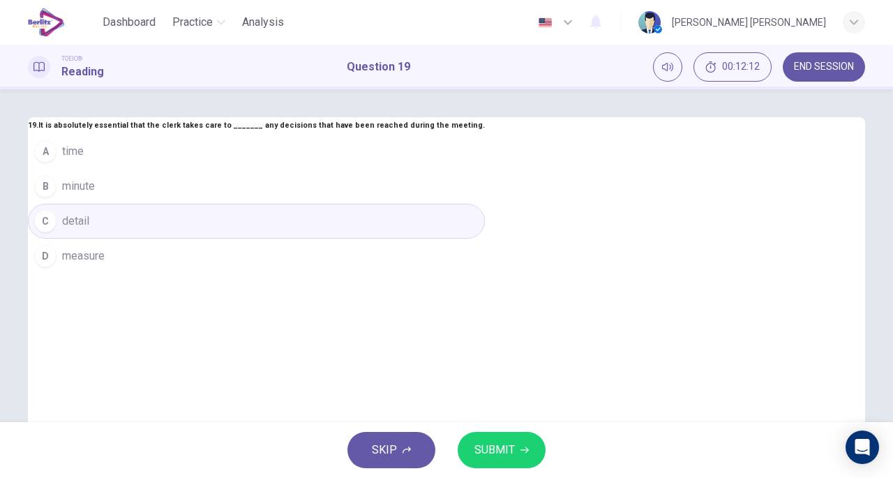
click at [497, 446] on span "SUBMIT" at bounding box center [495, 450] width 40 height 20
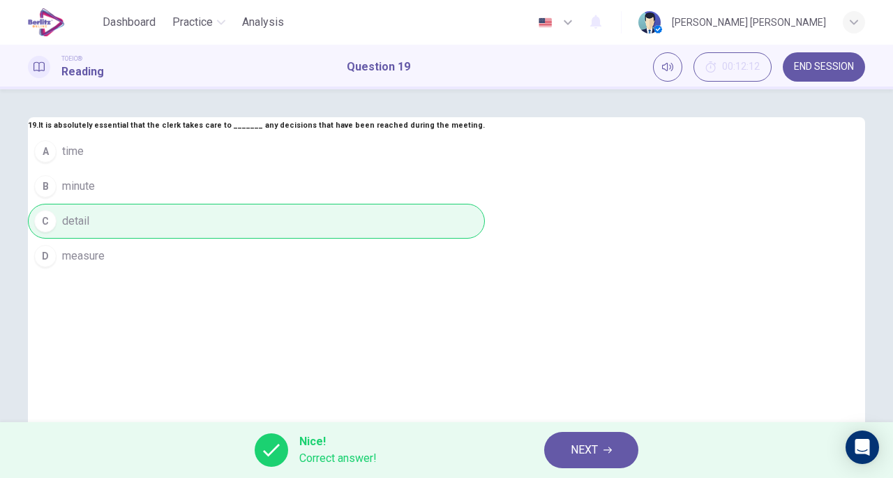
click at [578, 439] on button "NEXT" at bounding box center [591, 450] width 94 height 36
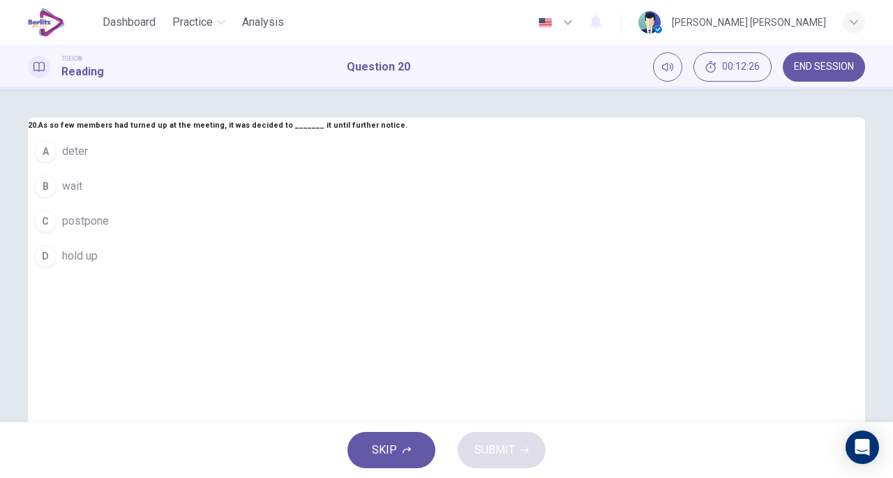
click at [369, 204] on button "B wait" at bounding box center [218, 186] width 380 height 35
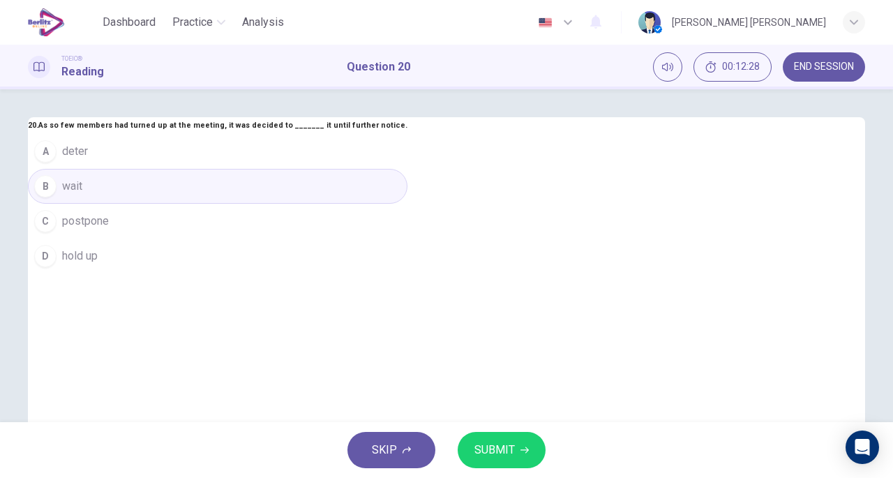
click at [491, 433] on button "SUBMIT" at bounding box center [502, 450] width 88 height 36
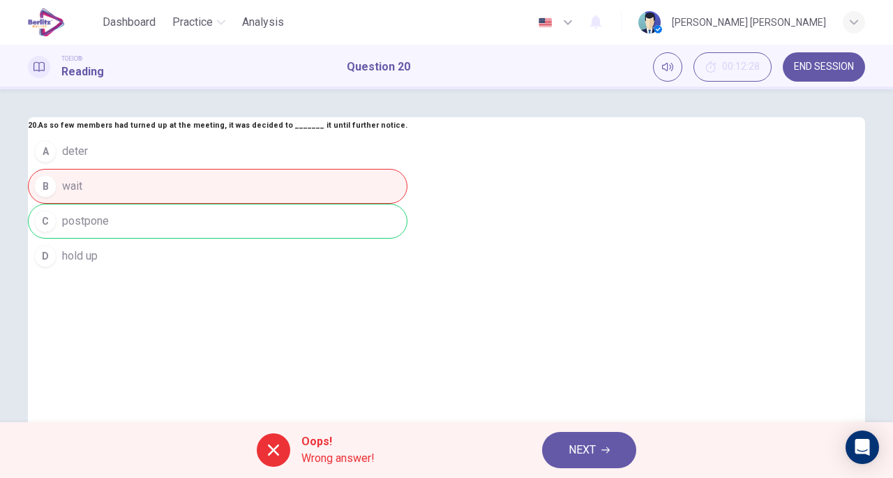
click at [826, 68] on span "END SESSION" at bounding box center [824, 66] width 60 height 11
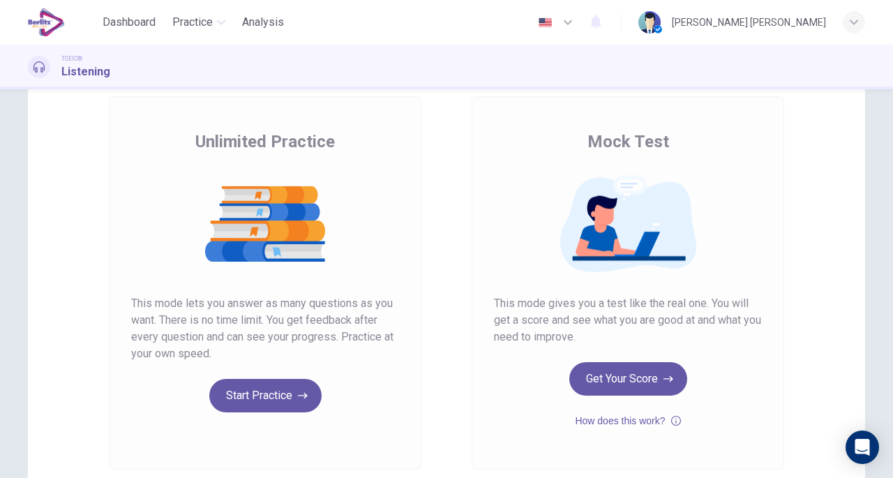
scroll to position [140, 0]
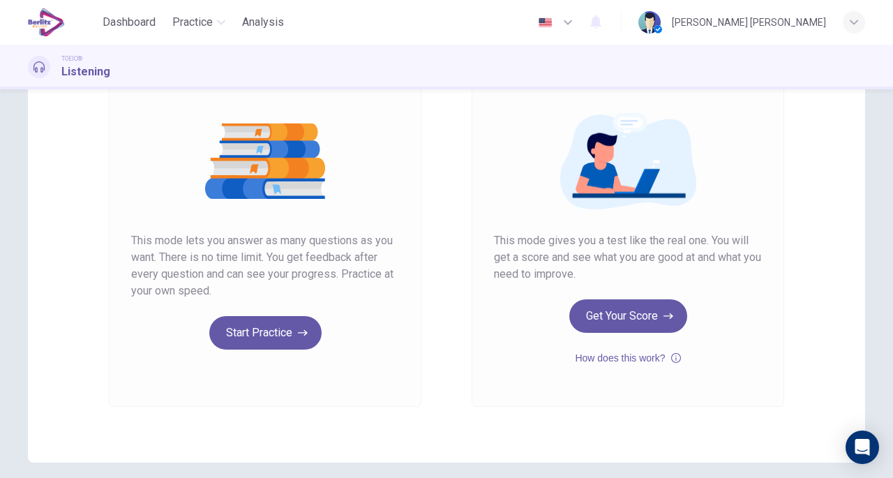
drag, startPoint x: 595, startPoint y: 272, endPoint x: 526, endPoint y: 258, distance: 70.0
click at [526, 258] on span "This mode gives you a test like the real one. You will get a score and see what…" at bounding box center [628, 257] width 268 height 50
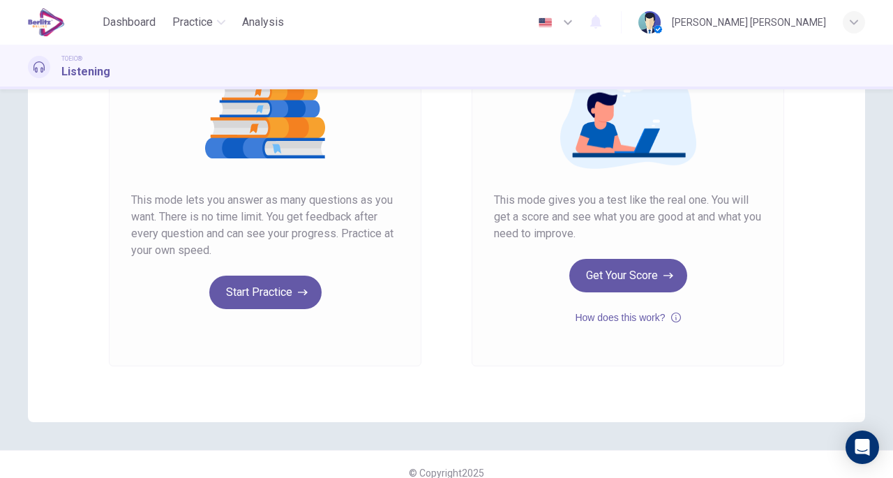
scroll to position [197, 0]
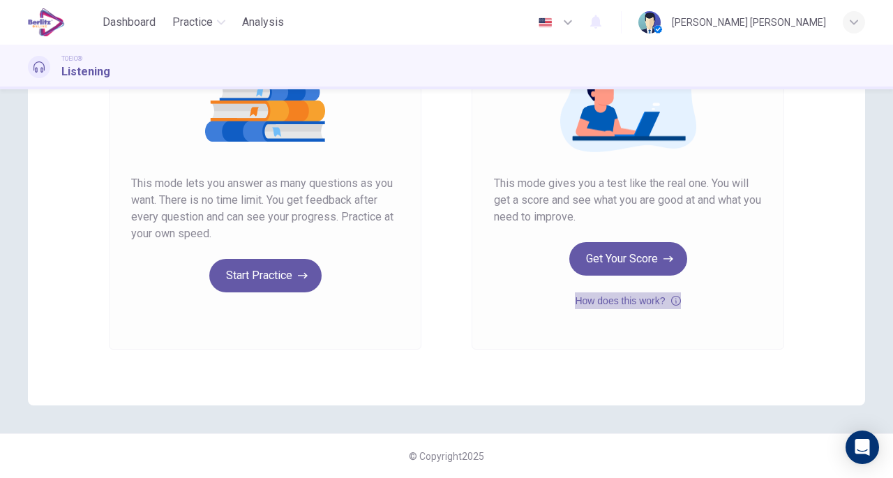
click at [674, 295] on icon "button" at bounding box center [676, 300] width 10 height 17
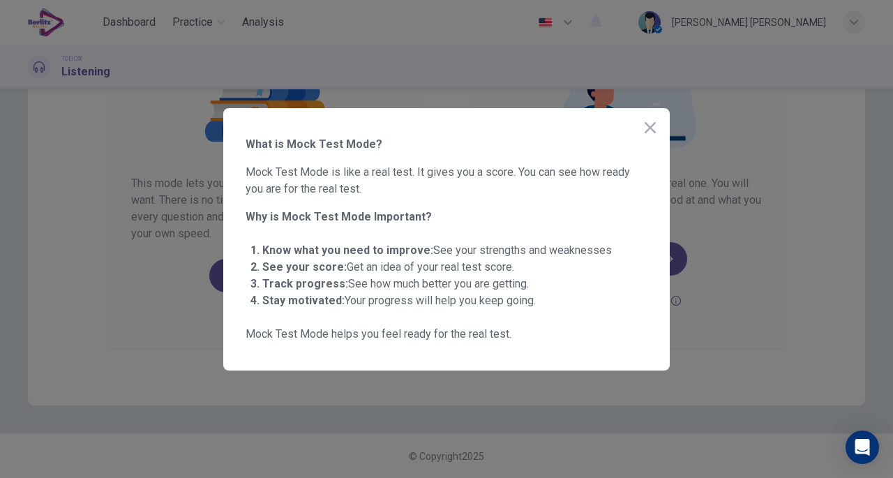
click at [651, 126] on icon "button" at bounding box center [650, 127] width 11 height 11
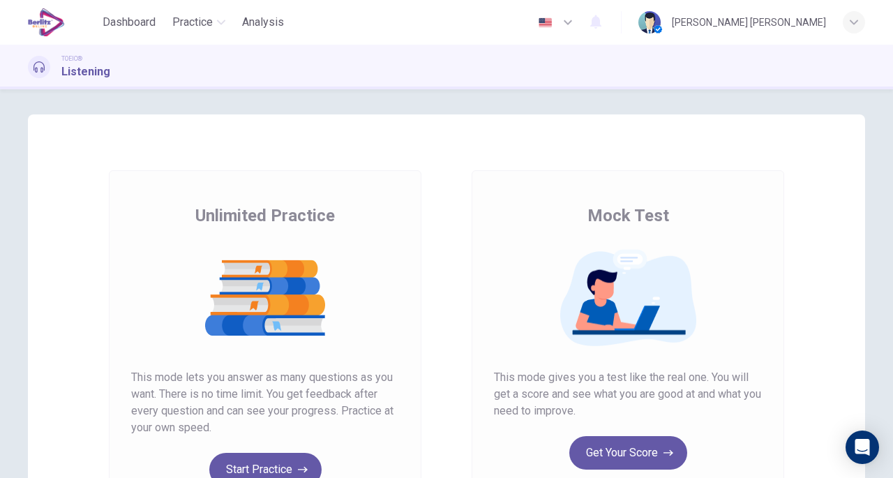
scroll to position [0, 0]
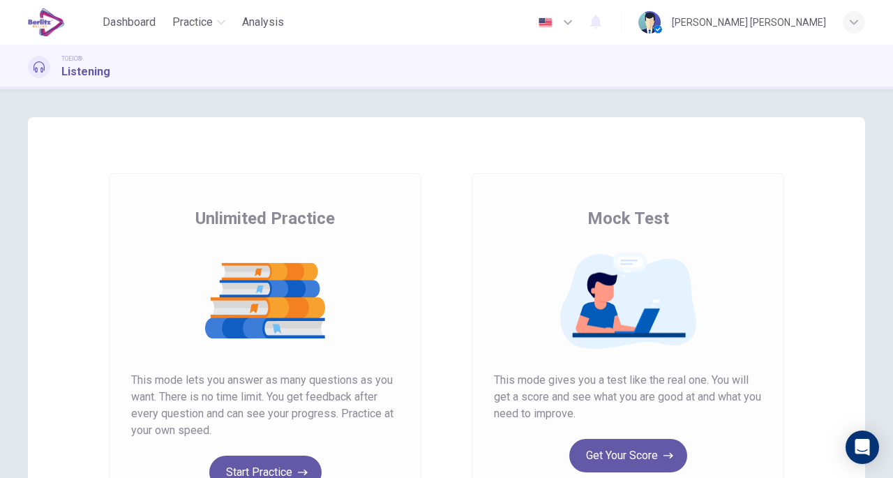
click at [532, 89] on div "Unlimited Practice Mock Test Unlimited Practice This mode lets you answer as ma…" at bounding box center [446, 283] width 893 height 389
